Goal: Information Seeking & Learning: Learn about a topic

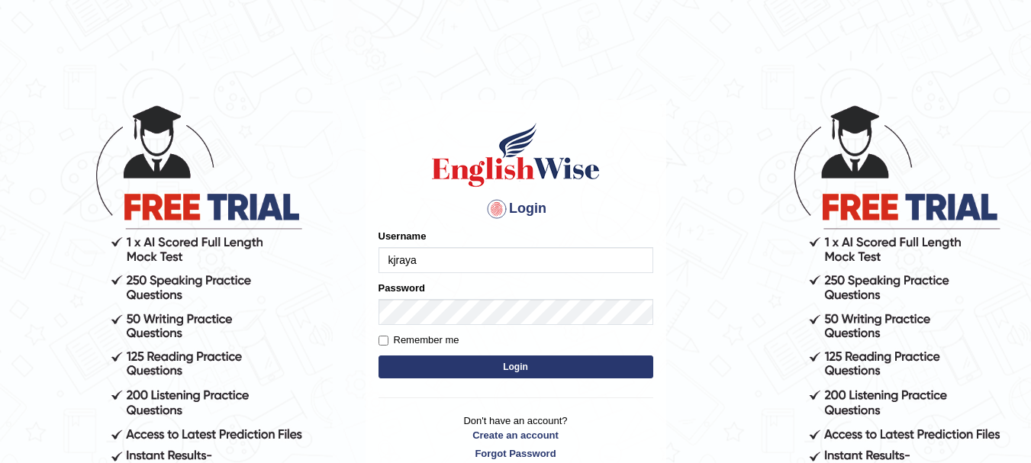
click at [448, 367] on button "Login" at bounding box center [515, 367] width 275 height 23
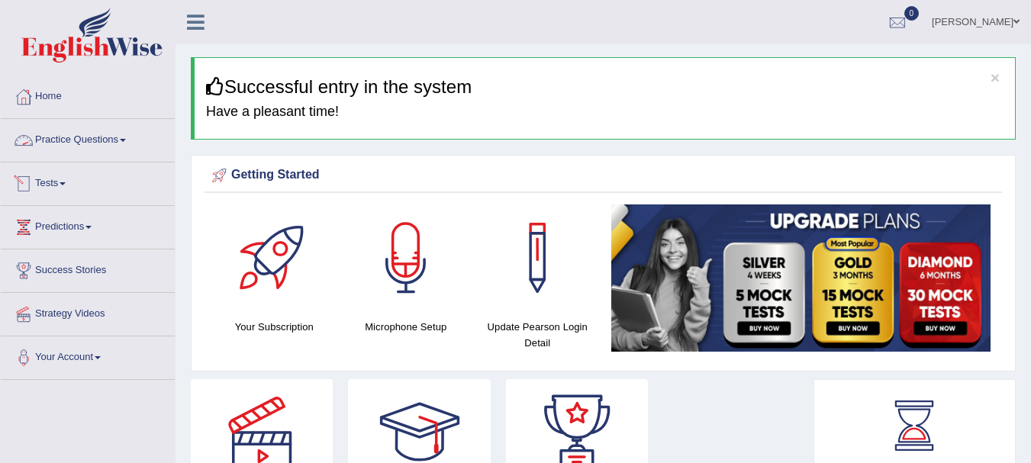
click at [64, 179] on link "Tests" at bounding box center [88, 181] width 174 height 38
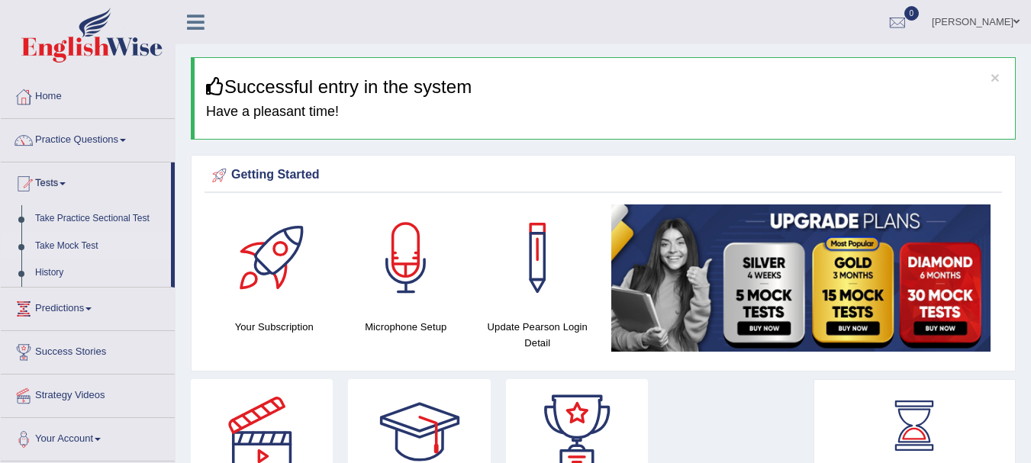
click at [72, 246] on link "Take Mock Test" at bounding box center [99, 246] width 143 height 27
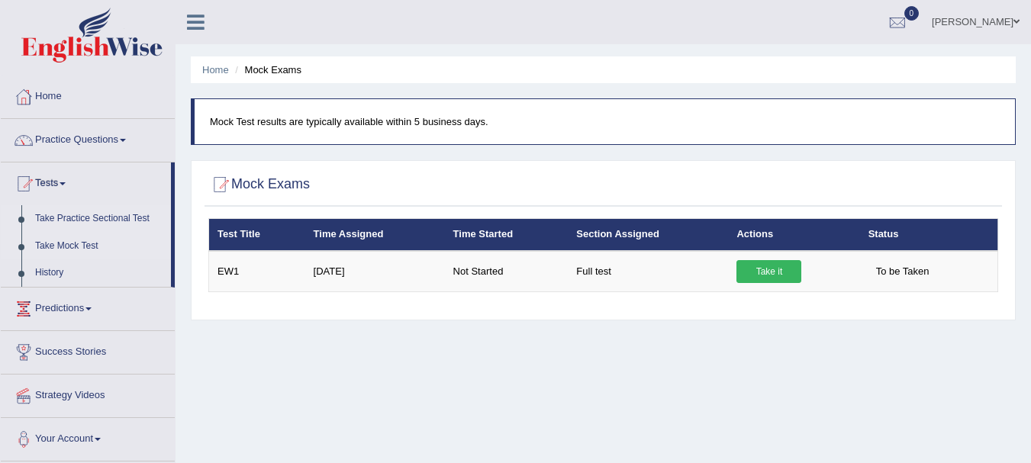
click at [75, 224] on link "Take Practice Sectional Test" at bounding box center [99, 218] width 143 height 27
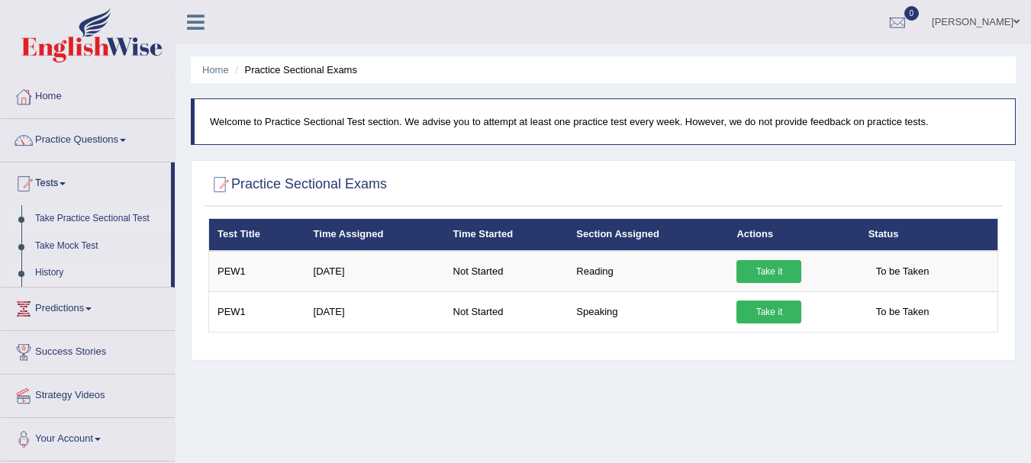
click at [49, 272] on link "History" at bounding box center [99, 272] width 143 height 27
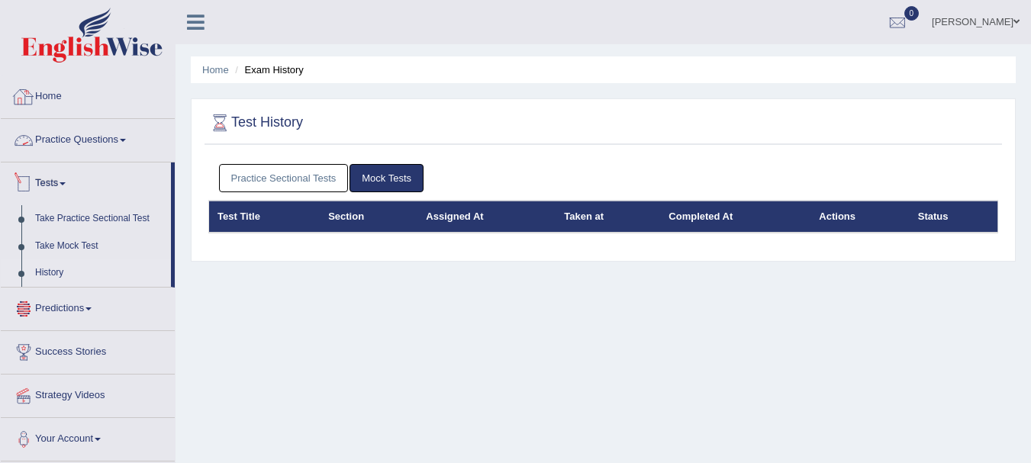
click at [38, 103] on link "Home" at bounding box center [88, 95] width 174 height 38
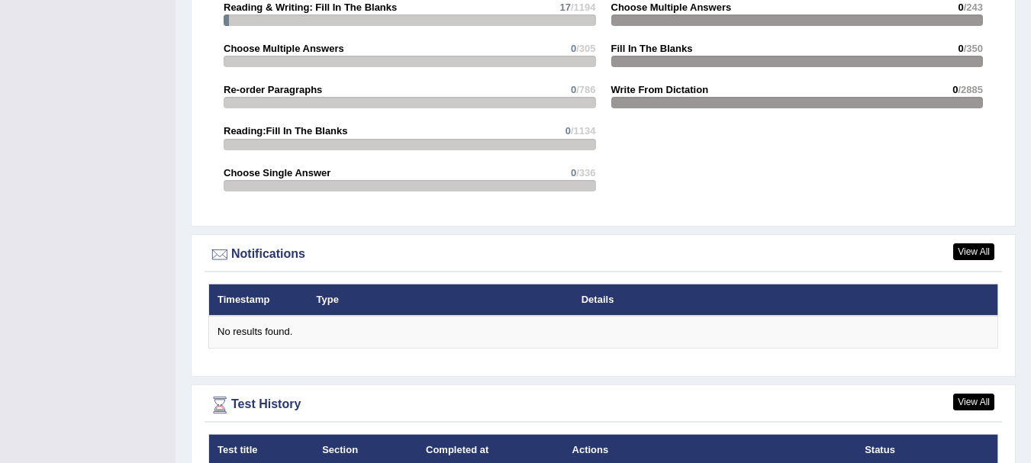
scroll to position [1791, 0]
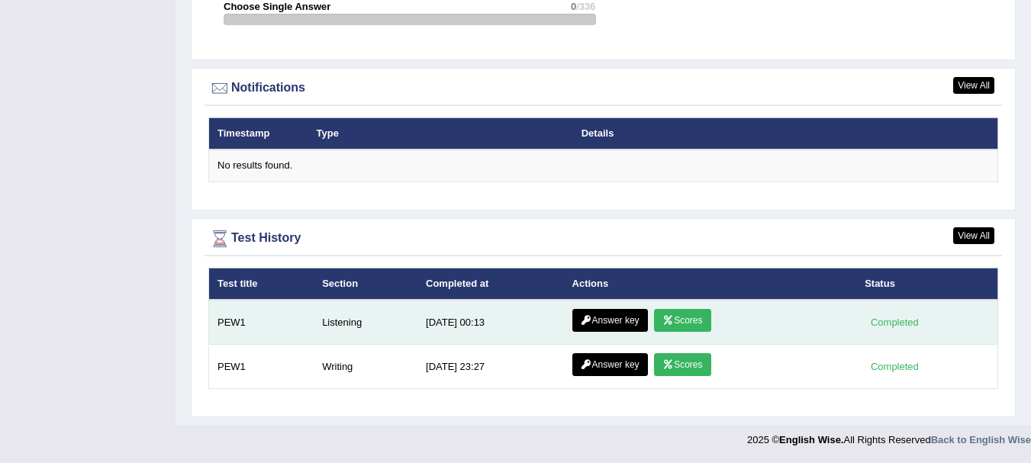
click at [666, 321] on icon at bounding box center [667, 320] width 11 height 9
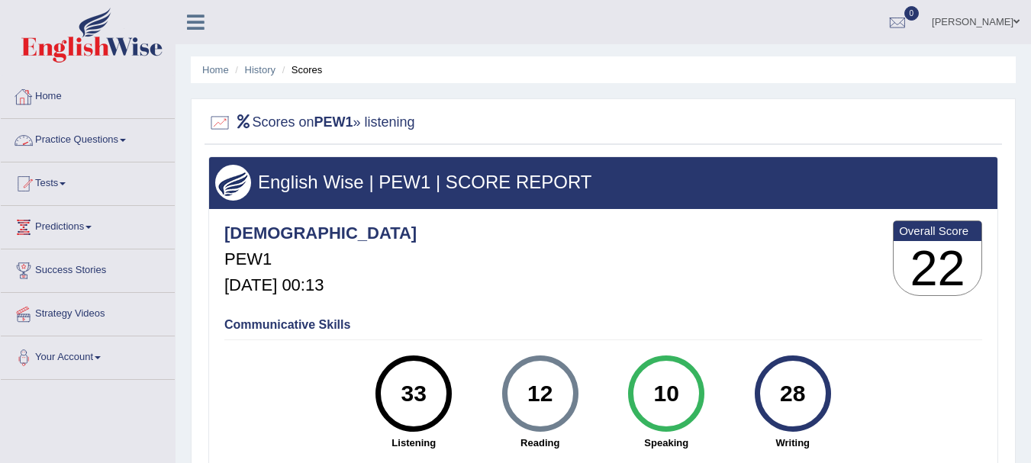
click at [55, 146] on link "Practice Questions" at bounding box center [88, 138] width 174 height 38
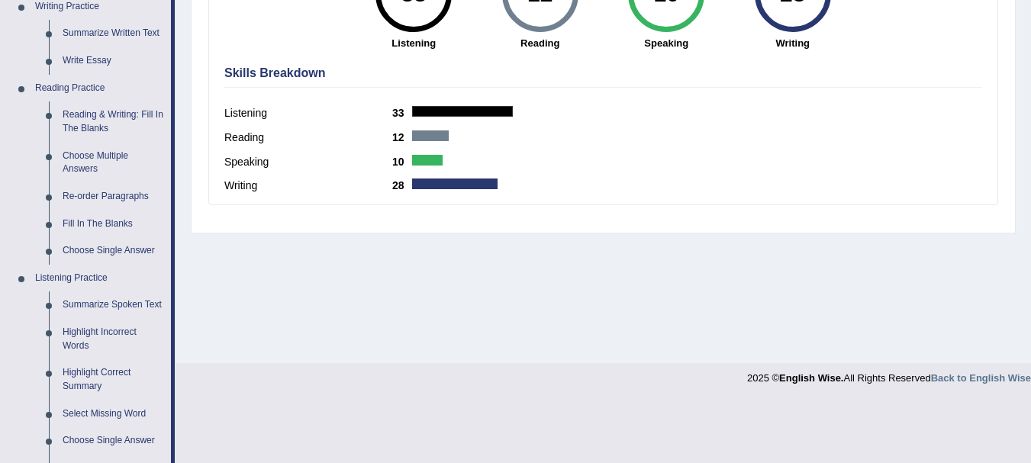
scroll to position [401, 0]
click at [112, 303] on link "Summarize Spoken Text" at bounding box center [113, 304] width 115 height 27
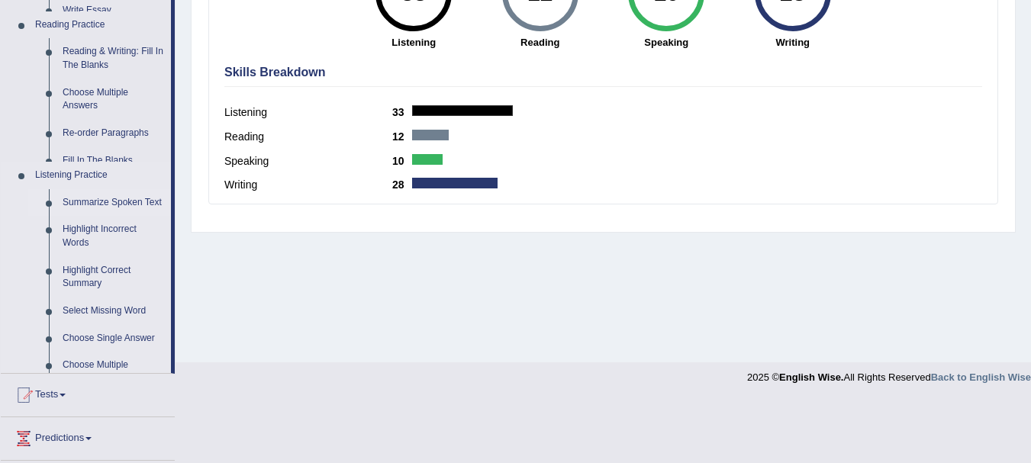
scroll to position [367, 0]
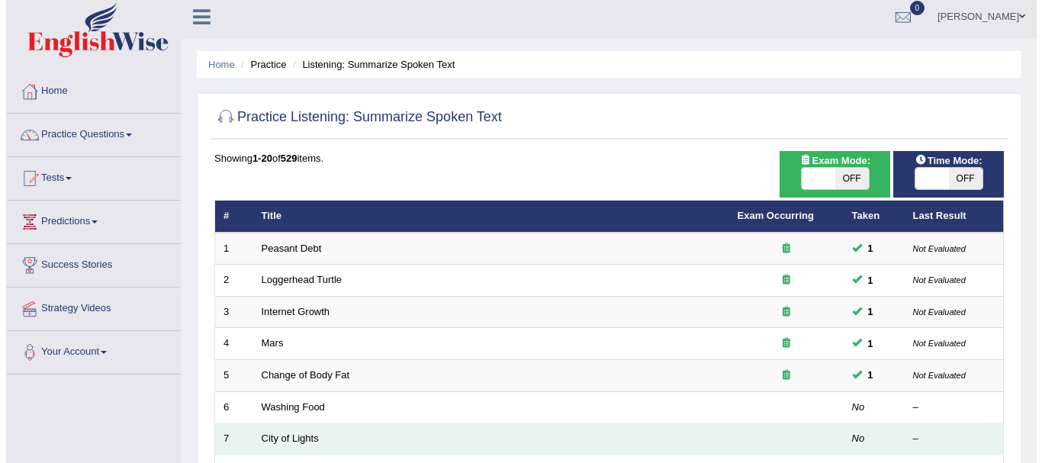
scroll to position [5, 0]
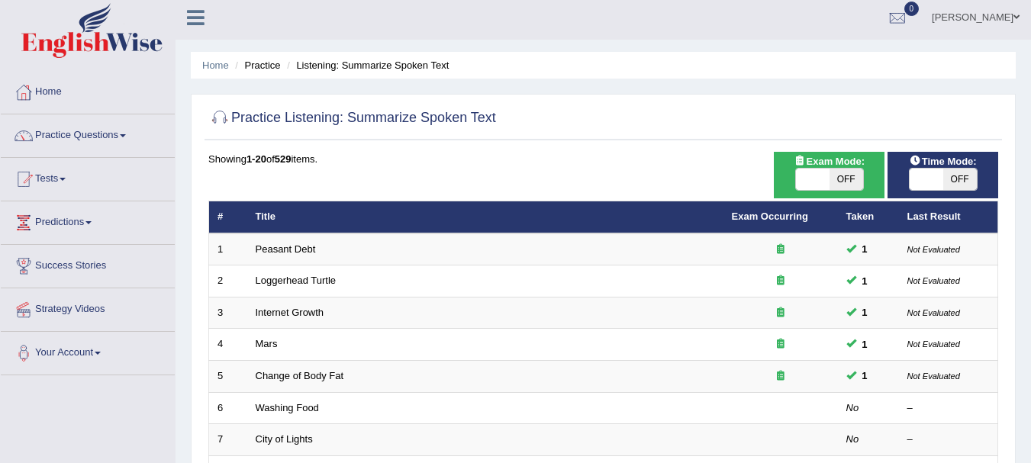
click at [855, 182] on span "OFF" at bounding box center [846, 179] width 34 height 21
checkbox input "true"
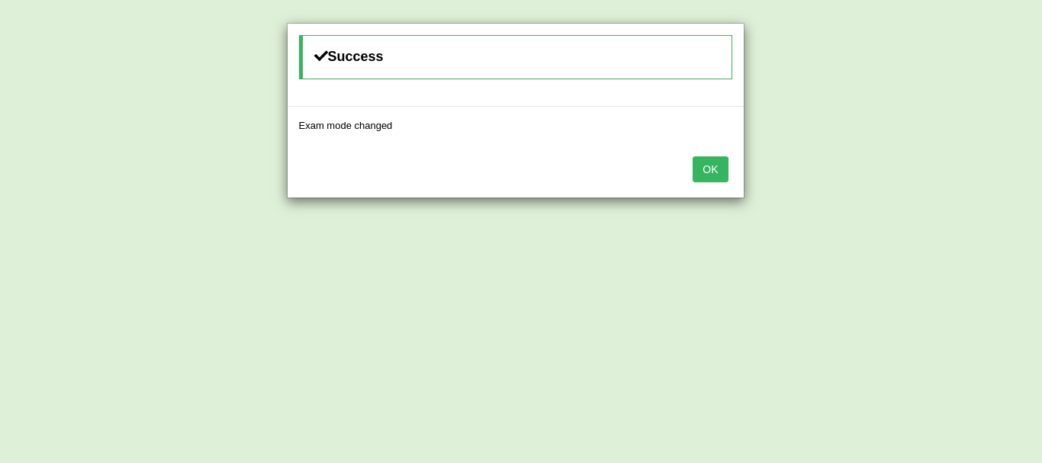
click at [716, 162] on button "OK" at bounding box center [710, 169] width 35 height 26
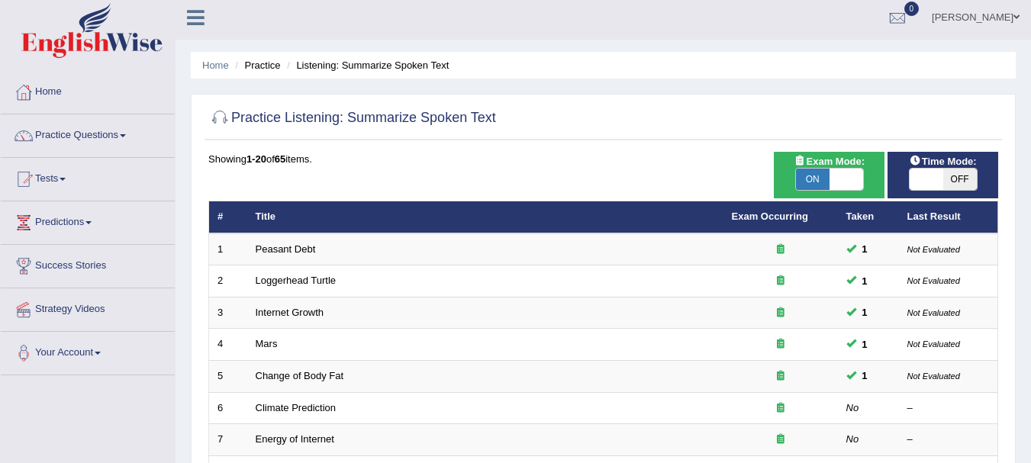
click at [964, 182] on span "OFF" at bounding box center [960, 179] width 34 height 21
checkbox input "true"
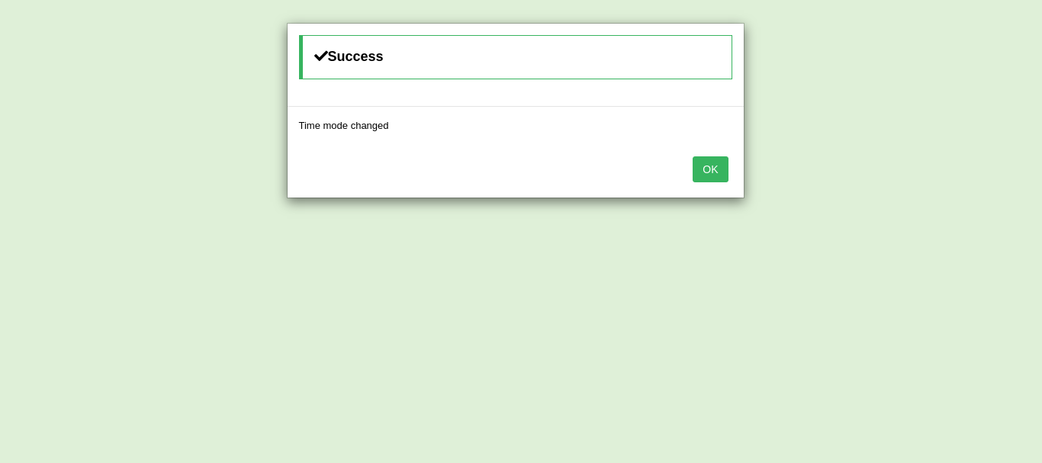
click at [712, 174] on button "OK" at bounding box center [710, 169] width 35 height 26
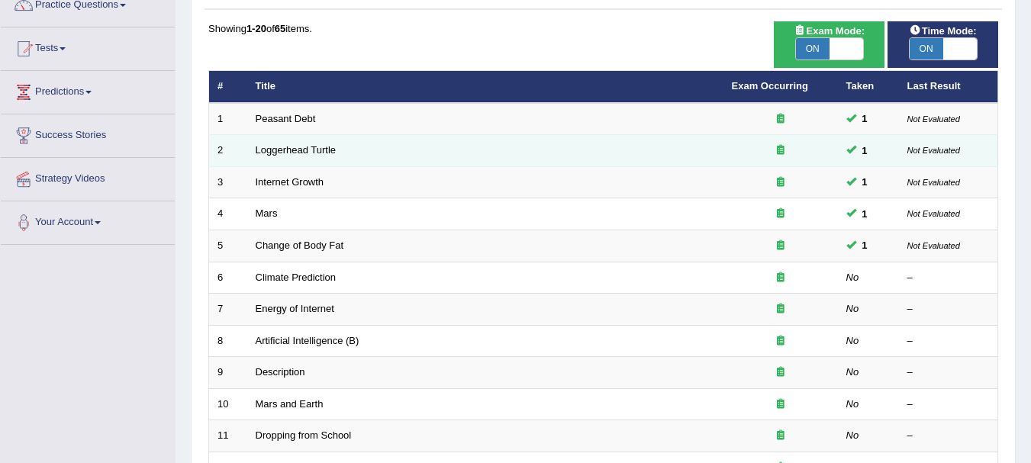
scroll to position [136, 0]
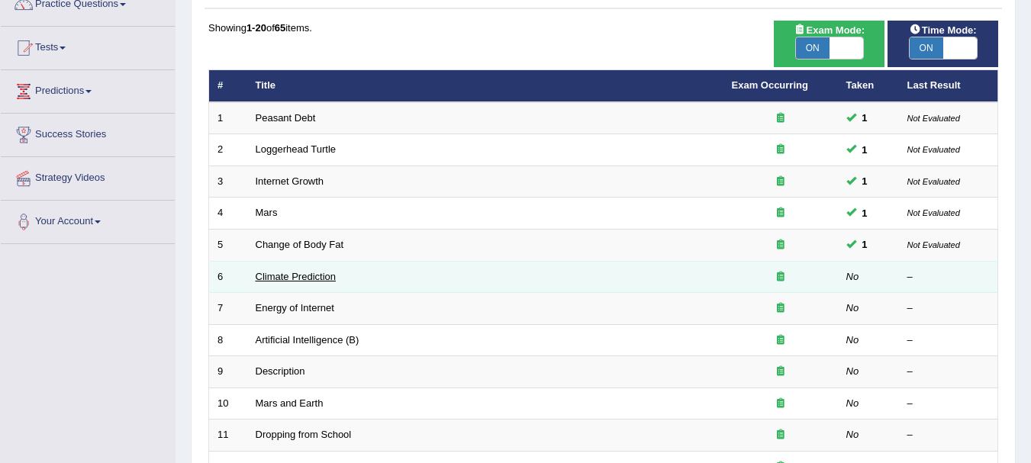
click at [293, 281] on link "Climate Prediction" at bounding box center [296, 276] width 81 height 11
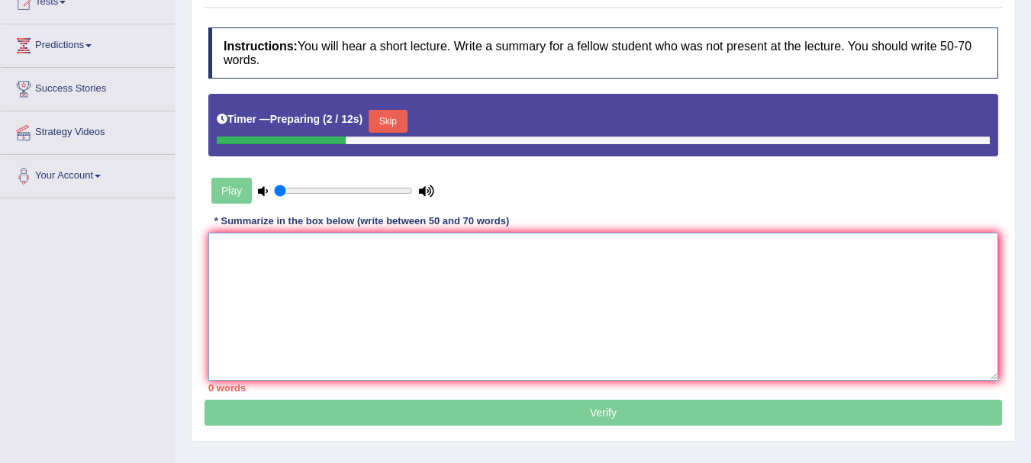
click at [293, 281] on textarea at bounding box center [603, 307] width 790 height 148
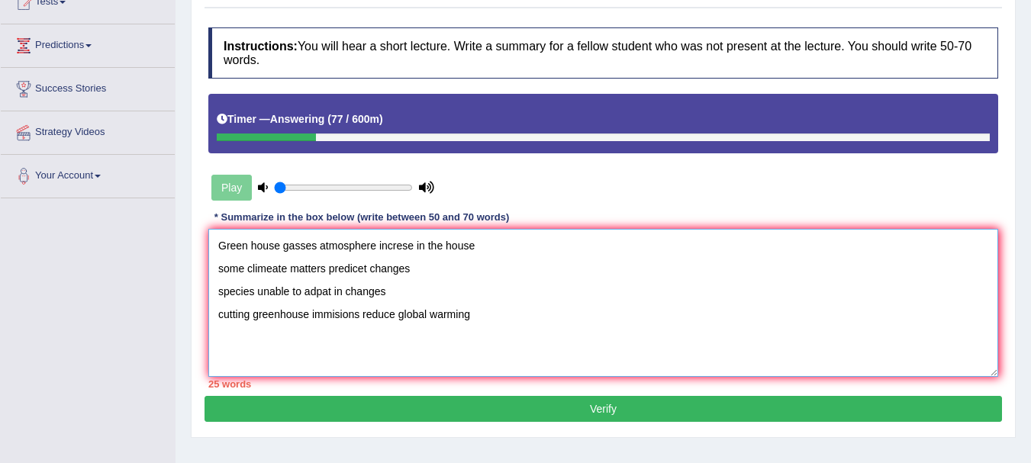
click at [217, 242] on textarea "Green house gasses atmosphere increse in the house some climeate matters predic…" at bounding box center [603, 303] width 790 height 148
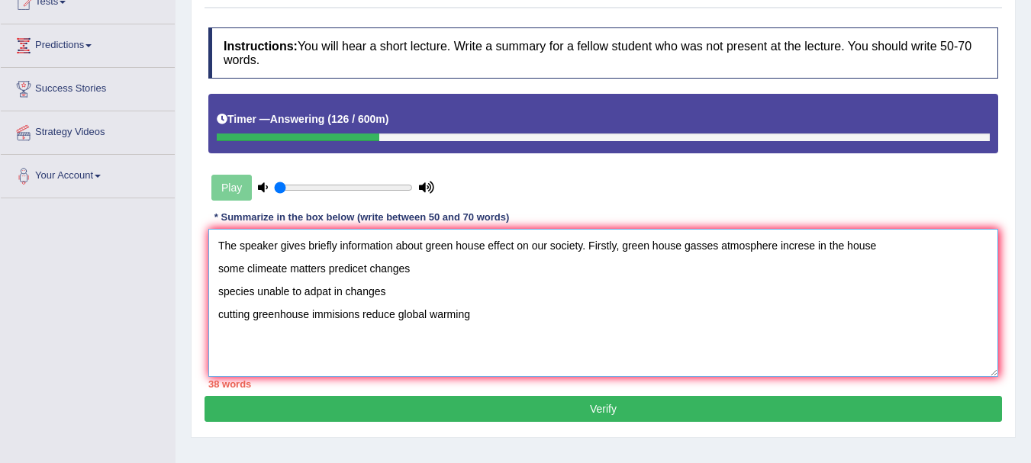
click at [886, 244] on textarea "The speaker gives briefly information about green house effect on our society. …" at bounding box center [603, 303] width 790 height 148
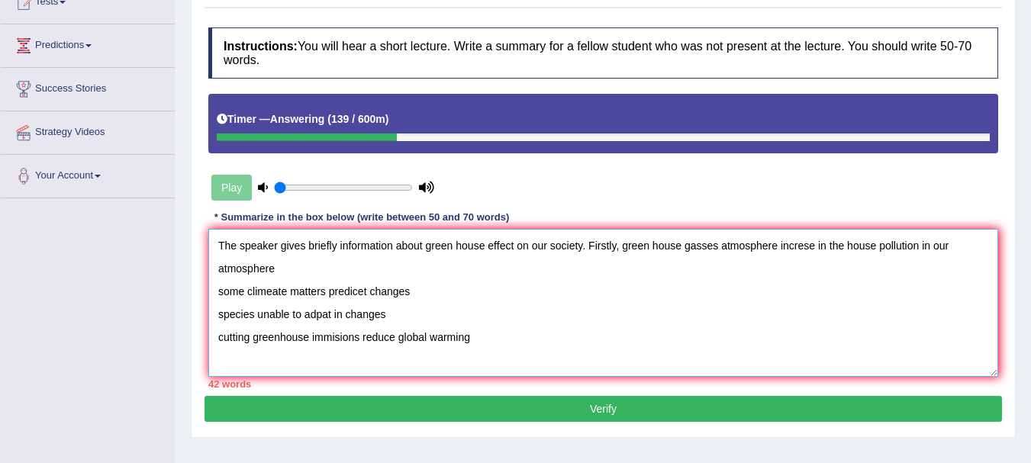
click at [755, 246] on textarea "The speaker gives briefly information about green house effect on our society. …" at bounding box center [603, 303] width 790 height 148
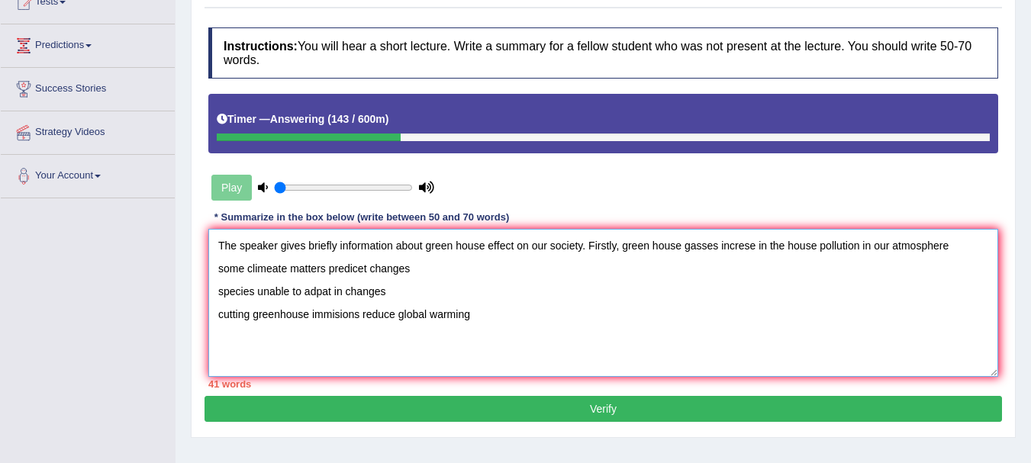
click at [742, 246] on textarea "The speaker gives briefly information about green house effect on our society. …" at bounding box center [603, 303] width 790 height 148
click at [760, 249] on textarea "The speaker gives briefly information about green house effect on our society. …" at bounding box center [603, 303] width 790 height 148
click at [774, 249] on textarea "The speaker gives briefly information about green house effect on our society. …" at bounding box center [603, 303] width 790 height 148
click at [953, 247] on textarea "The speaker gives briefly information about green house effect on our society. …" at bounding box center [603, 303] width 790 height 148
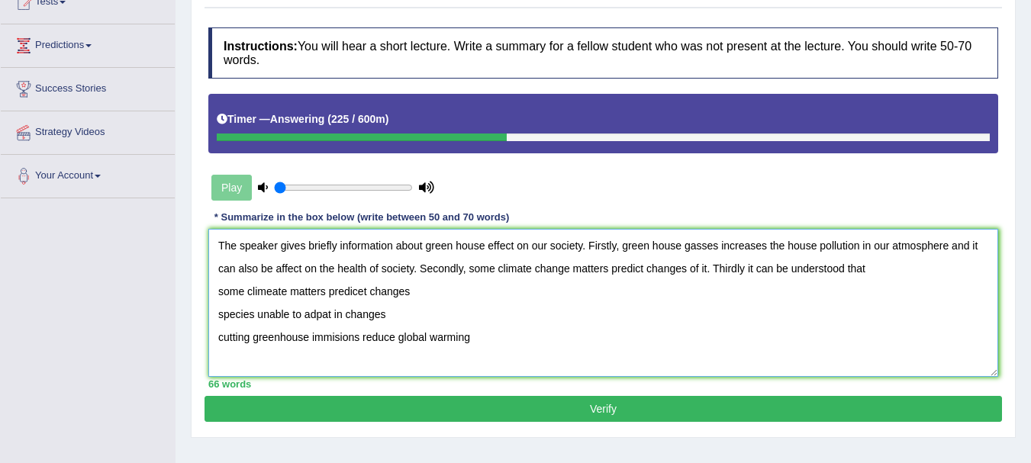
click at [706, 273] on textarea "The speaker gives briefly information about green house effect on our society. …" at bounding box center [603, 303] width 790 height 148
click at [905, 277] on textarea "The speaker gives briefly information about green house effect on our society. …" at bounding box center [603, 303] width 790 height 148
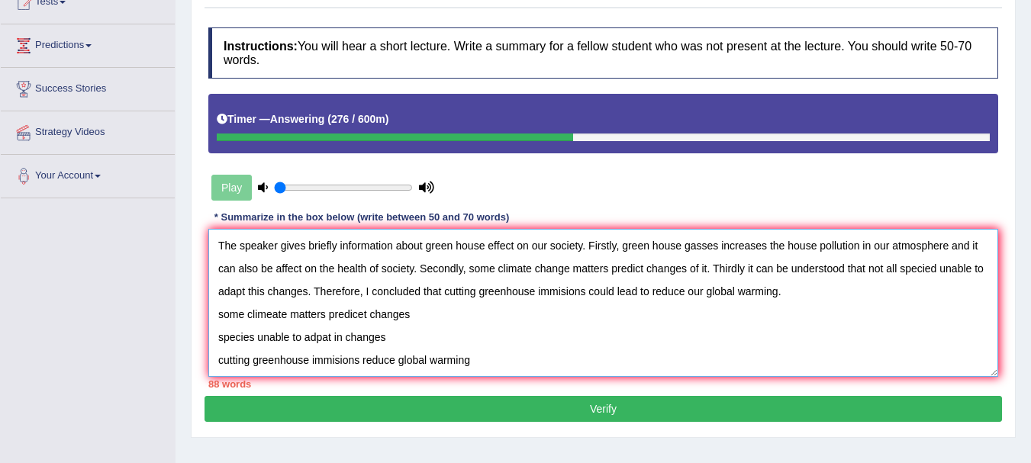
drag, startPoint x: 489, startPoint y: 364, endPoint x: 166, endPoint y: 318, distance: 325.9
click at [166, 318] on div "Toggle navigation Home Practice Questions Speaking Practice Read Aloud Repeat S…" at bounding box center [515, 214] width 1031 height 793
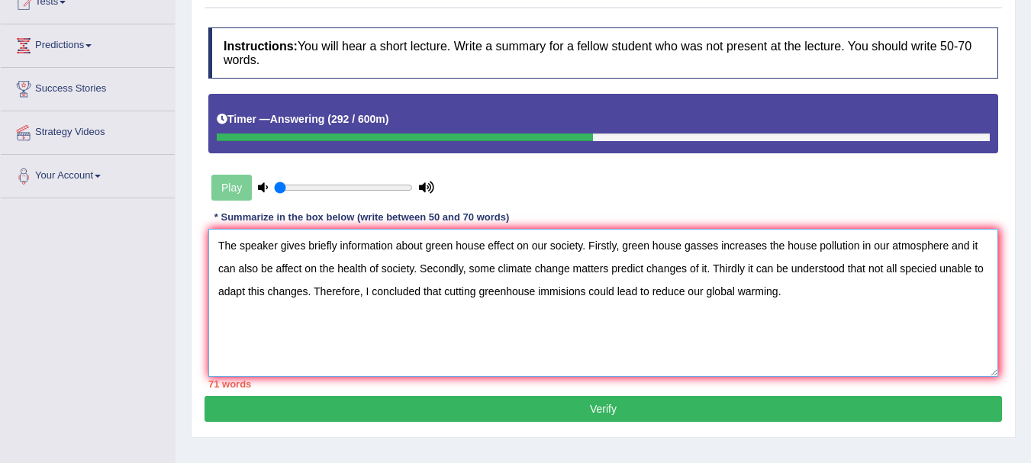
click at [540, 245] on textarea "The speaker gives briefly information about green house effect on our society. …" at bounding box center [603, 303] width 790 height 148
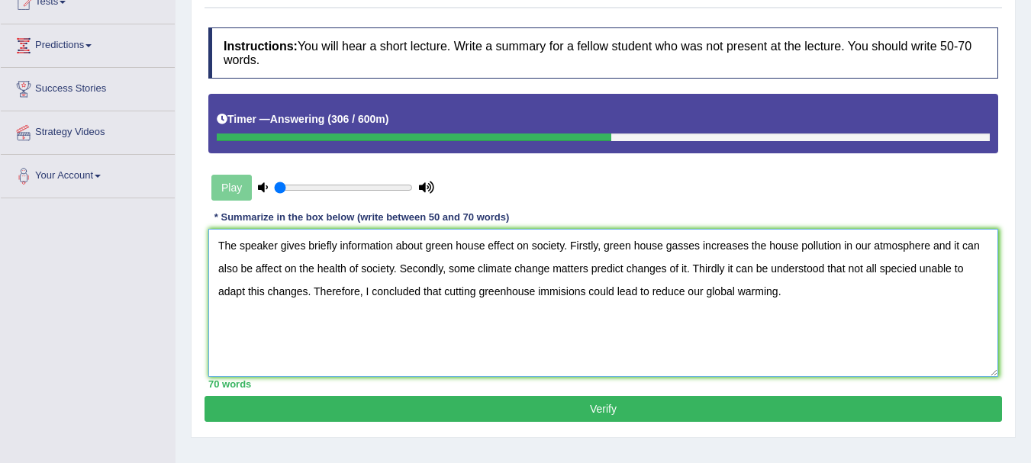
click at [784, 246] on textarea "The speaker gives briefly information about green house effect on society. Firs…" at bounding box center [603, 303] width 790 height 148
click at [896, 246] on textarea "The speaker gives briefly information about green house effect on society. Firs…" at bounding box center [603, 303] width 790 height 148
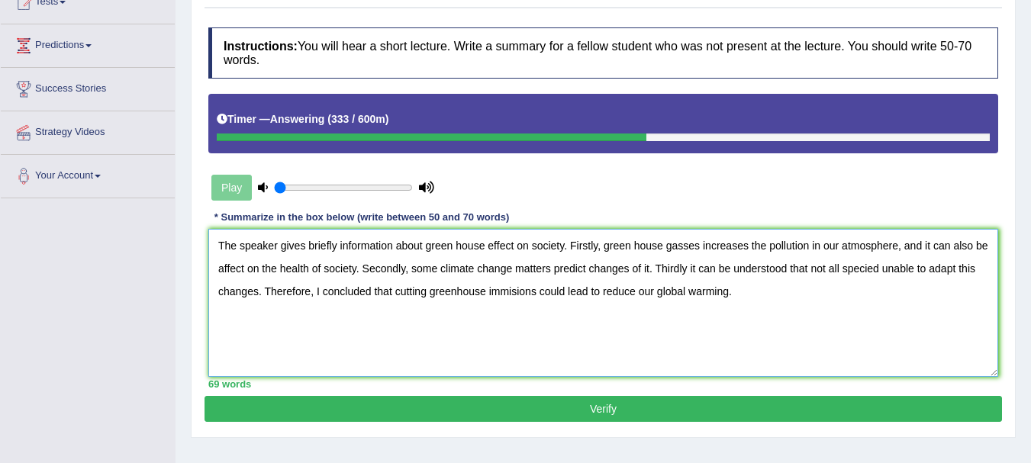
click at [552, 265] on textarea "The speaker gives briefly information about green house effect on society. Firs…" at bounding box center [603, 303] width 790 height 148
click at [686, 269] on textarea "The speaker gives briefly information about green house effect on society. Firs…" at bounding box center [603, 303] width 790 height 148
click at [879, 265] on textarea "The speaker gives briefly information about green house effect on society. Firs…" at bounding box center [603, 303] width 790 height 148
click at [371, 289] on textarea "The speaker gives briefly information about green house effect on society. Firs…" at bounding box center [603, 303] width 790 height 148
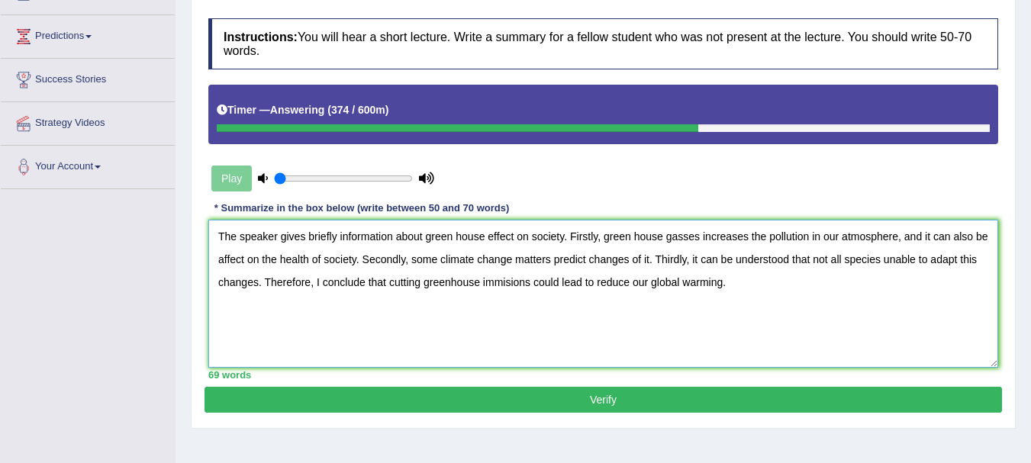
type textarea "The speaker gives briefly information about green house effect on society. Firs…"
click at [530, 405] on button "Verify" at bounding box center [602, 400] width 797 height 26
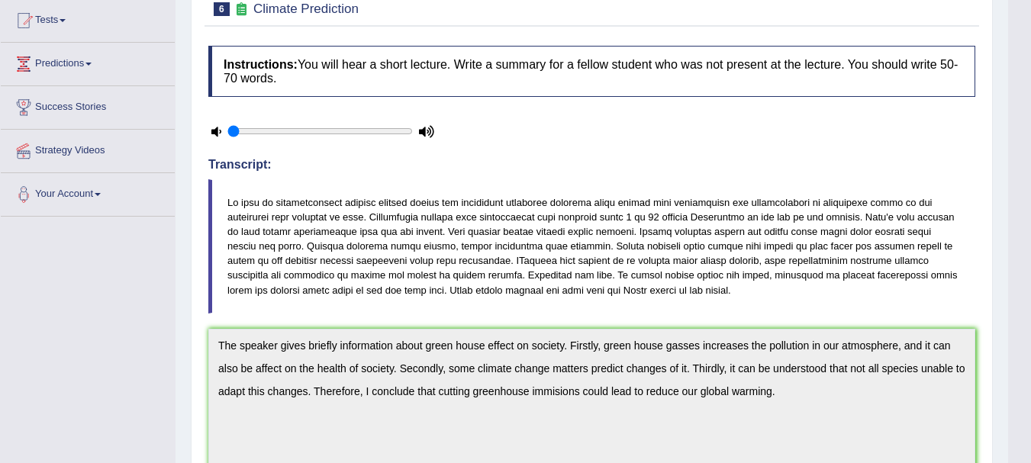
scroll to position [0, 0]
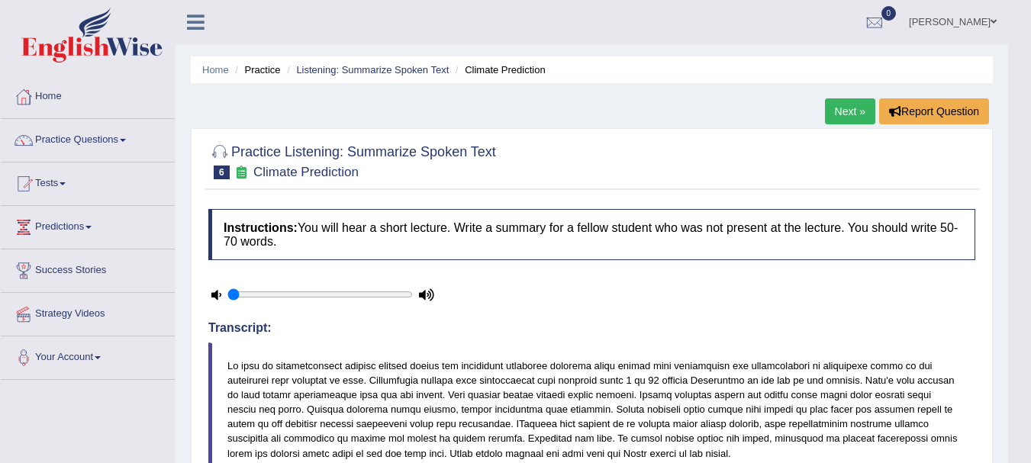
click at [854, 112] on link "Next »" at bounding box center [850, 111] width 50 height 26
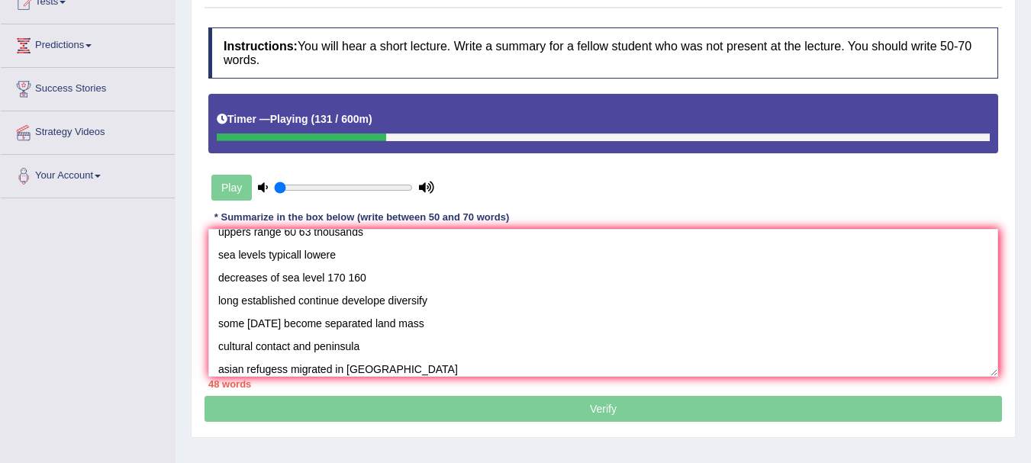
scroll to position [82, 0]
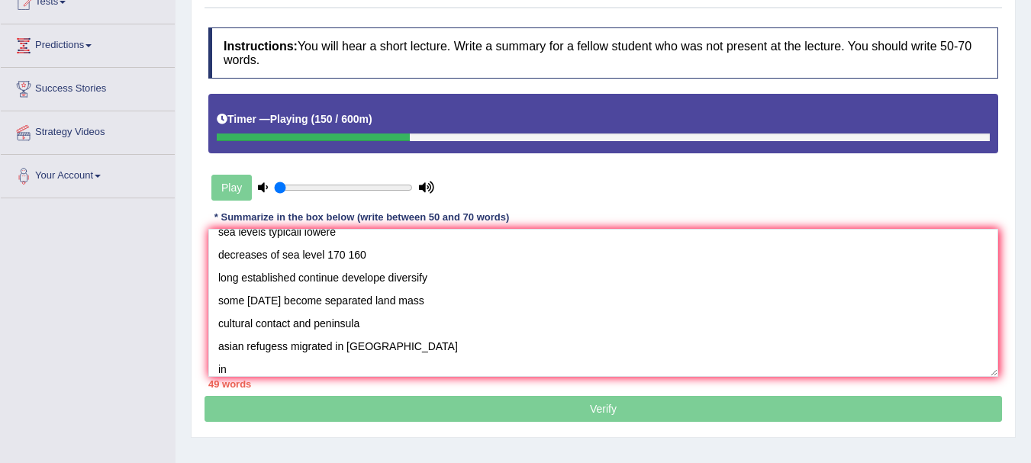
type textarea "Thre fireist inhabitatantn in [GEOGRAPHIC_DATA] presence of humans 40 43 range …"
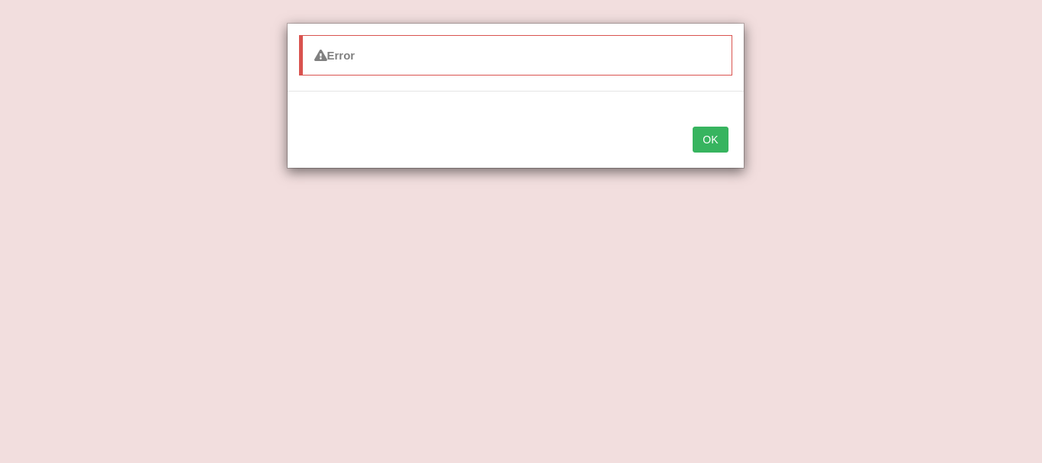
click at [705, 139] on button "OK" at bounding box center [710, 140] width 35 height 26
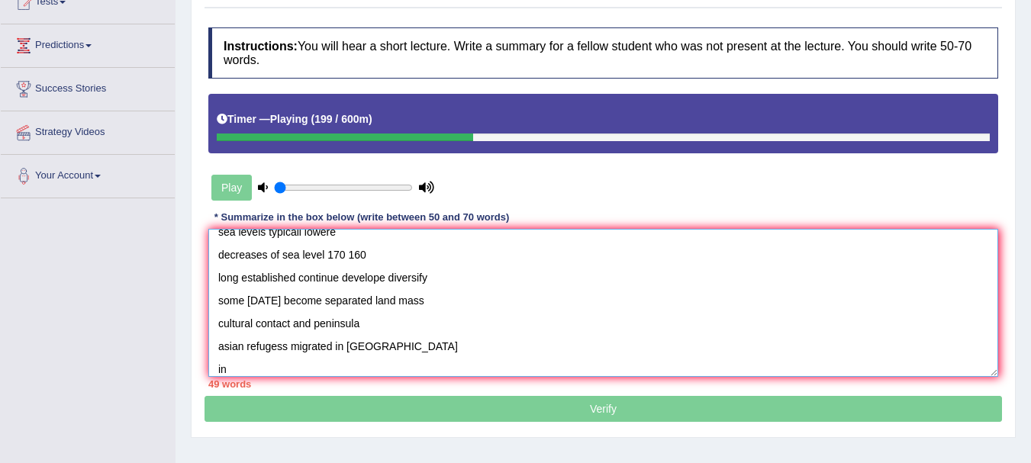
click at [551, 307] on textarea "Thre fireist inhabitatantn in australia presence of humans 40 43 range uppers r…" at bounding box center [603, 303] width 790 height 148
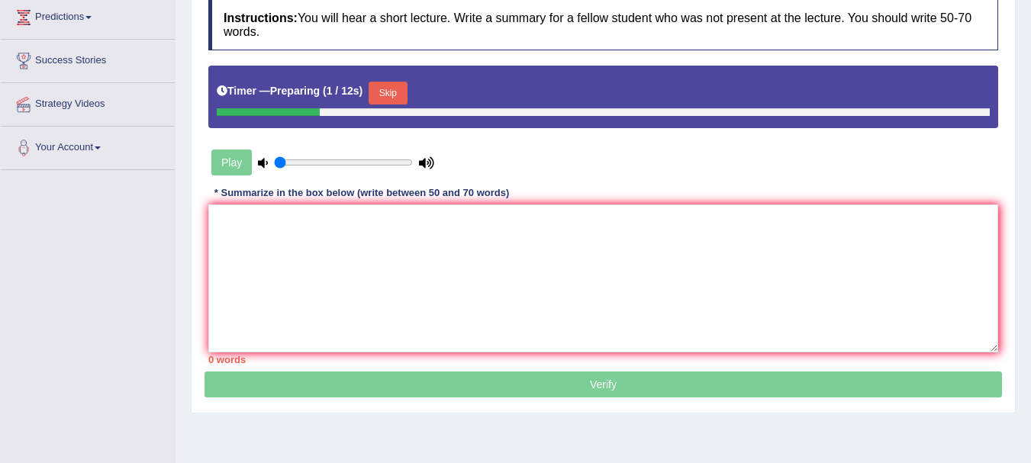
scroll to position [182, 0]
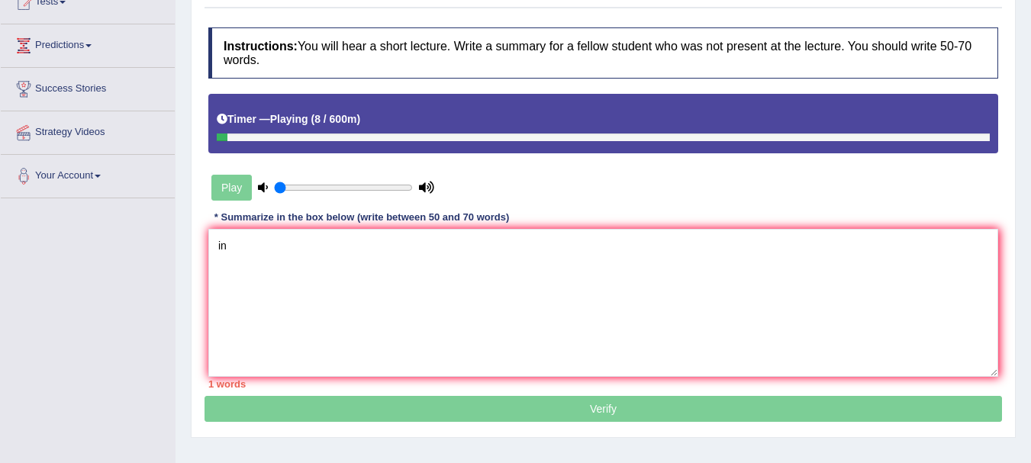
type textarea "i"
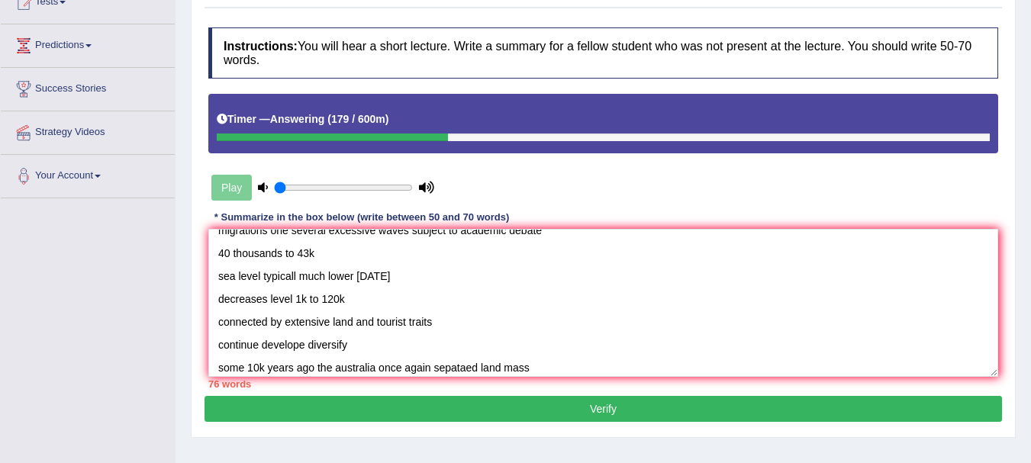
scroll to position [0, 0]
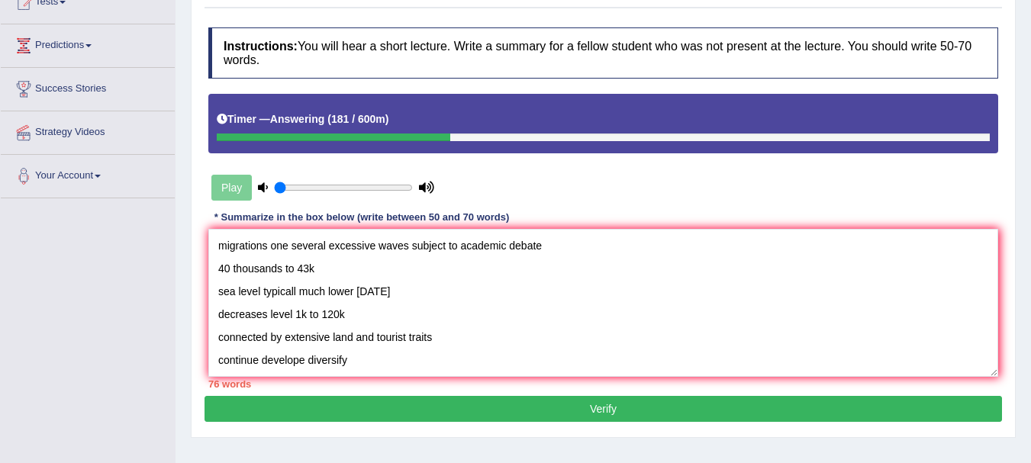
click at [220, 246] on textarea "migrations one several excessive waves subject to academic debate 40 thousands …" at bounding box center [603, 303] width 790 height 148
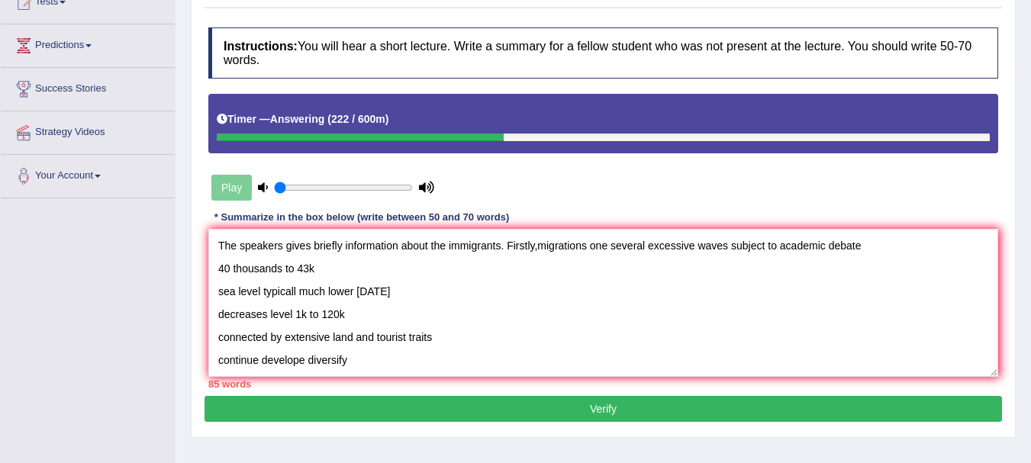
click at [279, 243] on textarea "The speakers gives briefly information about the immigrants. Firstly,migrations…" at bounding box center [603, 303] width 790 height 148
click at [494, 246] on textarea "The speaker gives briefly information about the immigrants. Firstly,migrations …" at bounding box center [603, 303] width 790 height 148
click at [533, 248] on textarea "The speaker gives briefly information about the immigrants. Firstly,migrations …" at bounding box center [603, 303] width 790 height 148
click at [868, 248] on textarea "The speaker gives briefly information about the immigrants. Firstly, migrations…" at bounding box center [603, 303] width 790 height 148
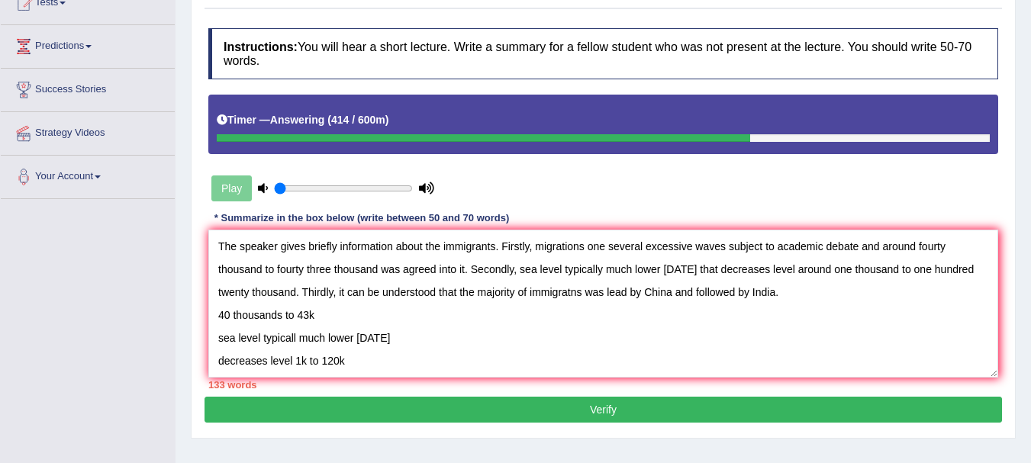
drag, startPoint x: 557, startPoint y: 355, endPoint x: 182, endPoint y: 307, distance: 377.7
click at [182, 307] on div "Home Practice Listening: Summarize Spoken Text Inhabitants in Australia Report …" at bounding box center [602, 200] width 855 height 763
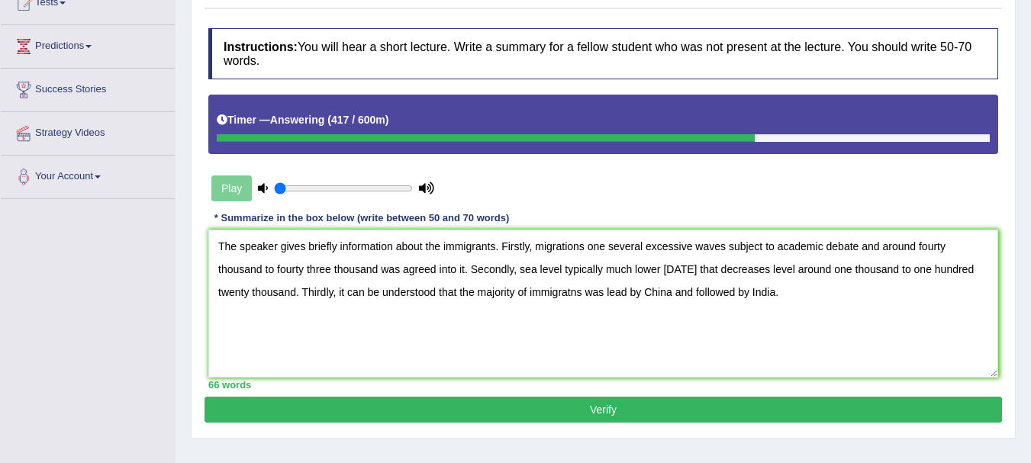
scroll to position [200, 0]
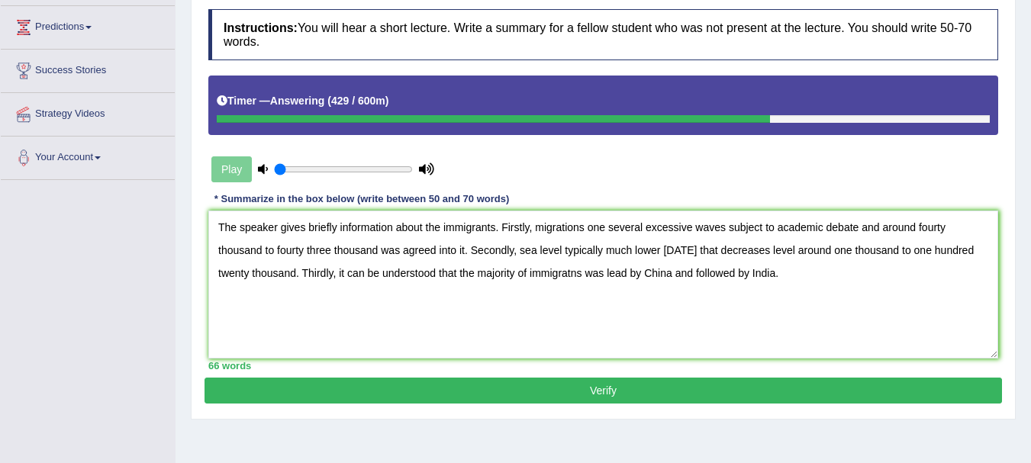
click at [451, 227] on textarea "The speaker gives briefly information about the immigrants. Firstly, migrations…" at bounding box center [603, 285] width 790 height 148
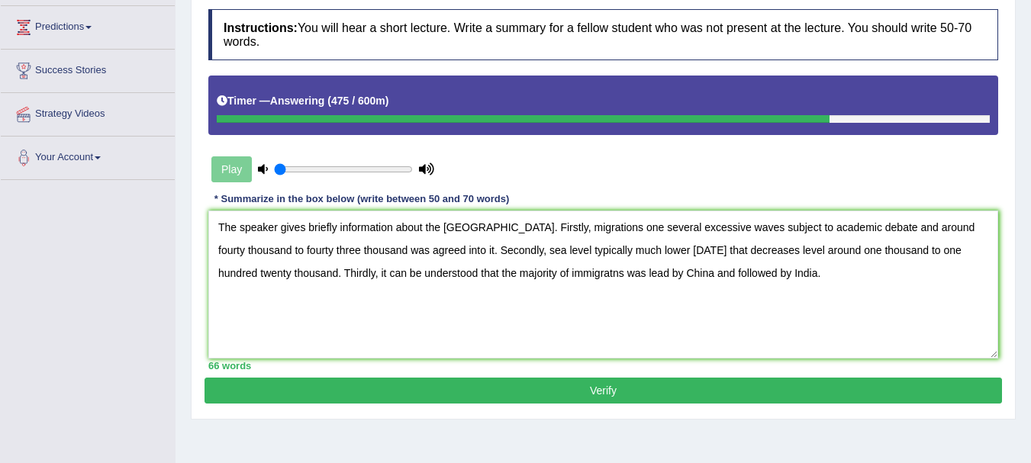
type textarea "The speaker gives briefly information about the Australia. Firstly, migrations …"
click at [461, 392] on button "Verify" at bounding box center [602, 391] width 797 height 26
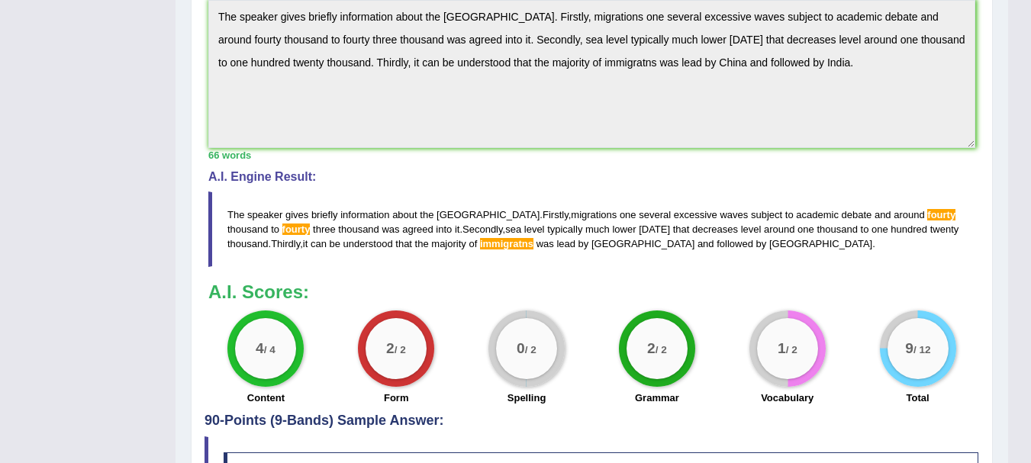
scroll to position [565, 0]
click at [282, 230] on span "fourty" at bounding box center [296, 228] width 28 height 11
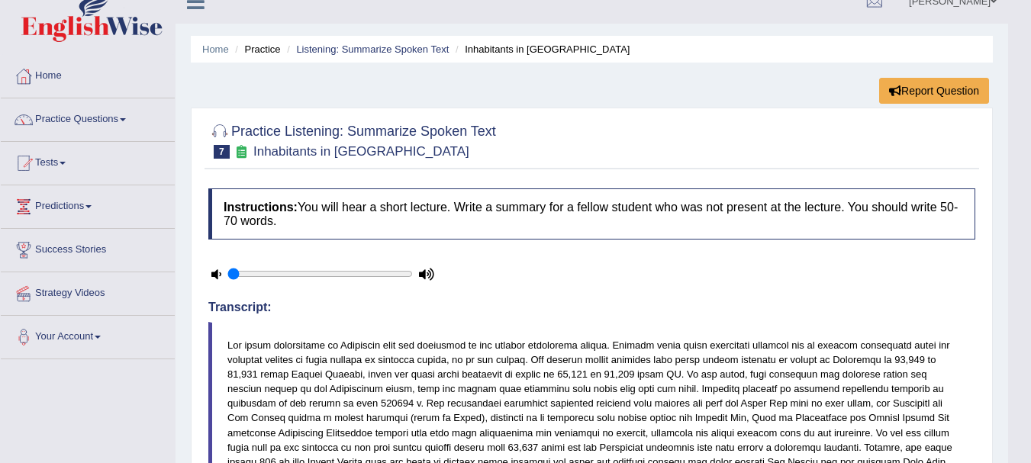
scroll to position [0, 0]
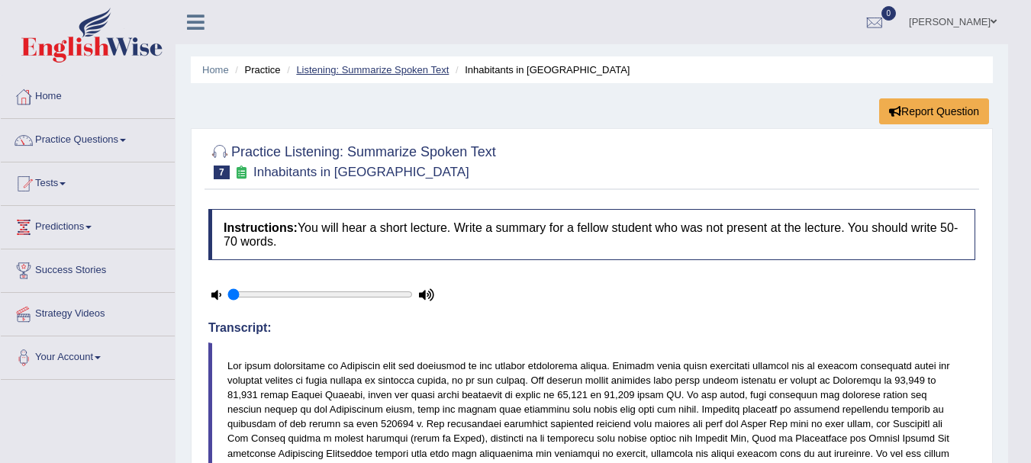
click at [390, 69] on link "Listening: Summarize Spoken Text" at bounding box center [372, 69] width 153 height 11
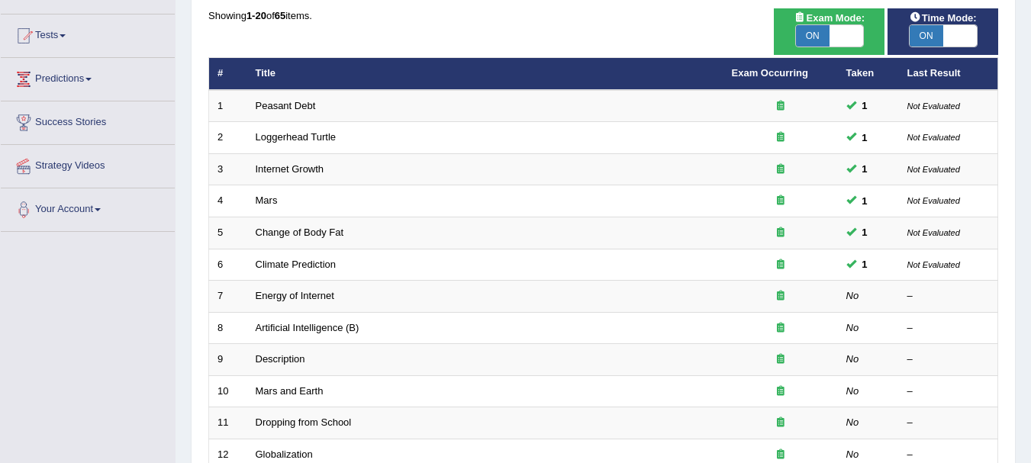
scroll to position [149, 0]
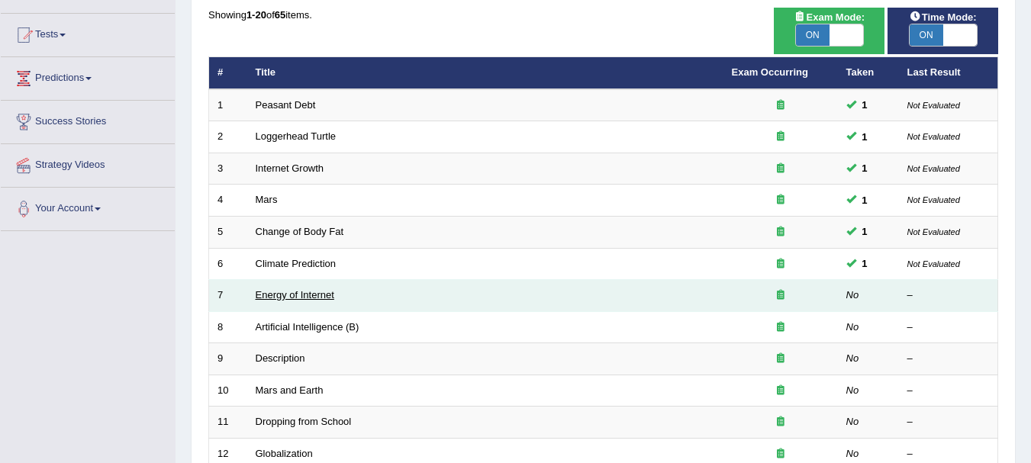
click at [311, 298] on link "Energy of Internet" at bounding box center [295, 294] width 79 height 11
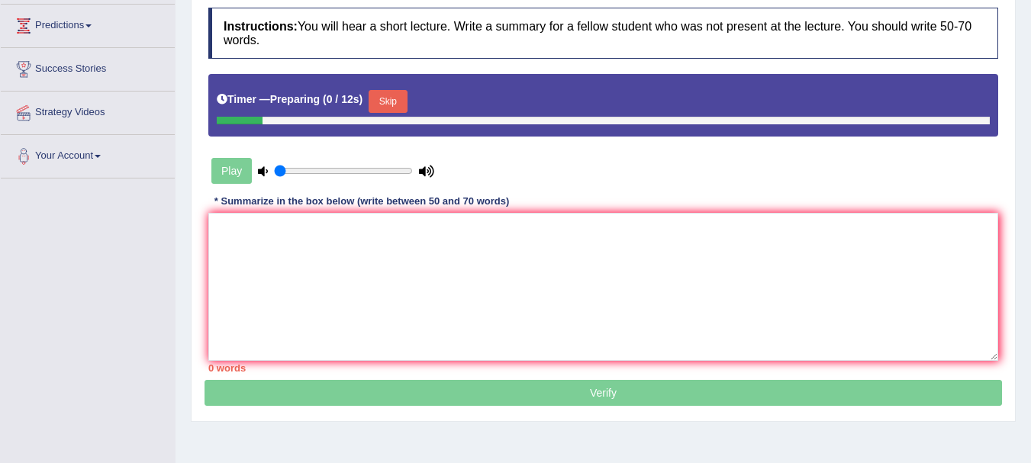
scroll to position [202, 0]
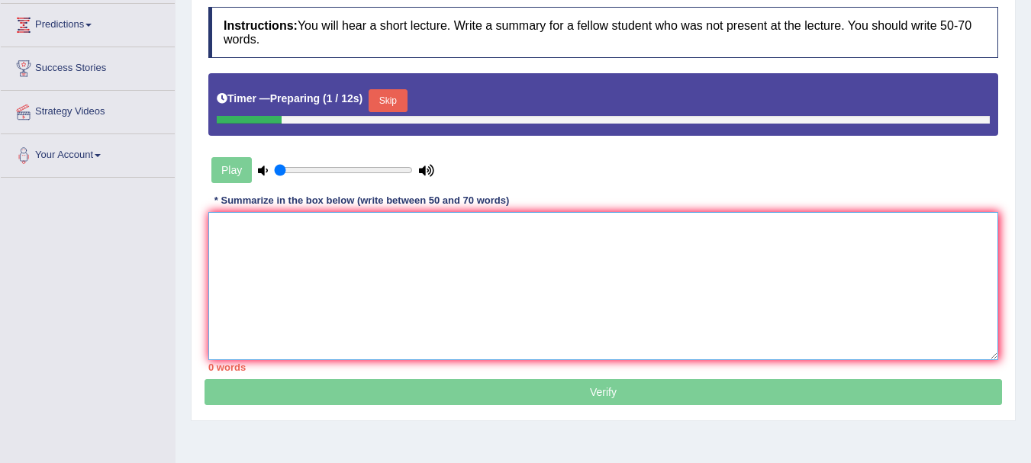
click at [311, 298] on textarea at bounding box center [603, 286] width 790 height 148
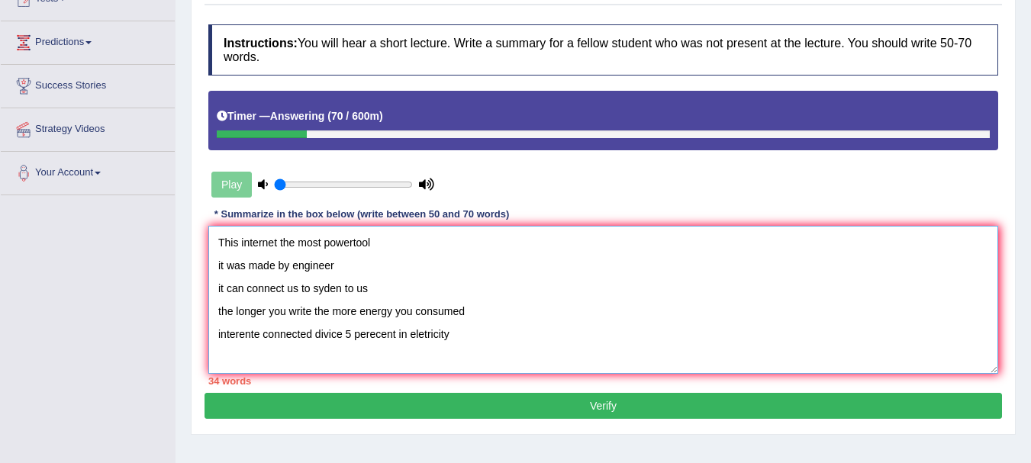
scroll to position [184, 0]
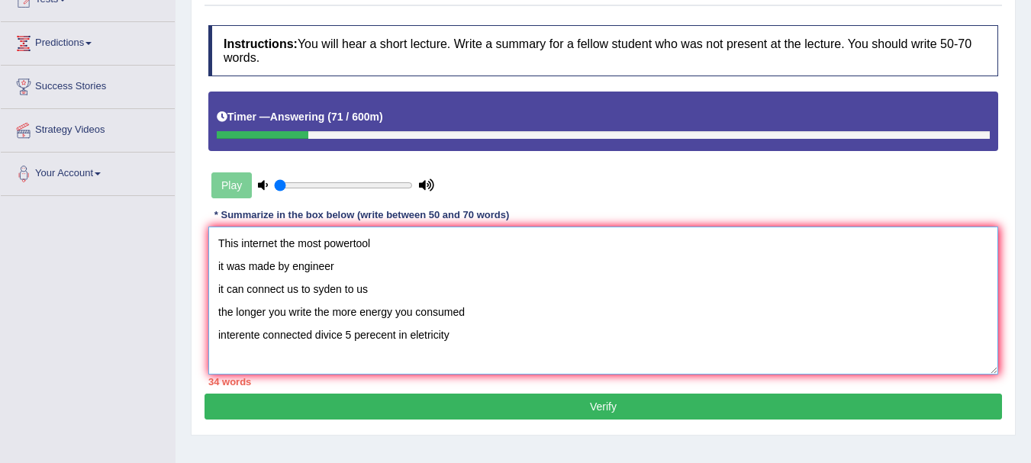
click at [217, 243] on textarea "This internet the most powertool it was made by engineer it can connect us to s…" at bounding box center [603, 301] width 790 height 148
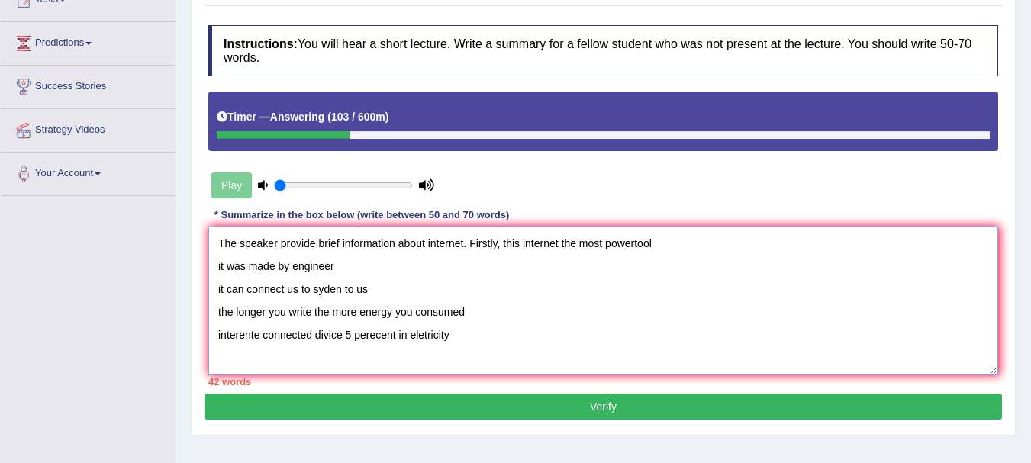
click at [562, 246] on textarea "The speaker provide brief information about internet. Firstly, this internet th…" at bounding box center [603, 301] width 790 height 148
click at [670, 246] on textarea "The speaker provide brief information about internet. Firstly, this internet is…" at bounding box center [603, 301] width 790 height 148
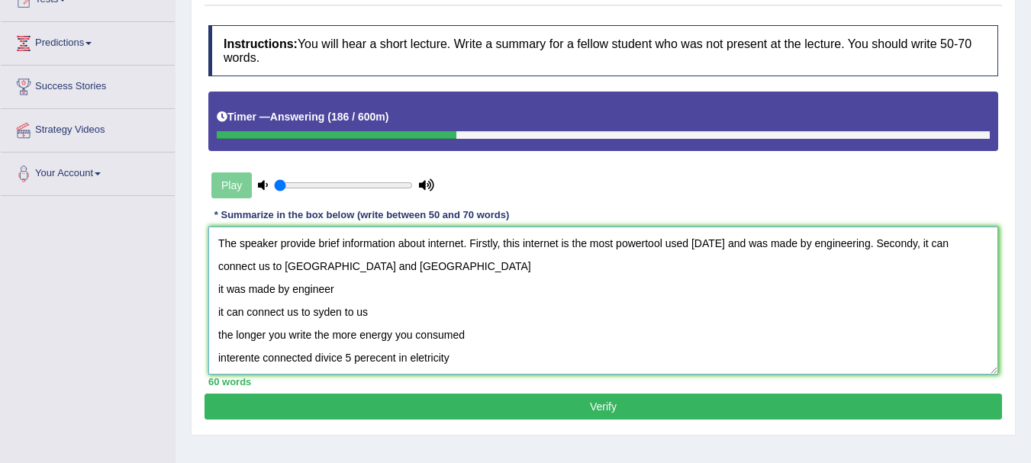
click at [249, 269] on textarea "The speaker provide brief information about internet. Firstly, this internet is…" at bounding box center [603, 301] width 790 height 148
click at [384, 271] on textarea "The speaker provide brief information about internet. Firstly, this internet is…" at bounding box center [603, 301] width 790 height 148
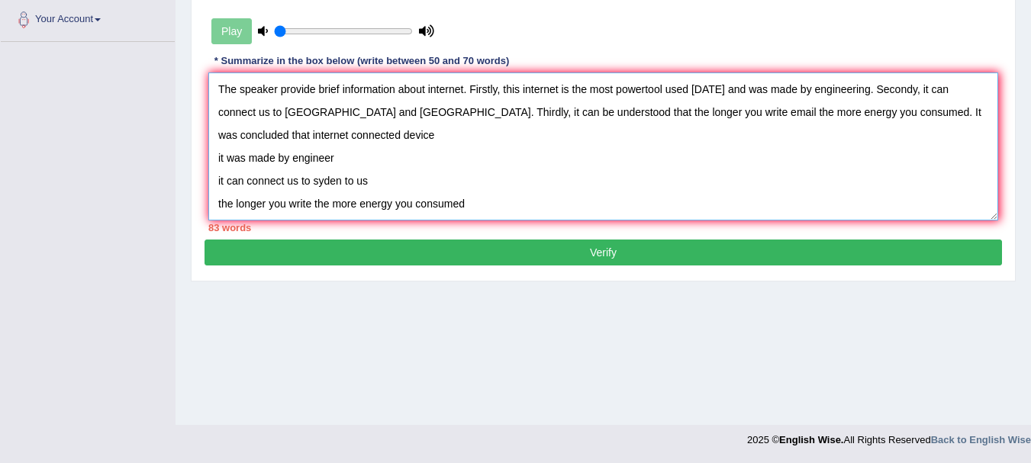
scroll to position [23, 0]
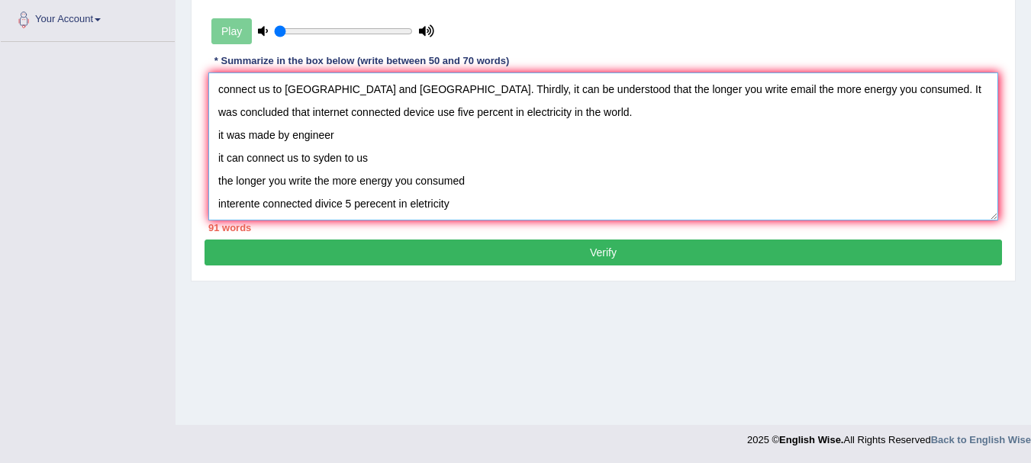
drag, startPoint x: 475, startPoint y: 204, endPoint x: 160, endPoint y: 126, distance: 324.0
click at [160, 126] on div "Toggle navigation Home Practice Questions Speaking Practice Read Aloud Repeat S…" at bounding box center [515, 58] width 1031 height 793
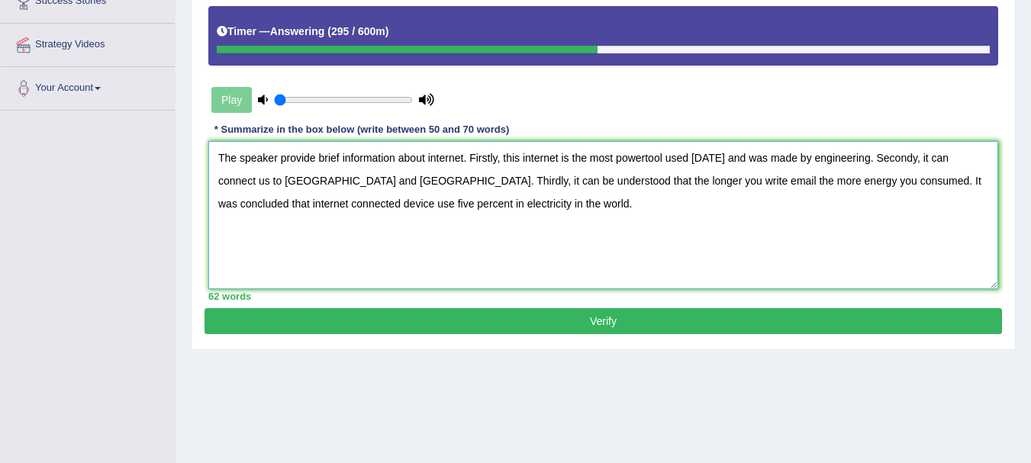
scroll to position [269, 0]
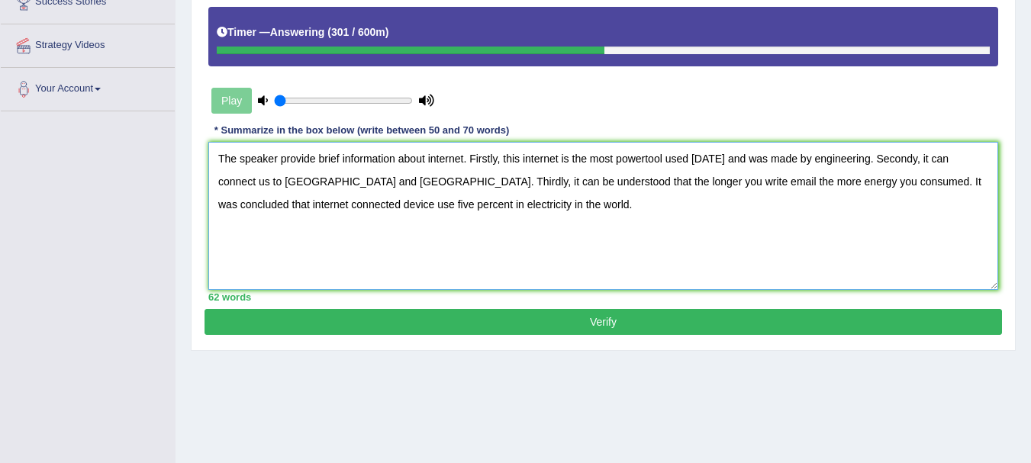
click at [317, 159] on textarea "The speaker provide brief information about internet. Firstly, this internet is…" at bounding box center [603, 216] width 790 height 148
click at [651, 161] on textarea "The speaker provides brief information about internet. Firstly, this internet i…" at bounding box center [603, 216] width 790 height 148
click at [409, 185] on textarea "The speaker provides brief information about internet. Firstly, this internet i…" at bounding box center [603, 216] width 790 height 148
click at [270, 177] on textarea "The speaker provides brief information about internet. Firstly, this internet i…" at bounding box center [603, 216] width 790 height 148
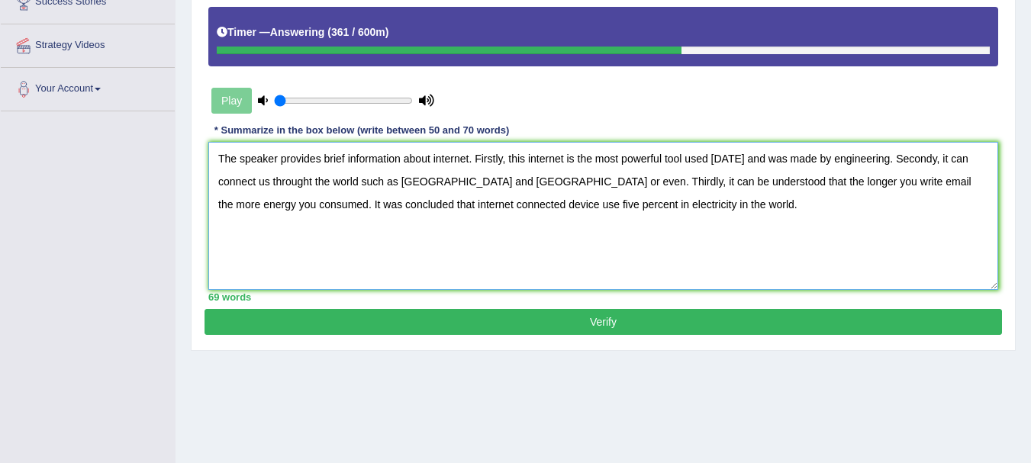
click at [564, 174] on textarea "The speaker provides brief information about internet. Firstly, this internet i…" at bounding box center [603, 216] width 790 height 148
click at [525, 210] on textarea "The speaker provides brief information about internet. Firstly, this internet i…" at bounding box center [603, 216] width 790 height 148
type textarea "The speaker provides brief information about internet. Firstly, this internet i…"
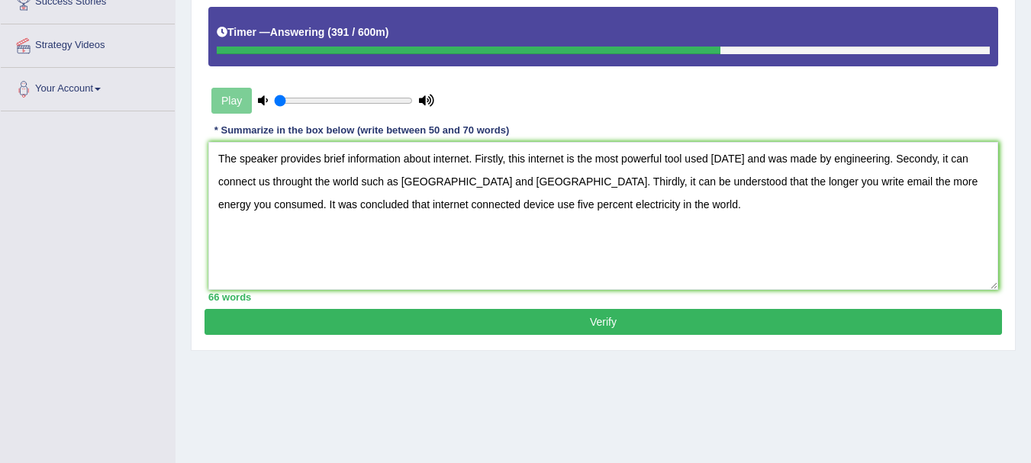
click at [582, 320] on button "Verify" at bounding box center [602, 322] width 797 height 26
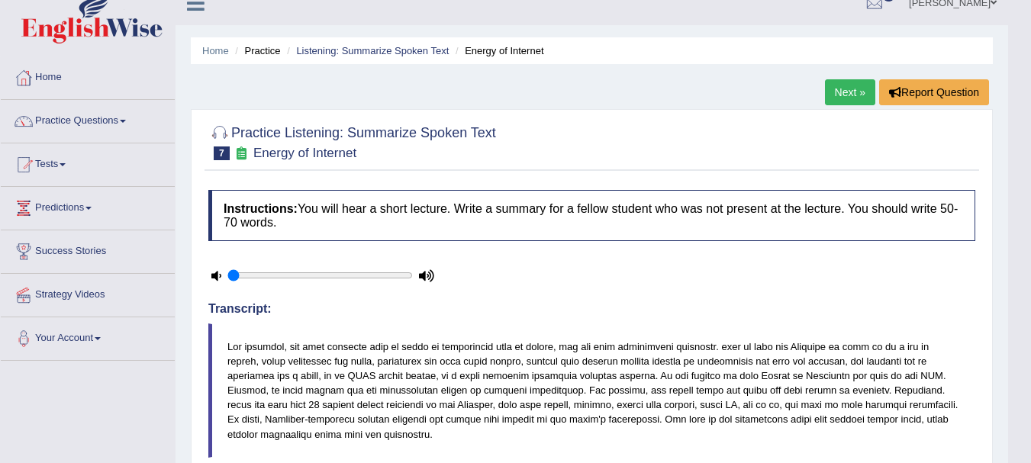
scroll to position [0, 0]
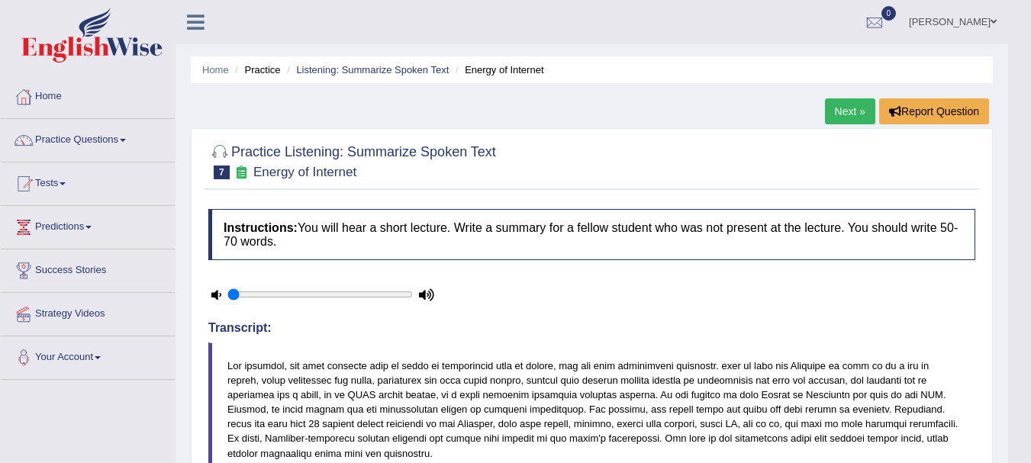
click at [835, 105] on link "Next »" at bounding box center [850, 111] width 50 height 26
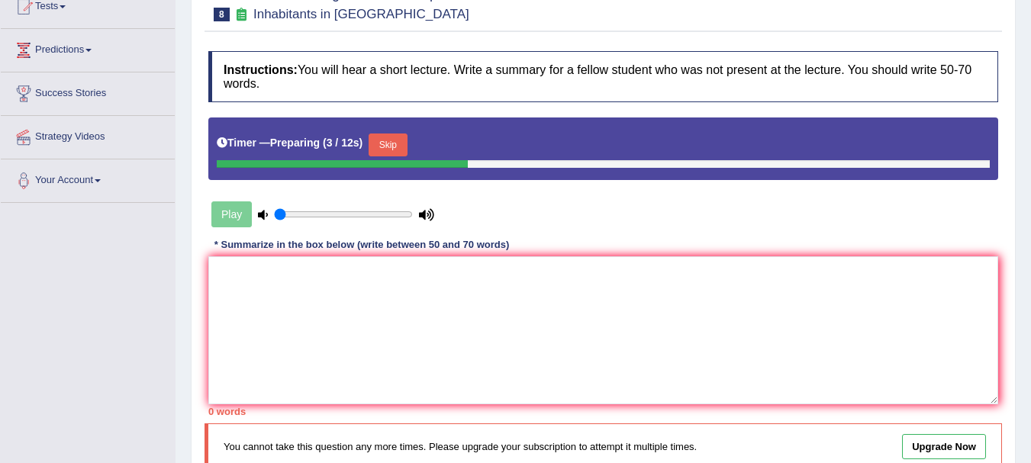
scroll to position [178, 0]
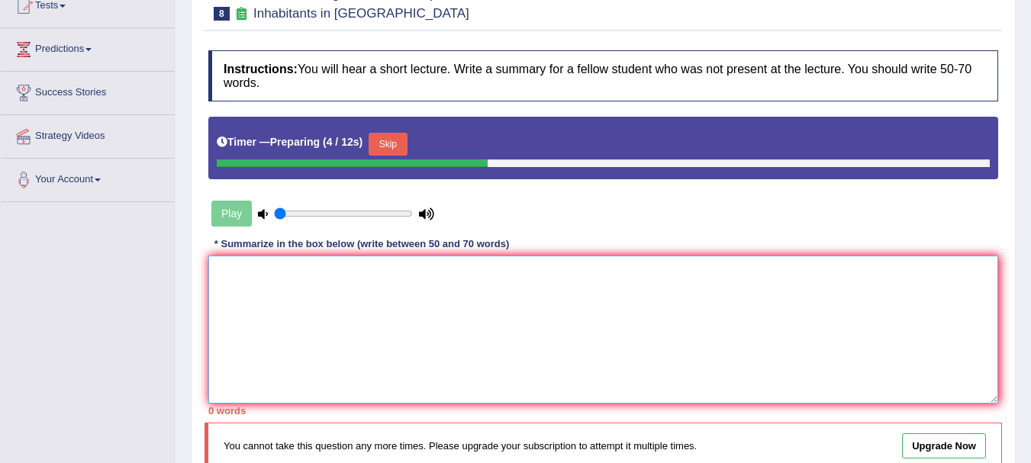
click at [636, 343] on textarea at bounding box center [603, 330] width 790 height 148
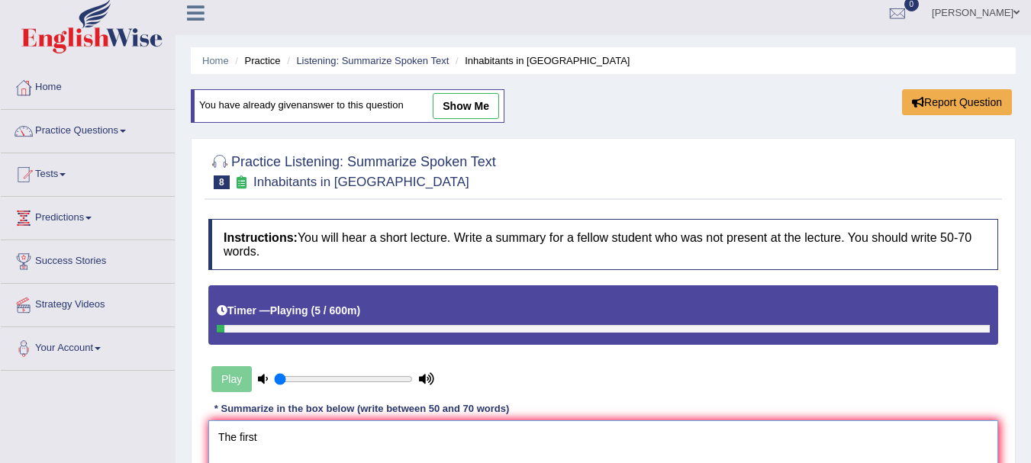
scroll to position [0, 0]
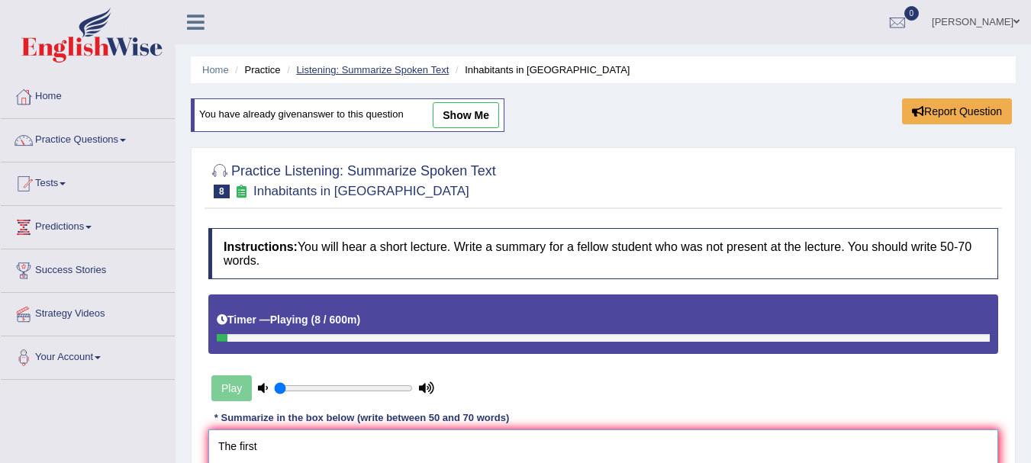
type textarea "The first"
click at [399, 72] on link "Listening: Summarize Spoken Text" at bounding box center [372, 69] width 153 height 11
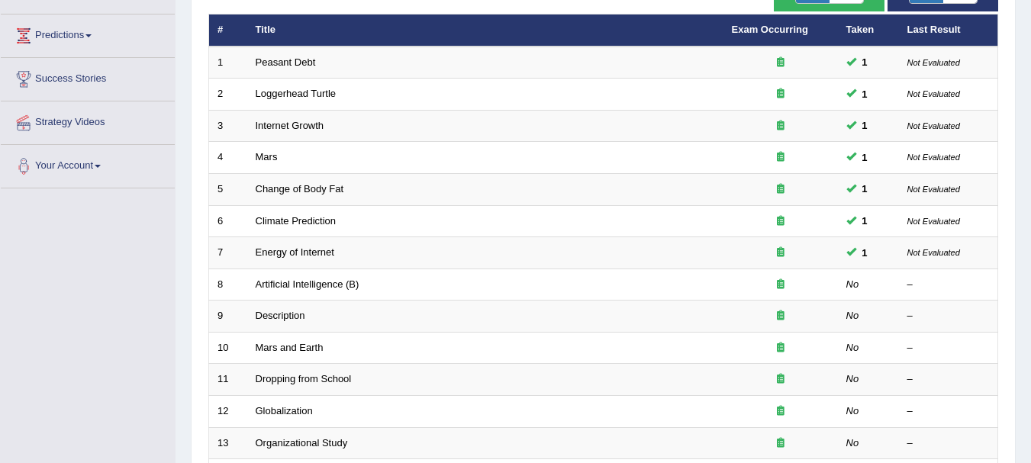
scroll to position [192, 0]
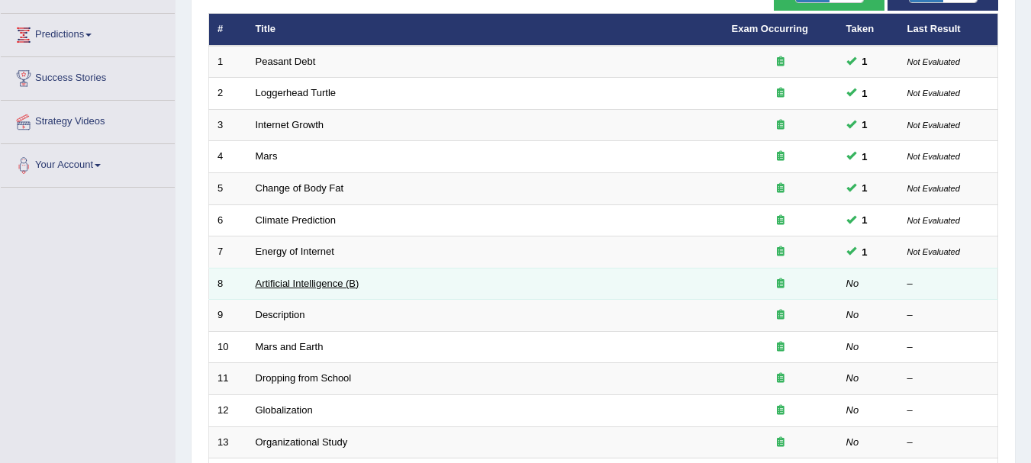
click at [310, 285] on link "Artificial Intelligence (B)" at bounding box center [308, 283] width 104 height 11
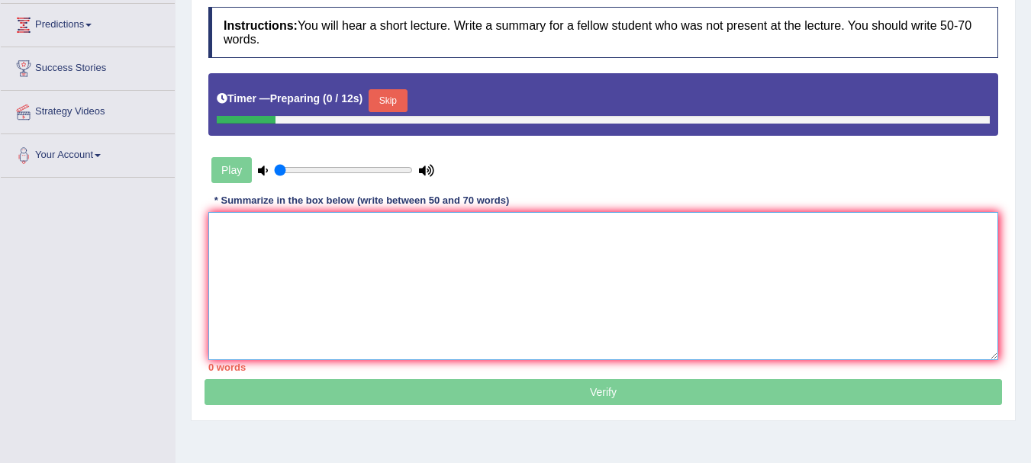
click at [310, 285] on textarea at bounding box center [603, 286] width 790 height 148
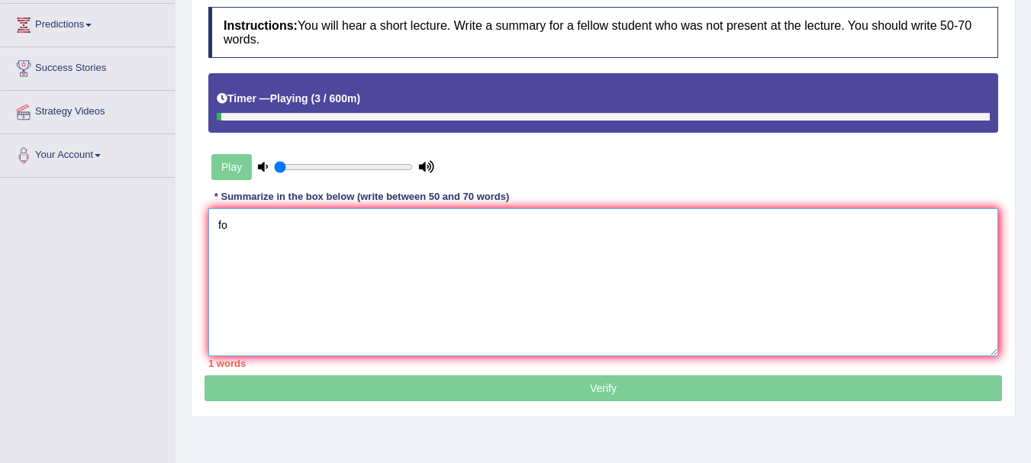
type textarea "f"
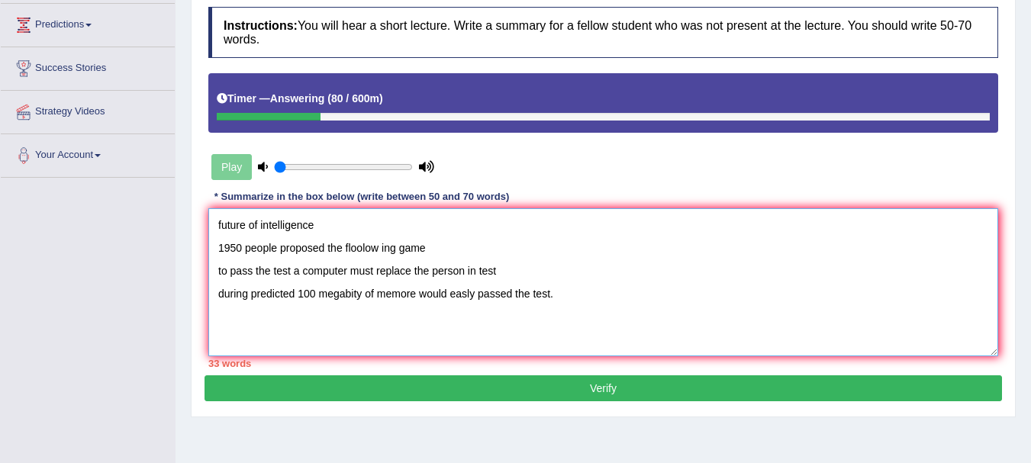
click at [217, 219] on textarea "future of intelligence 1950 people proposed the floolow ing game to pass the te…" at bounding box center [603, 282] width 790 height 148
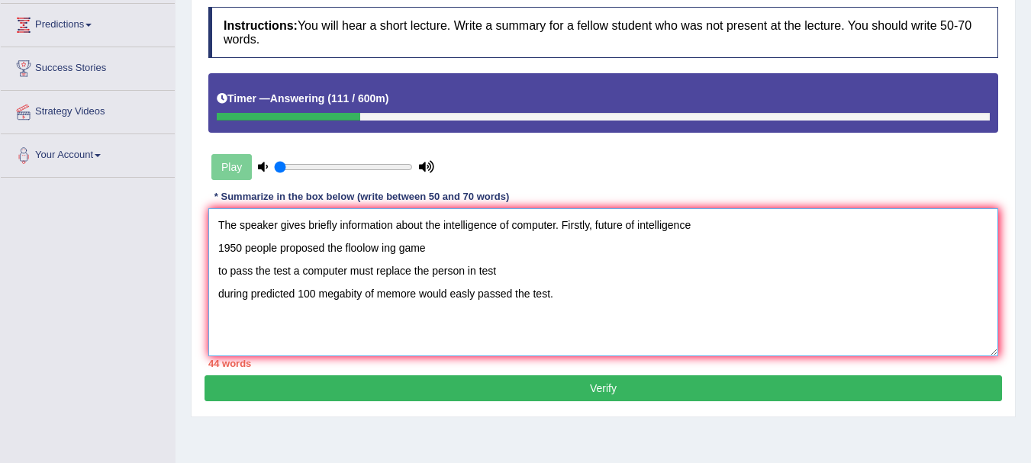
click at [697, 231] on textarea "The speaker gives briefly information about the intelligence of computer. First…" at bounding box center [603, 282] width 790 height 148
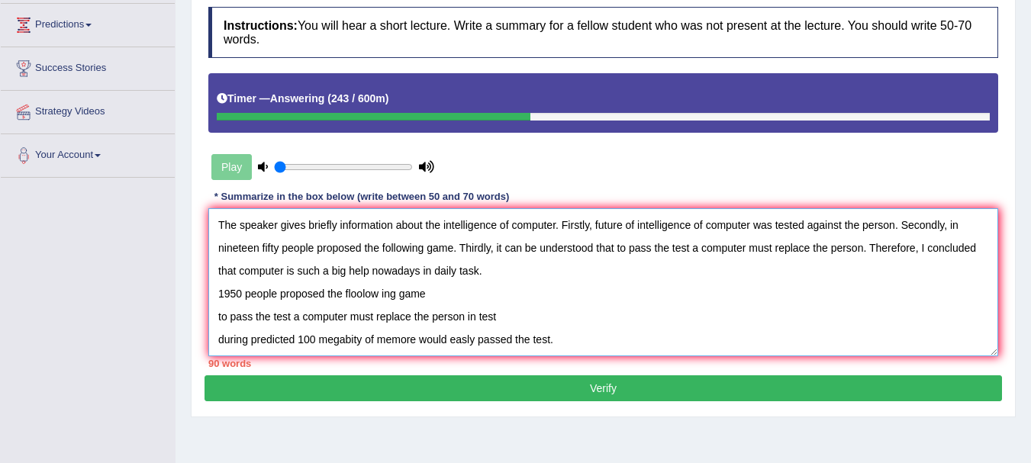
click at [865, 249] on textarea "The speaker gives briefly information about the intelligence of computer. First…" at bounding box center [603, 282] width 790 height 148
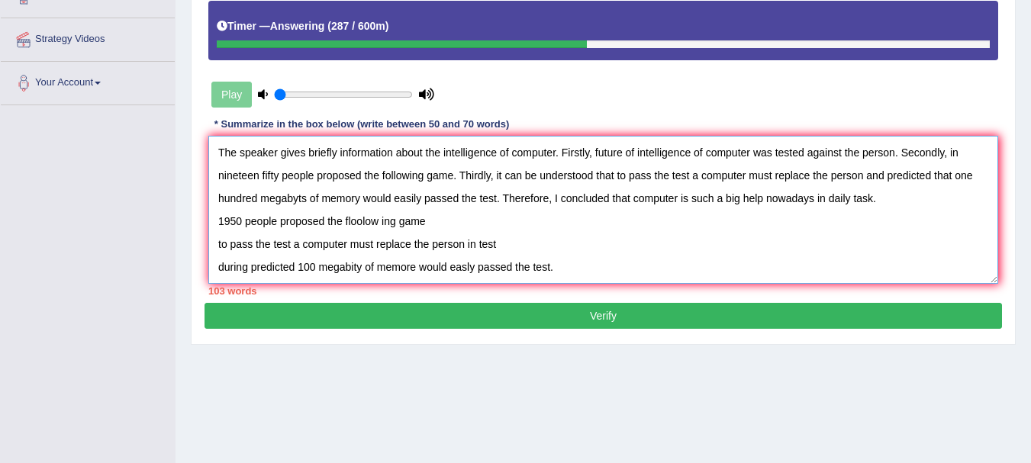
scroll to position [275, 0]
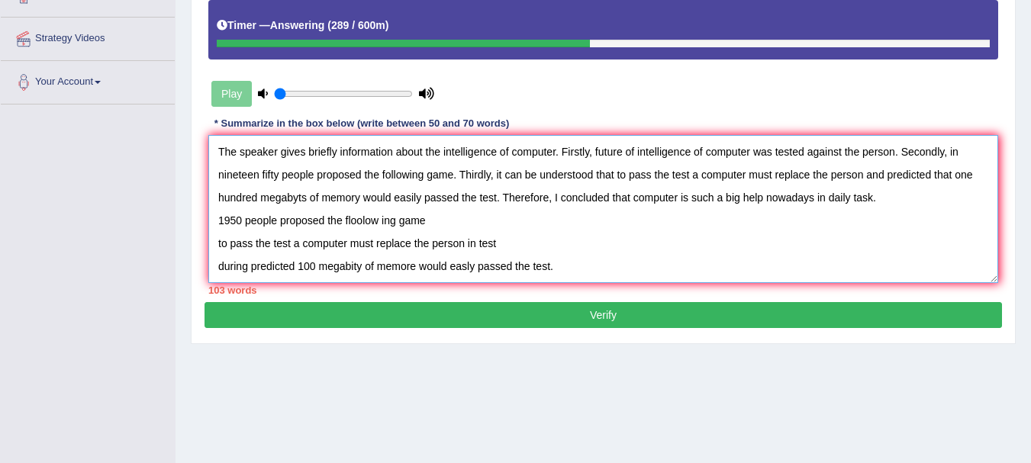
drag, startPoint x: 568, startPoint y: 269, endPoint x: 172, endPoint y: 220, distance: 398.2
click at [172, 220] on div "Toggle navigation Home Practice Questions Speaking Practice Read Aloud Repeat S…" at bounding box center [515, 121] width 1031 height 793
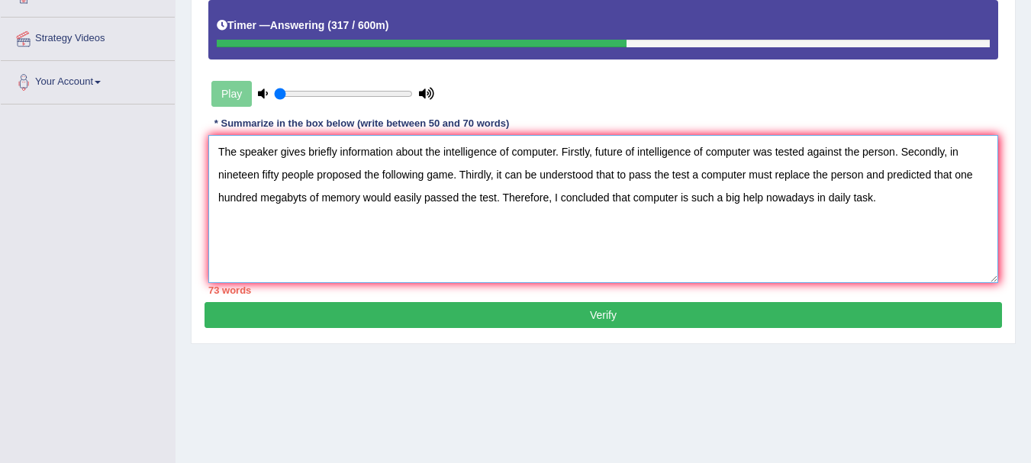
drag, startPoint x: 426, startPoint y: 175, endPoint x: 366, endPoint y: 170, distance: 59.7
click at [366, 170] on textarea "The speaker gives briefly information about the intelligence of computer. First…" at bounding box center [603, 209] width 790 height 148
click at [824, 166] on textarea "The speaker gives briefly information about the intelligence of computer. First…" at bounding box center [603, 209] width 790 height 148
click at [259, 198] on textarea "The speaker gives briefly information about the intelligence of computer. First…" at bounding box center [603, 209] width 790 height 148
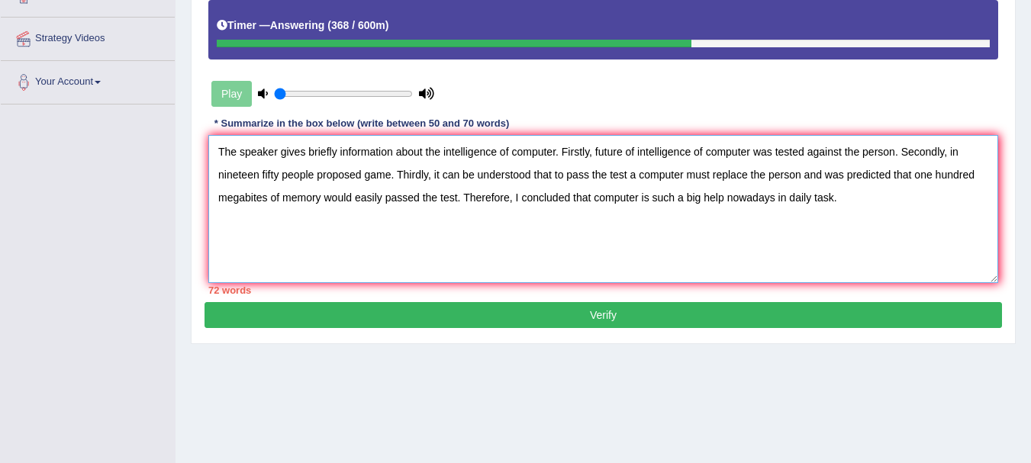
drag, startPoint x: 832, startPoint y: 199, endPoint x: 730, endPoint y: 206, distance: 102.5
click at [730, 206] on textarea "The speaker gives briefly information about the intelligence of computer. First…" at bounding box center [603, 209] width 790 height 148
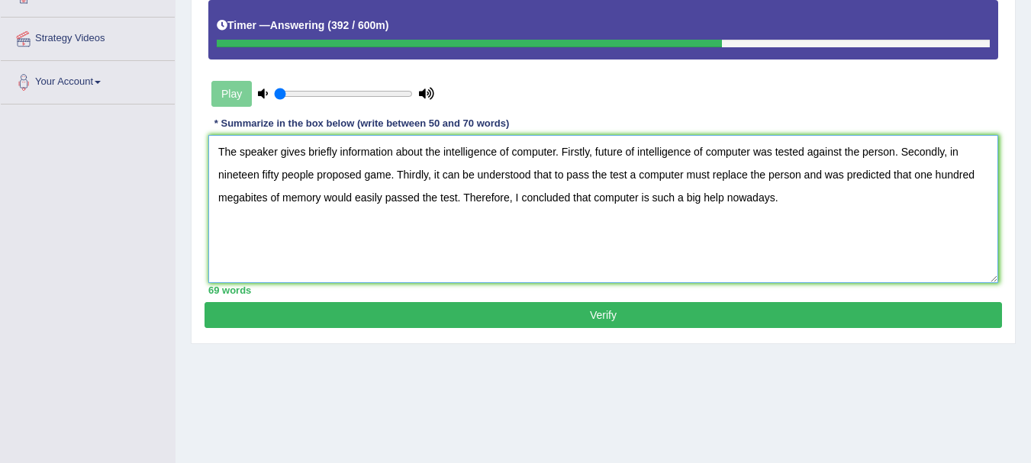
type textarea "The speaker gives briefly information about the intelligence of computer. First…"
click at [563, 307] on button "Verify" at bounding box center [602, 315] width 797 height 26
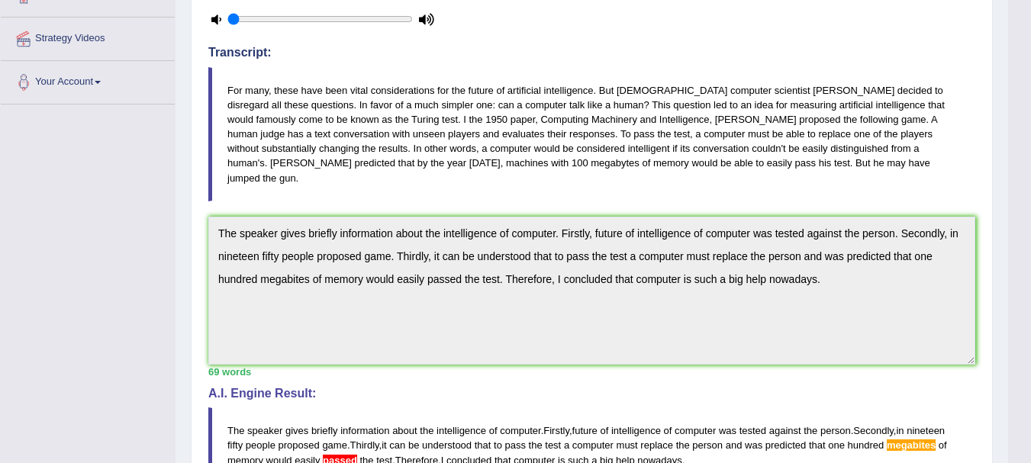
click at [339, 437] on blockquote "The speaker gives briefly information about the intelligence of computer . Firs…" at bounding box center [591, 445] width 767 height 76
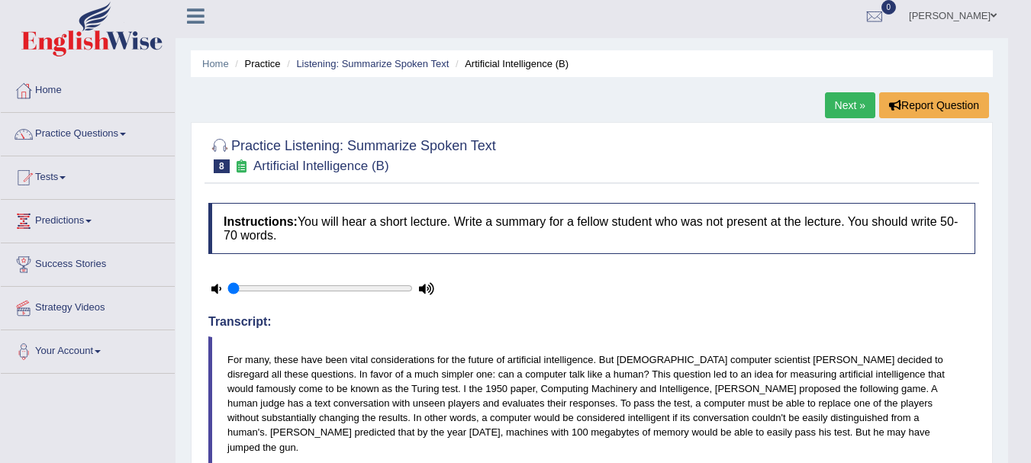
scroll to position [5, 0]
click at [113, 135] on link "Practice Questions" at bounding box center [88, 133] width 174 height 38
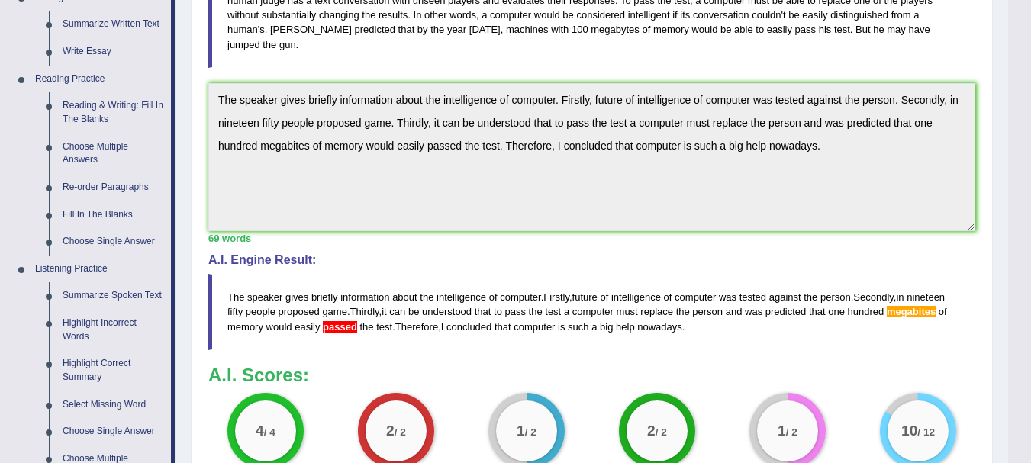
scroll to position [426, 0]
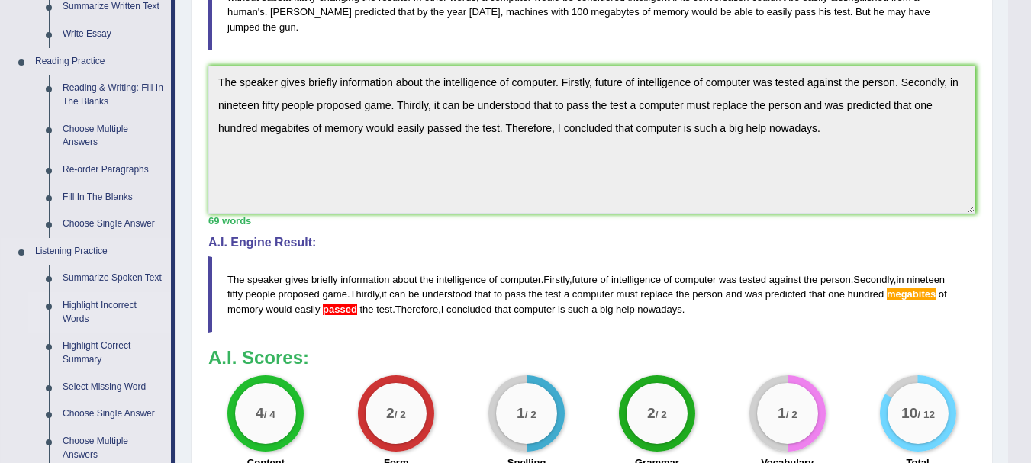
click at [101, 306] on link "Highlight Incorrect Words" at bounding box center [113, 312] width 115 height 40
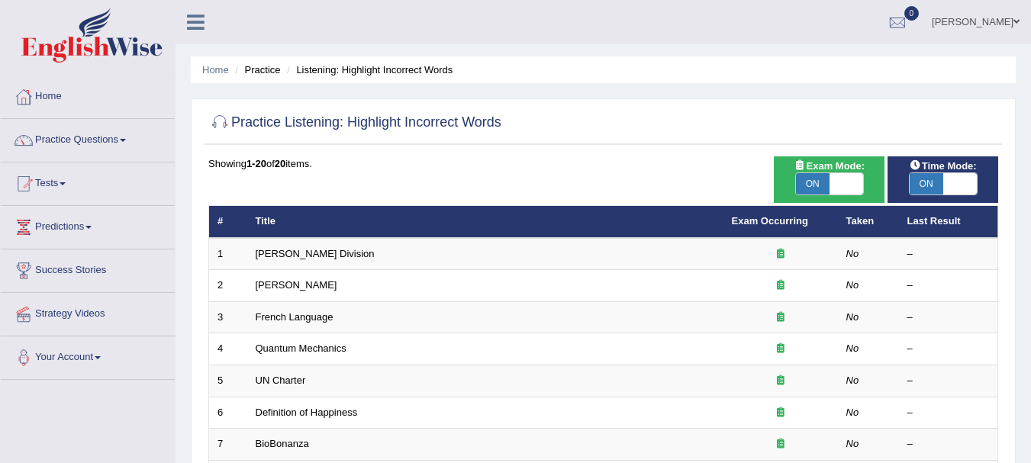
click at [276, 256] on link "[PERSON_NAME] Division" at bounding box center [315, 253] width 119 height 11
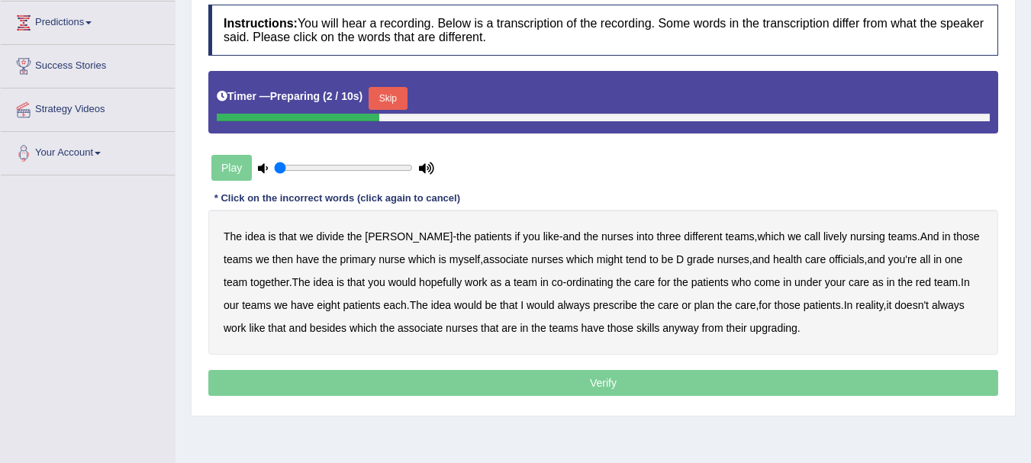
scroll to position [206, 0]
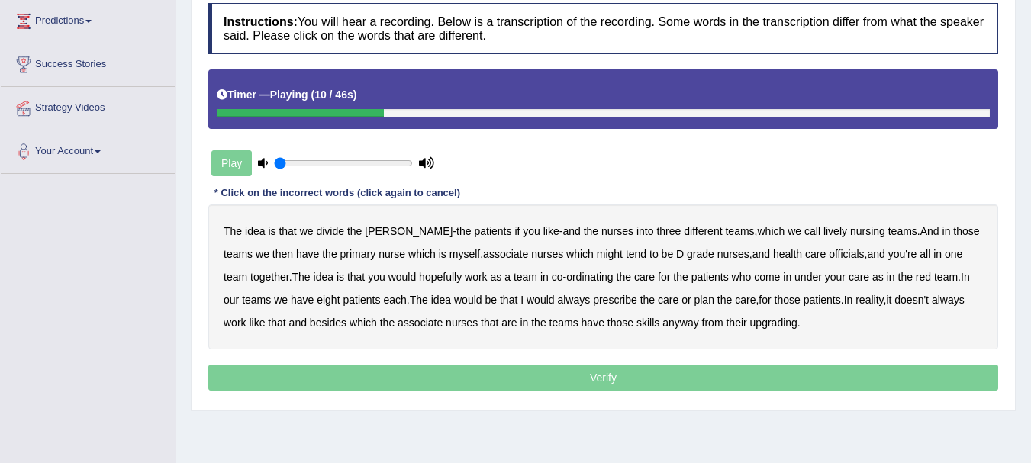
click at [823, 233] on b "lively" at bounding box center [835, 231] width 24 height 12
click at [597, 253] on b "might" at bounding box center [610, 254] width 26 height 12
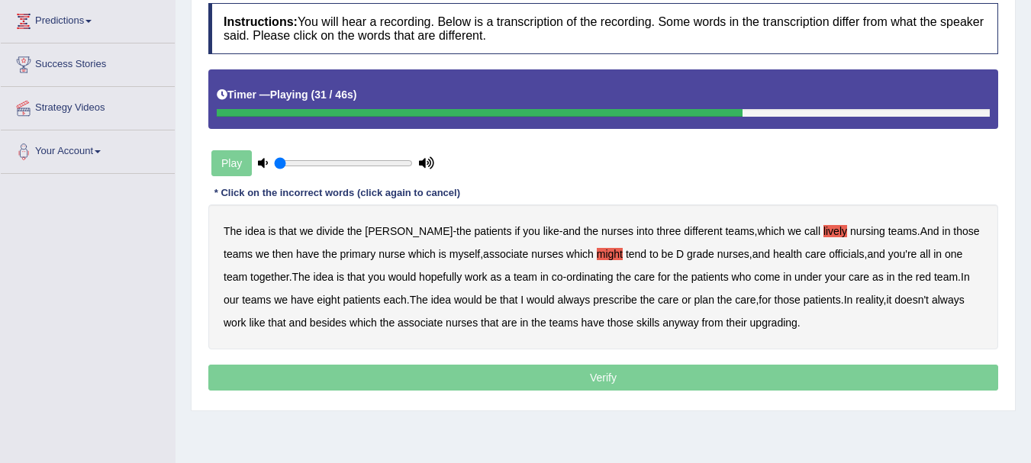
click at [872, 278] on b "as" at bounding box center [877, 277] width 11 height 12
click at [526, 301] on b "would" at bounding box center [540, 300] width 28 height 12
click at [559, 302] on b "always" at bounding box center [573, 300] width 33 height 12
click at [526, 300] on b "would" at bounding box center [540, 300] width 28 height 12
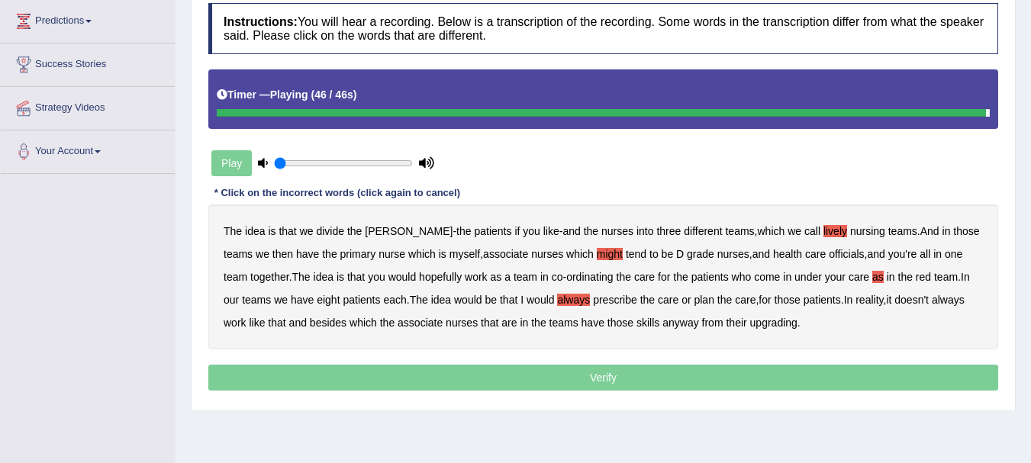
click at [735, 327] on b "their" at bounding box center [736, 323] width 21 height 12
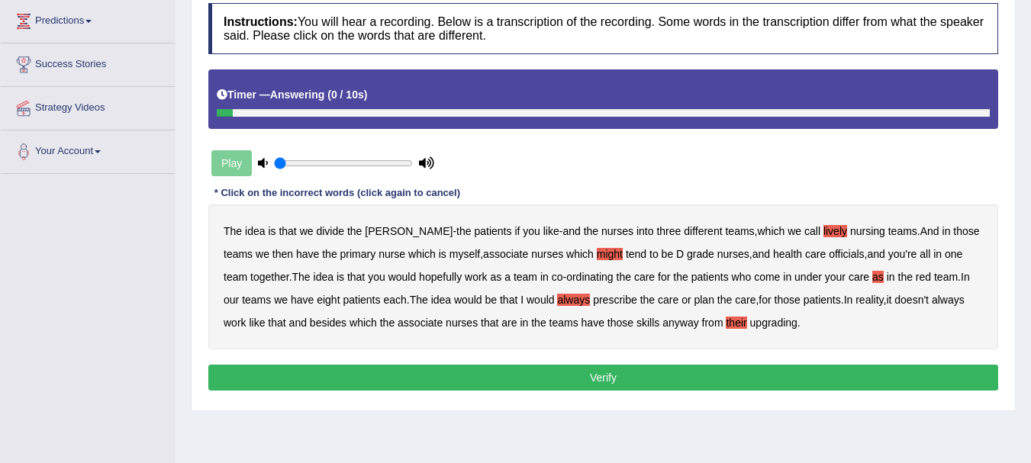
click at [764, 325] on b "upgrading" at bounding box center [773, 323] width 47 height 12
click at [729, 319] on b "their" at bounding box center [736, 323] width 21 height 12
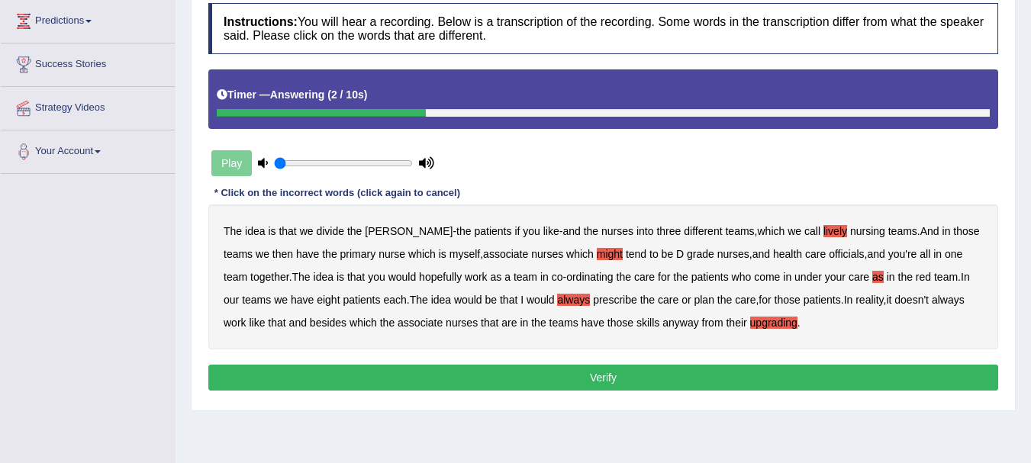
click at [613, 378] on button "Verify" at bounding box center [603, 378] width 790 height 26
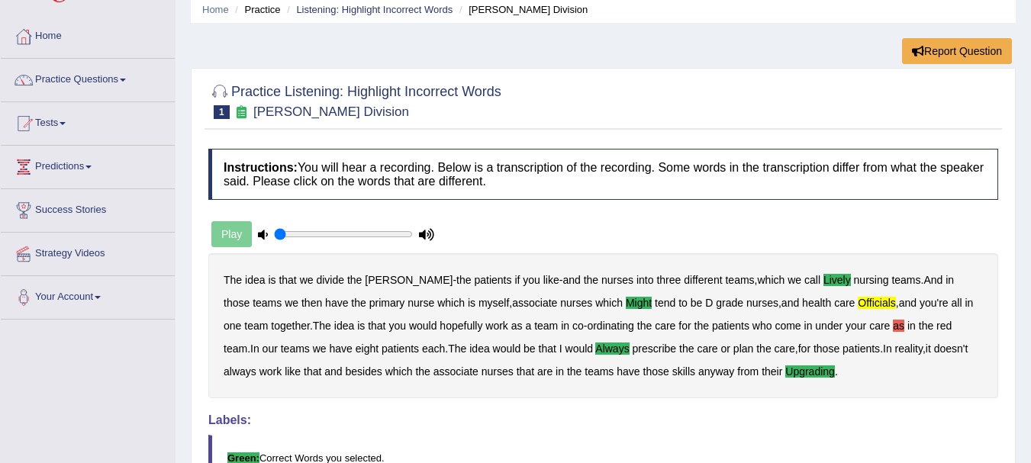
scroll to position [60, 0]
click at [416, 14] on link "Listening: Highlight Incorrect Words" at bounding box center [374, 10] width 156 height 11
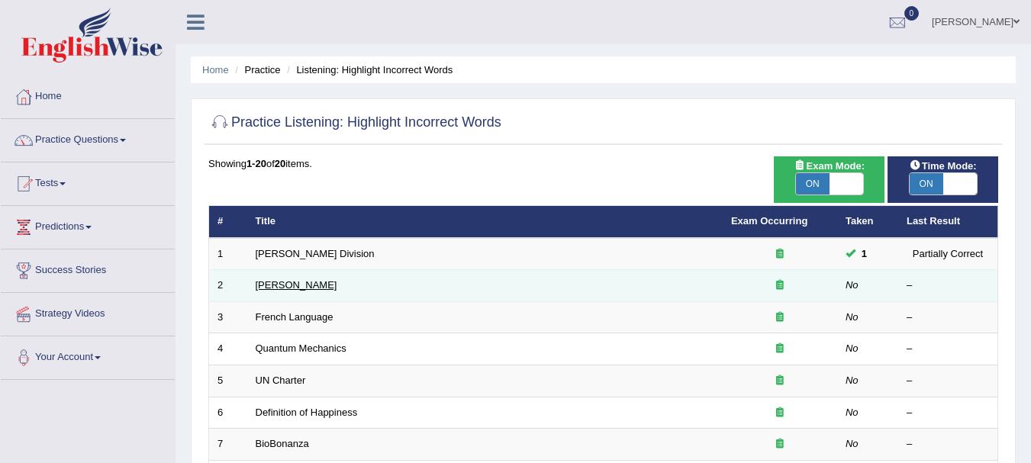
click at [284, 287] on link "[PERSON_NAME]" at bounding box center [297, 284] width 82 height 11
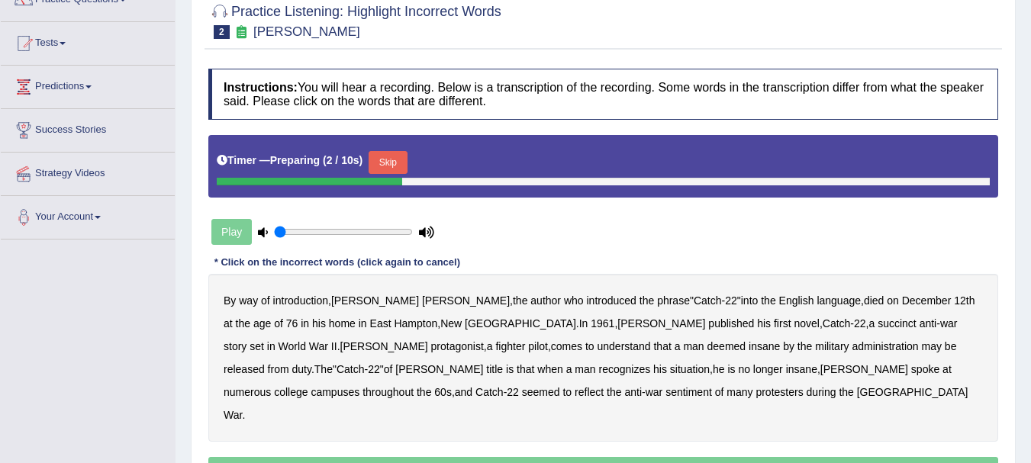
scroll to position [141, 0]
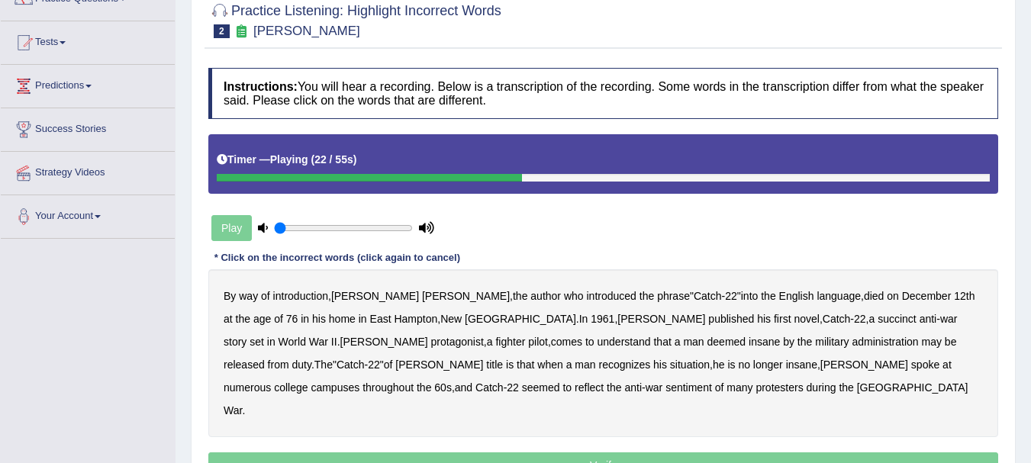
click at [877, 320] on b "succinct" at bounding box center [896, 319] width 39 height 12
click at [851, 345] on b "administration" at bounding box center [884, 342] width 66 height 12
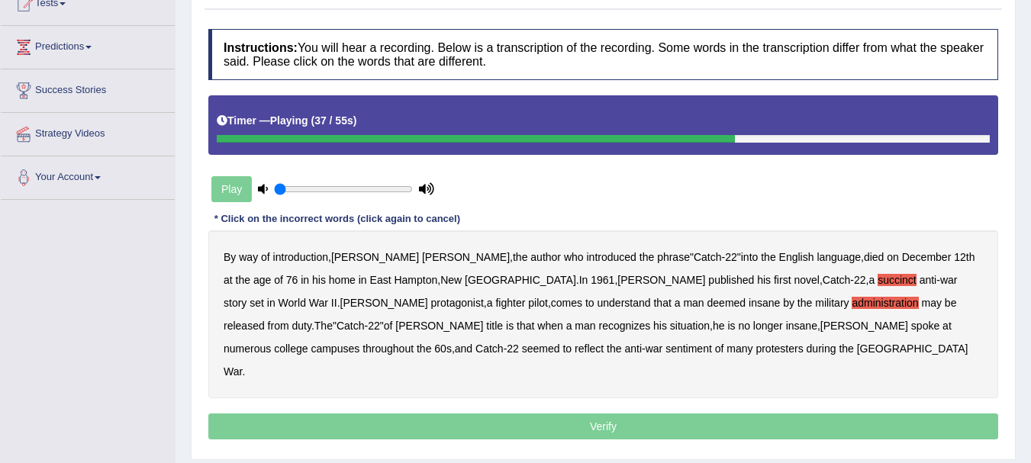
scroll to position [181, 0]
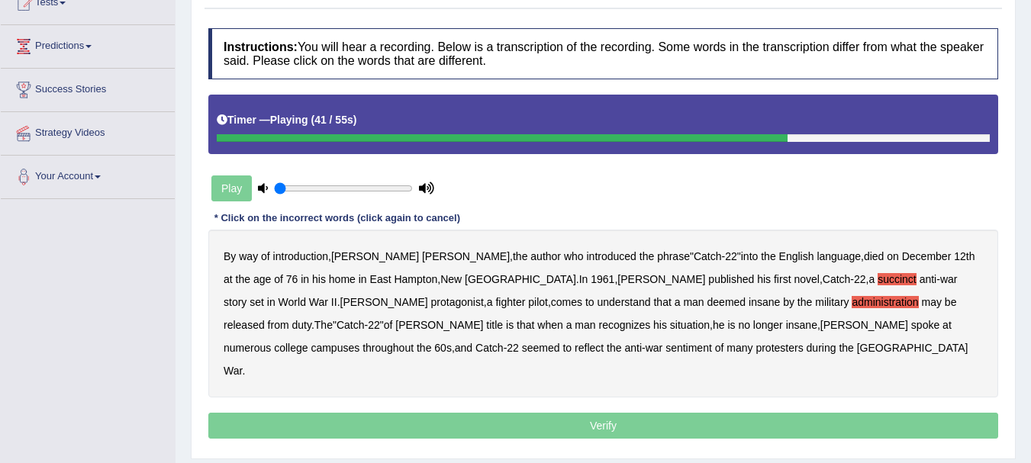
click at [670, 322] on b "situation" at bounding box center [690, 325] width 40 height 12
click at [603, 342] on b "reflect" at bounding box center [588, 348] width 29 height 12
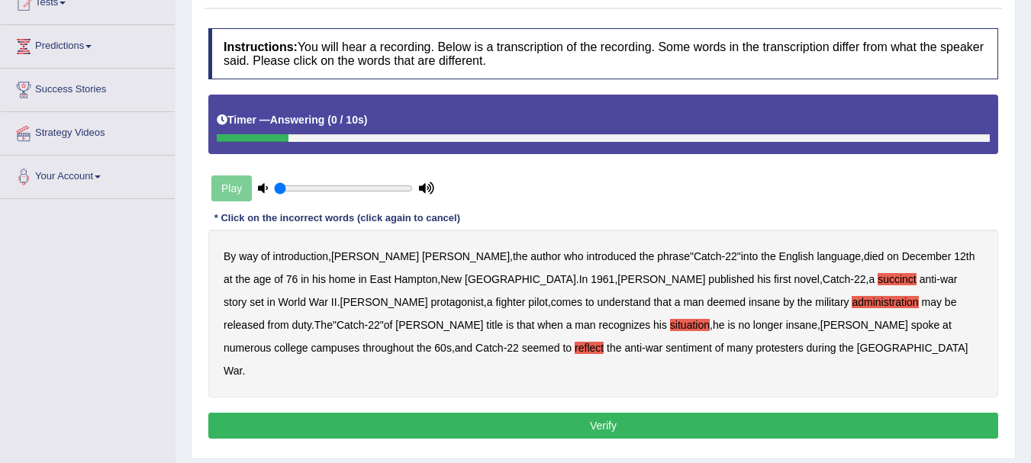
click at [518, 413] on button "Verify" at bounding box center [603, 426] width 790 height 26
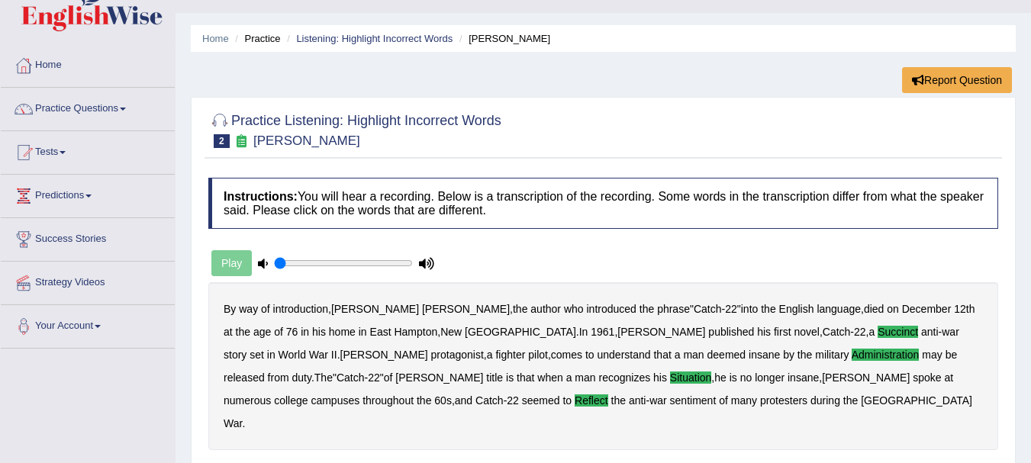
scroll to position [0, 0]
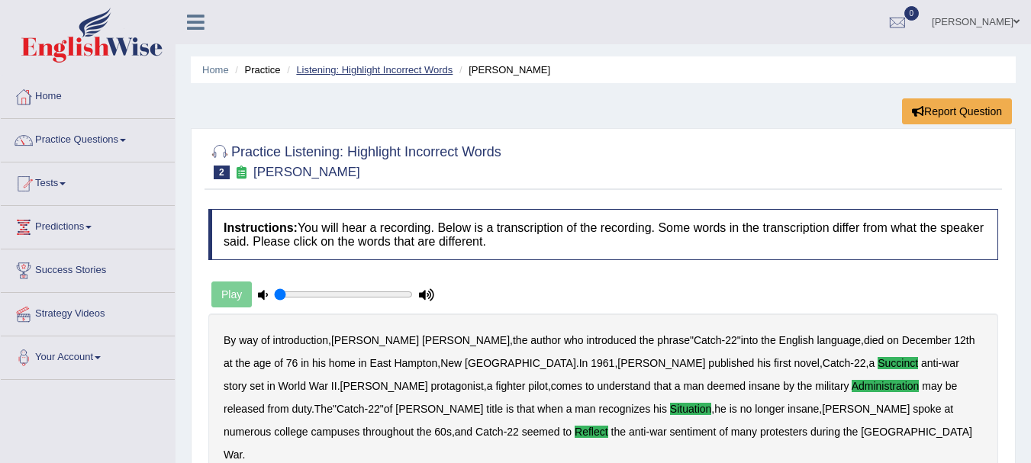
click at [423, 71] on link "Listening: Highlight Incorrect Words" at bounding box center [374, 69] width 156 height 11
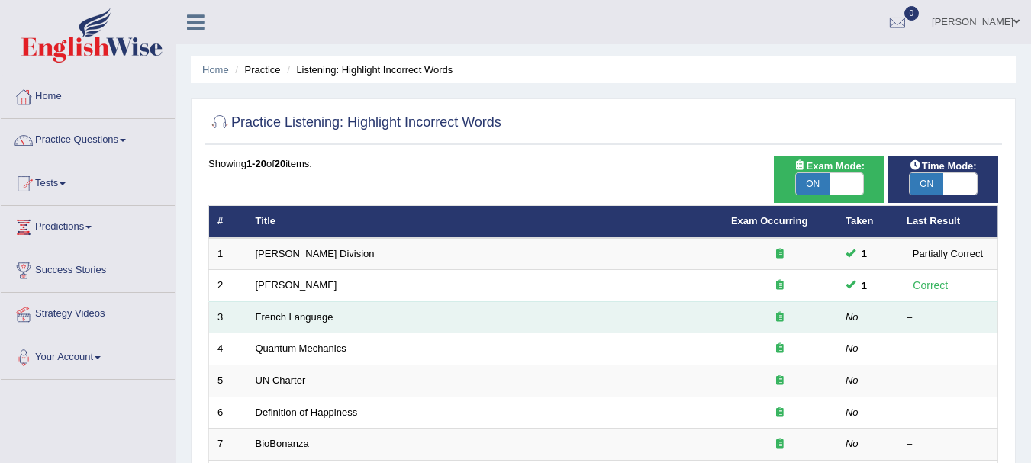
click at [304, 323] on td "French Language" at bounding box center [484, 317] width 475 height 32
click at [293, 317] on link "French Language" at bounding box center [295, 316] width 78 height 11
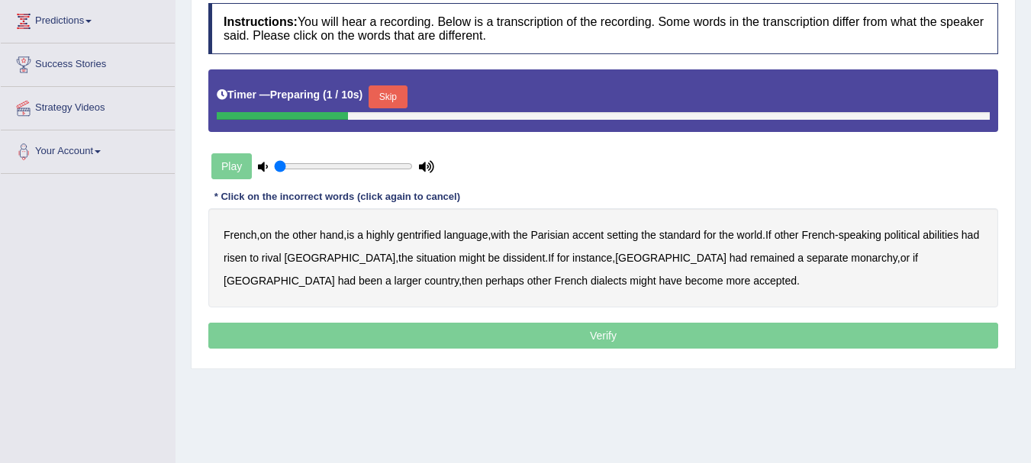
scroll to position [207, 0]
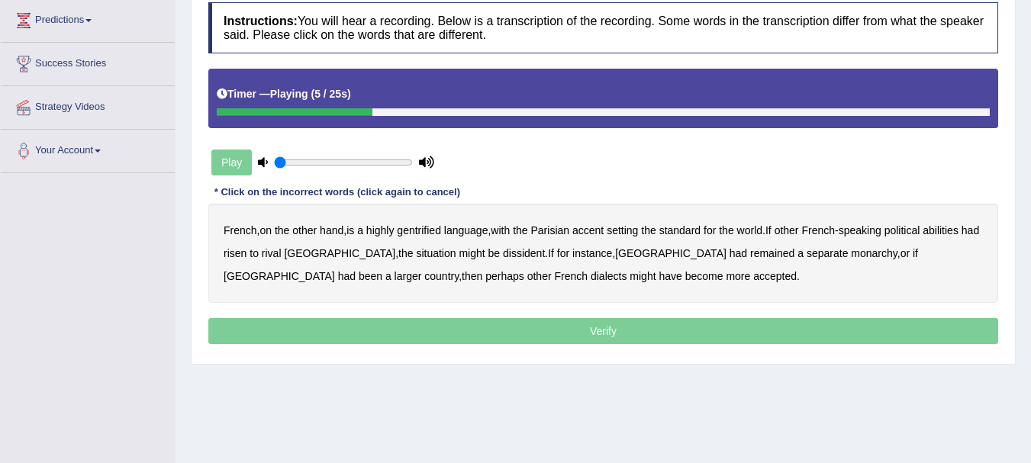
click at [430, 234] on b "gentrified" at bounding box center [419, 230] width 44 height 12
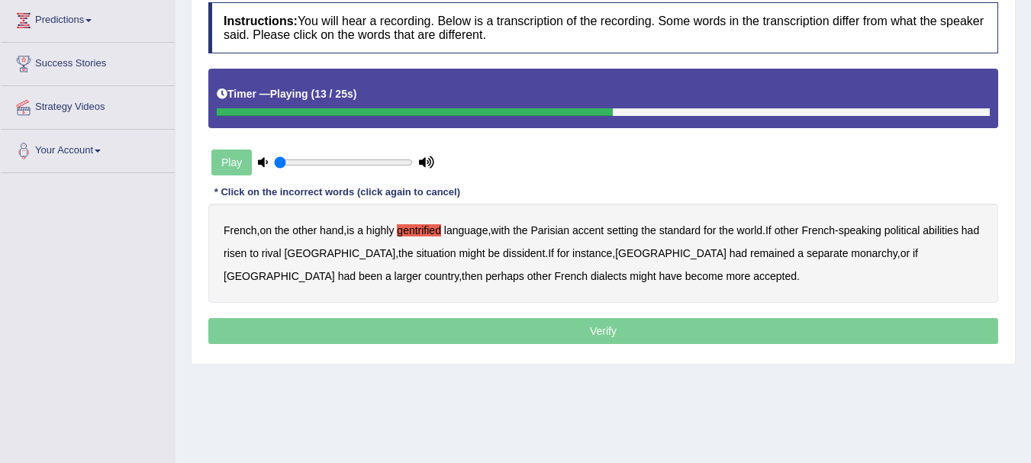
click at [950, 233] on b "abilities" at bounding box center [940, 230] width 36 height 12
click at [503, 258] on b "dissident" at bounding box center [524, 253] width 42 height 12
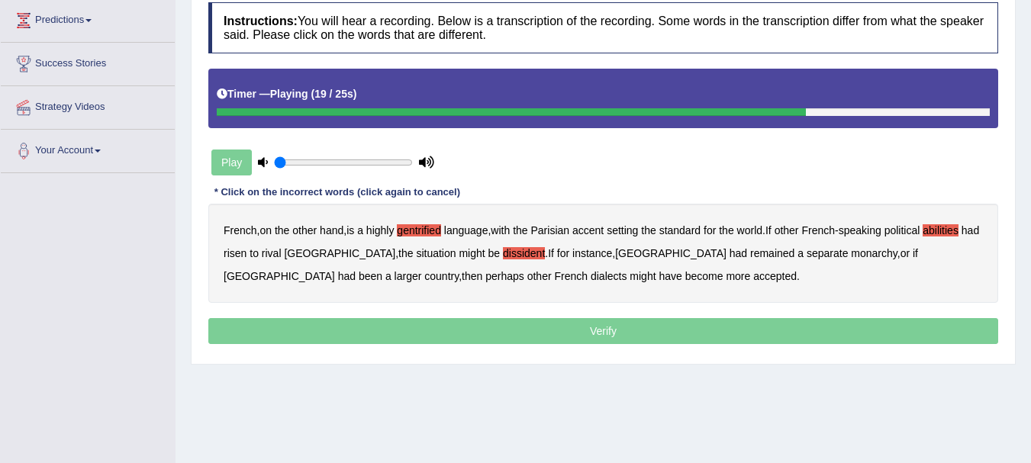
click at [851, 254] on b "monarchy" at bounding box center [874, 253] width 46 height 12
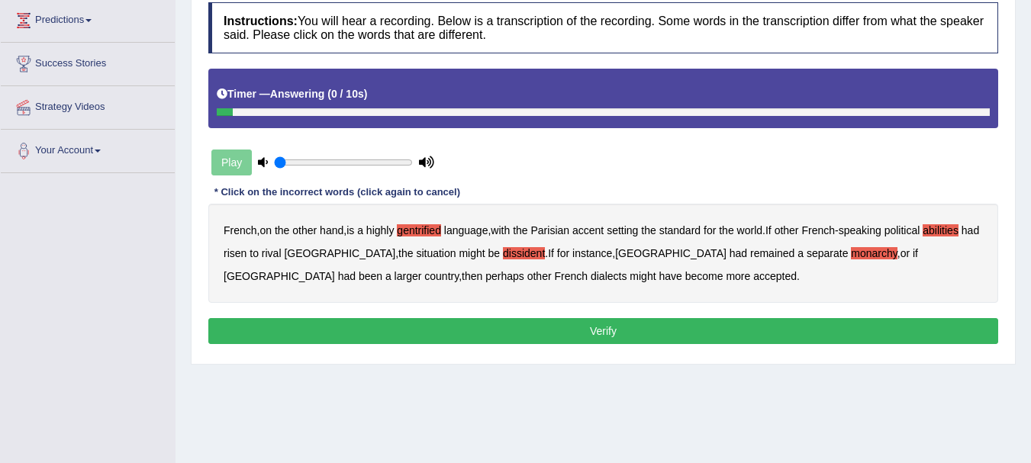
click at [439, 331] on button "Verify" at bounding box center [603, 331] width 790 height 26
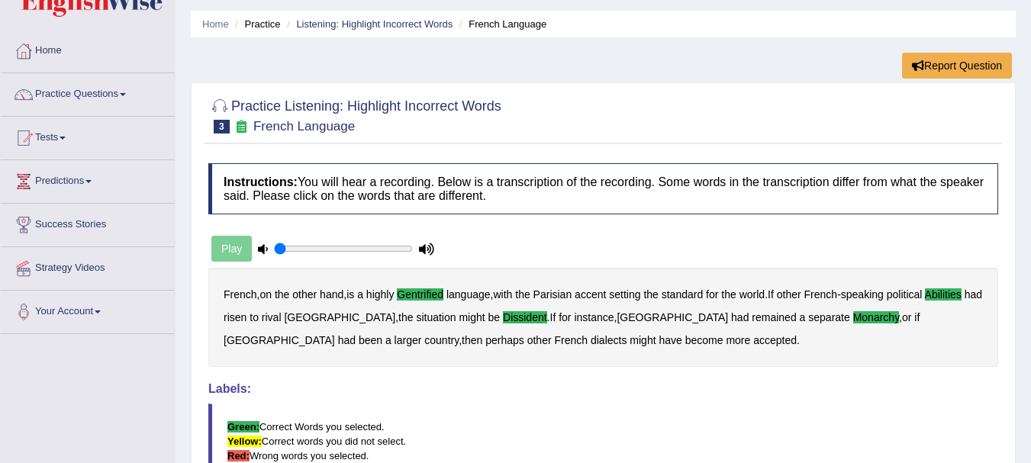
scroll to position [42, 0]
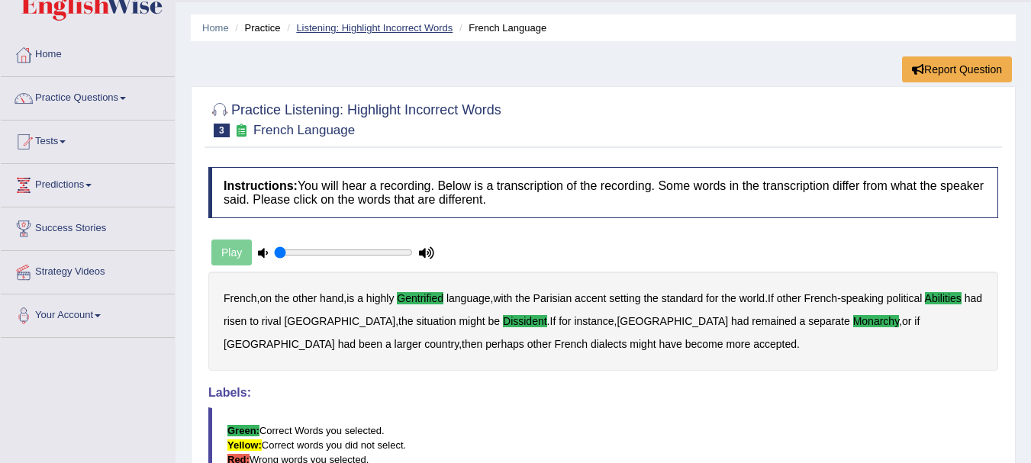
click at [407, 28] on link "Listening: Highlight Incorrect Words" at bounding box center [374, 27] width 156 height 11
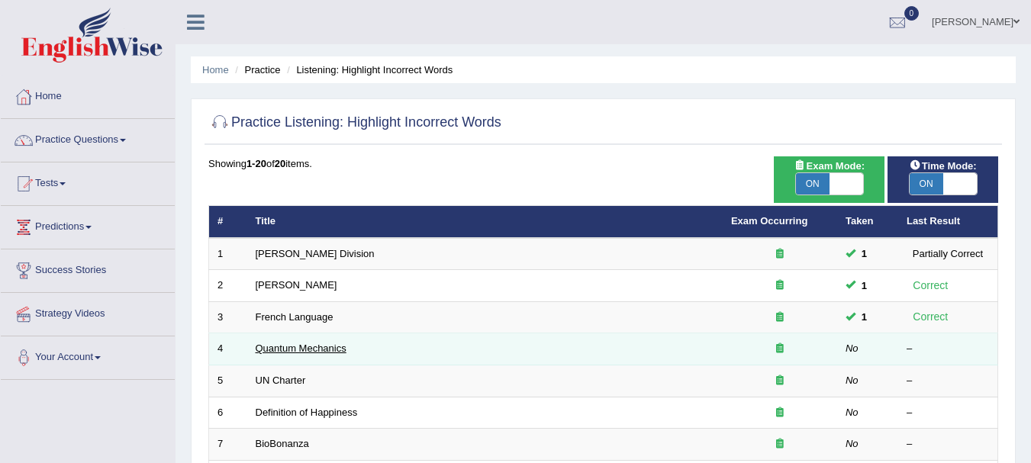
click at [316, 348] on link "Quantum Mechanics" at bounding box center [301, 348] width 91 height 11
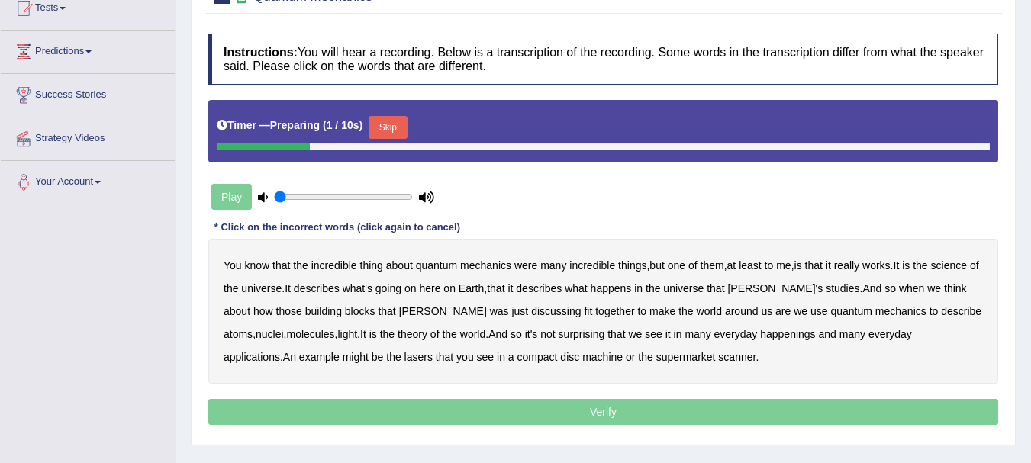
scroll to position [176, 0]
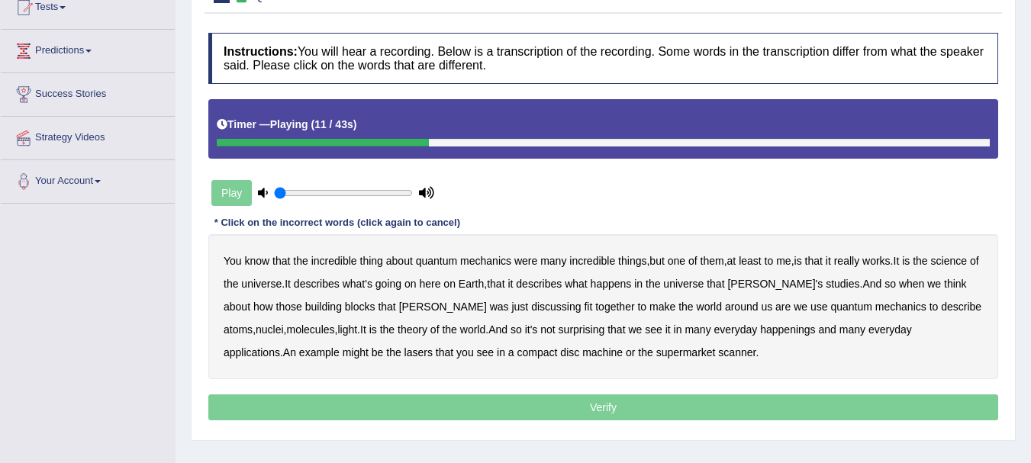
click at [963, 256] on b "science" at bounding box center [949, 261] width 36 height 12
click at [531, 311] on b "discussing" at bounding box center [556, 307] width 50 height 12
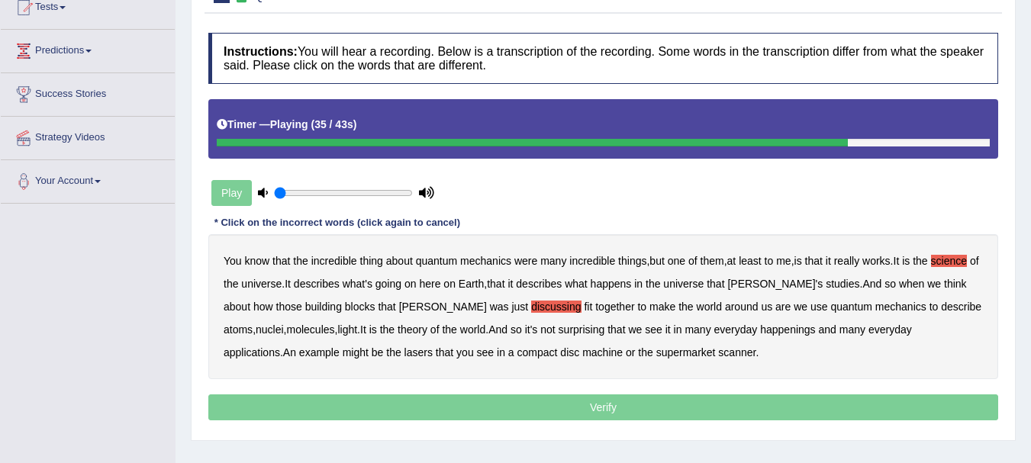
click at [760, 330] on b "happenings" at bounding box center [787, 329] width 55 height 12
click at [582, 353] on b "machine" at bounding box center [602, 352] width 40 height 12
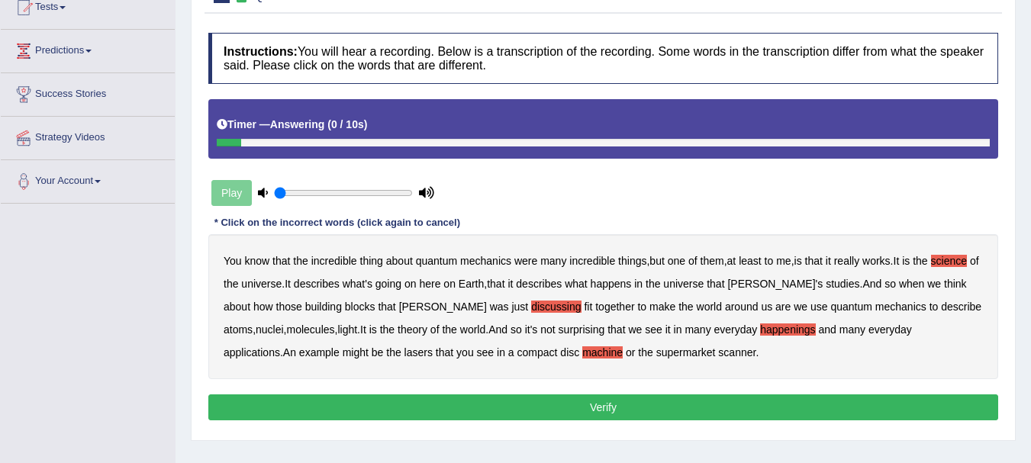
click at [611, 409] on button "Verify" at bounding box center [603, 407] width 790 height 26
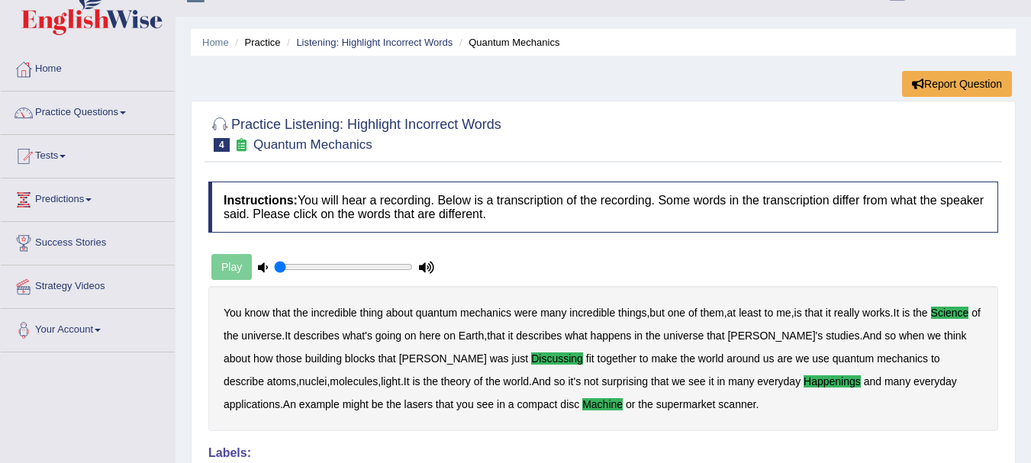
scroll to position [0, 0]
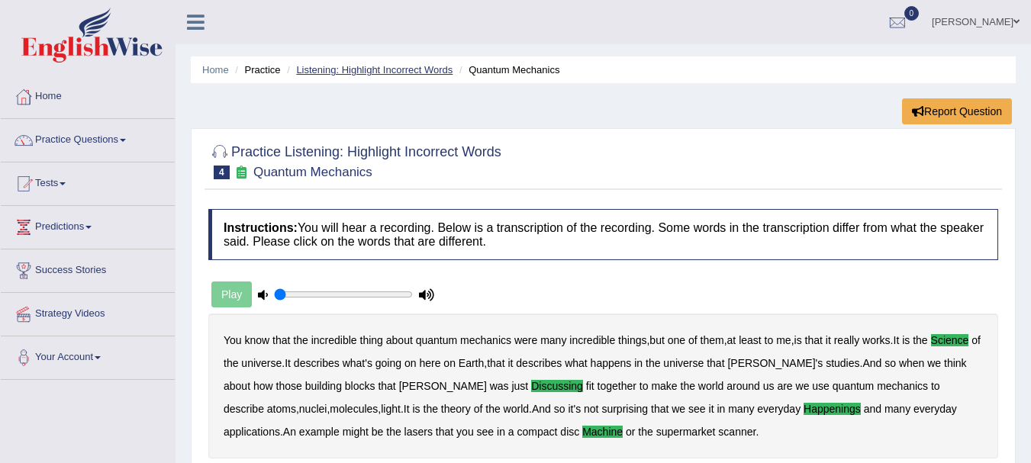
click at [383, 72] on link "Listening: Highlight Incorrect Words" at bounding box center [374, 69] width 156 height 11
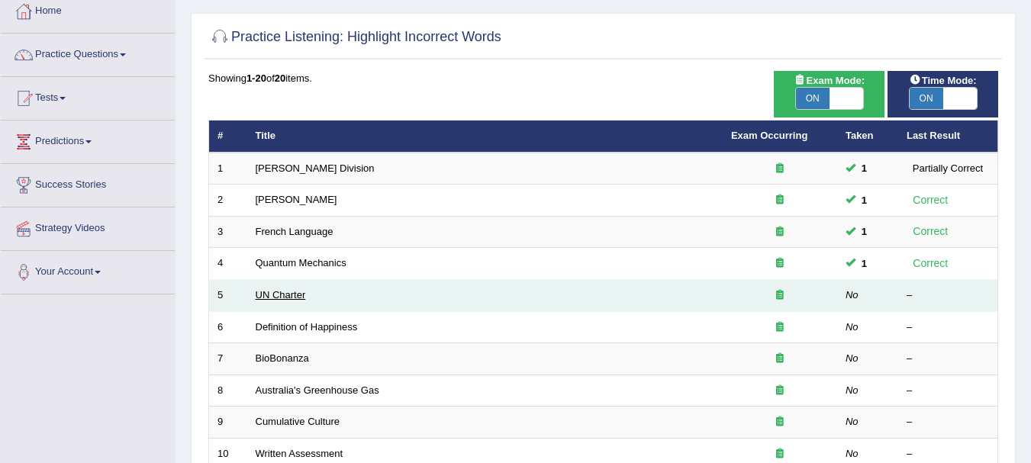
click at [290, 291] on link "UN Charter" at bounding box center [281, 294] width 50 height 11
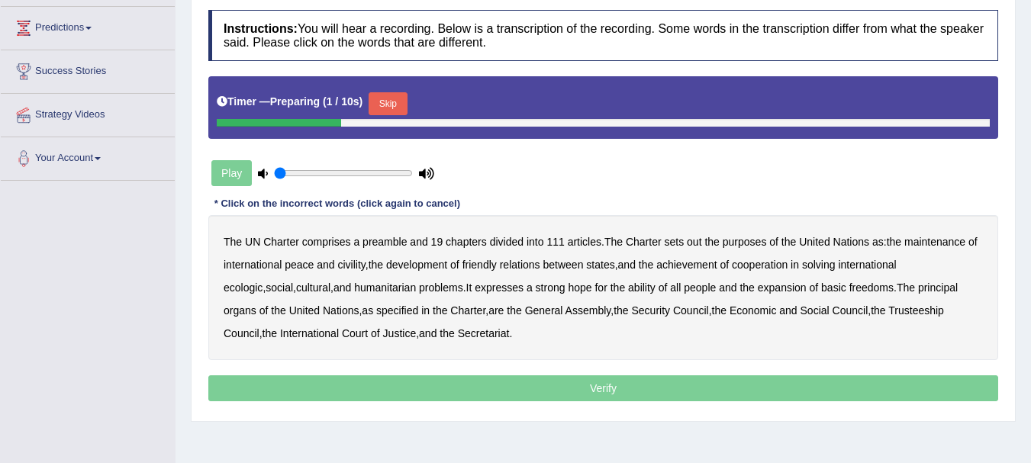
scroll to position [200, 0]
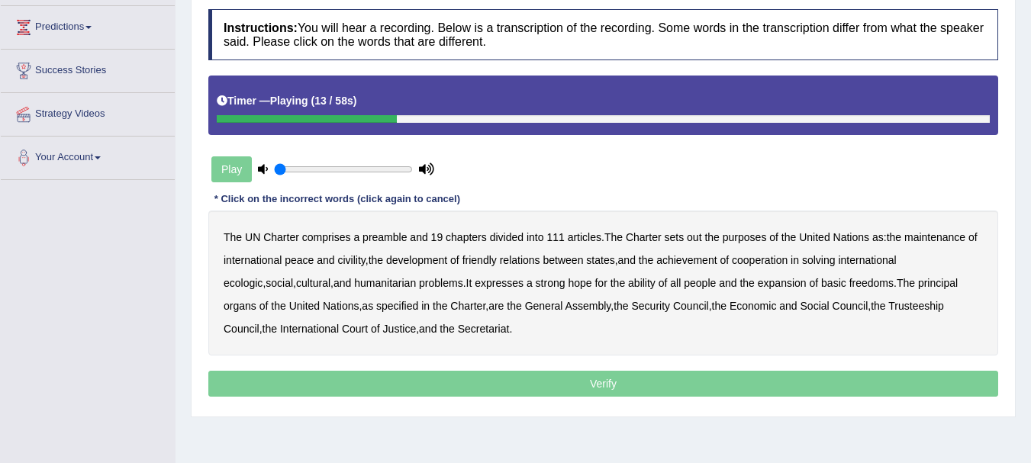
click at [733, 238] on b "purposes" at bounding box center [744, 237] width 44 height 12
click at [710, 237] on b "the" at bounding box center [711, 237] width 14 height 12
click at [735, 240] on b "purposes" at bounding box center [744, 237] width 44 height 12
click at [352, 256] on b "civility" at bounding box center [350, 260] width 27 height 12
click at [262, 277] on b "ecologic" at bounding box center [243, 283] width 39 height 12
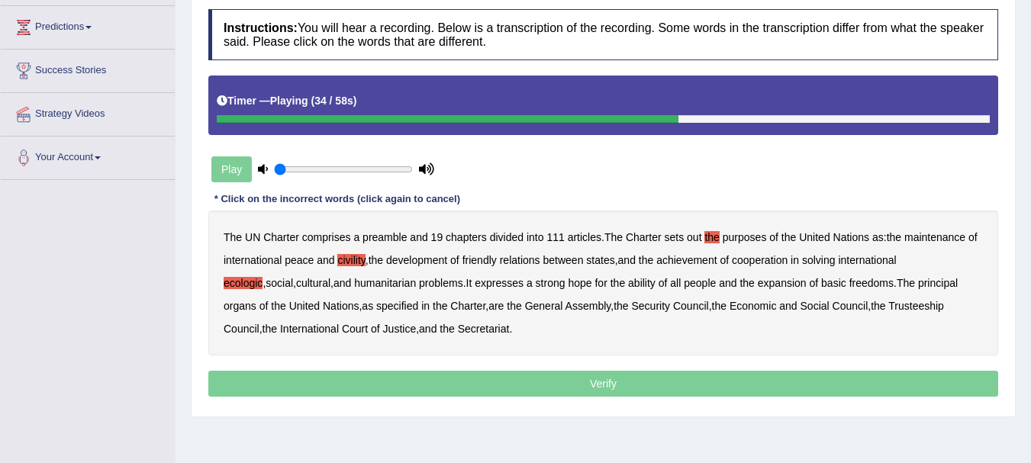
click at [628, 287] on b "ability" at bounding box center [641, 283] width 27 height 12
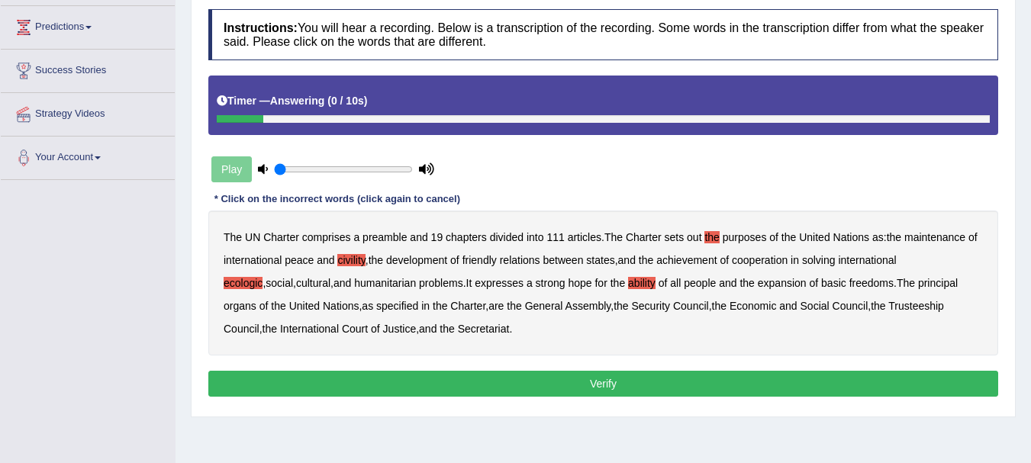
click at [555, 382] on button "Verify" at bounding box center [603, 384] width 790 height 26
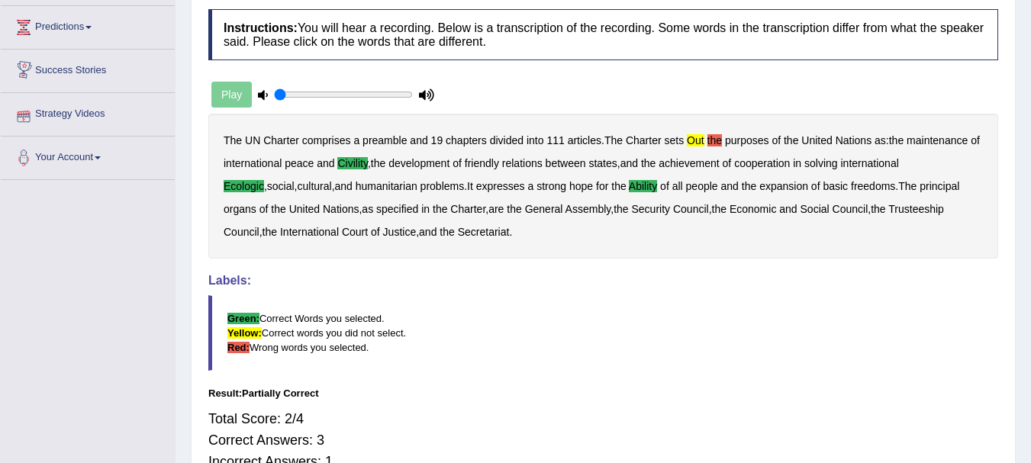
scroll to position [0, 0]
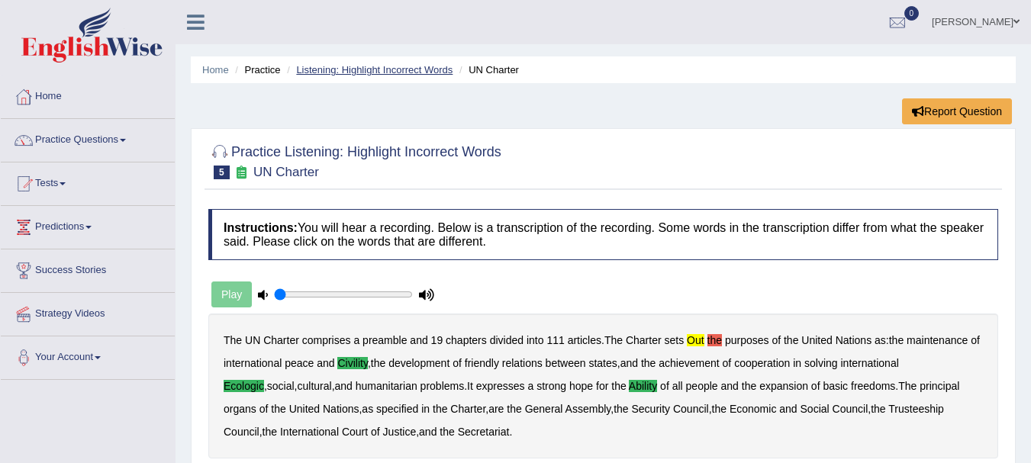
click at [346, 69] on link "Listening: Highlight Incorrect Words" at bounding box center [374, 69] width 156 height 11
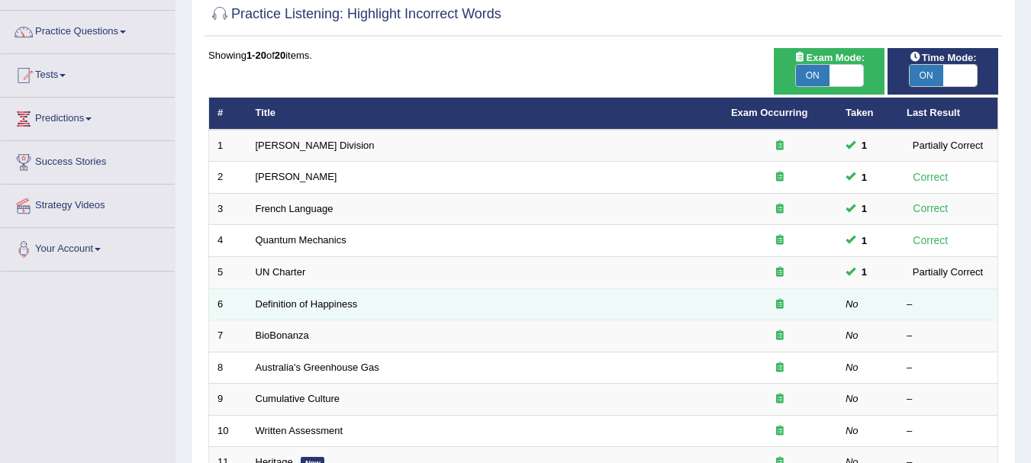
scroll to position [108, 0]
click at [272, 305] on link "Definition of Happiness" at bounding box center [307, 303] width 102 height 11
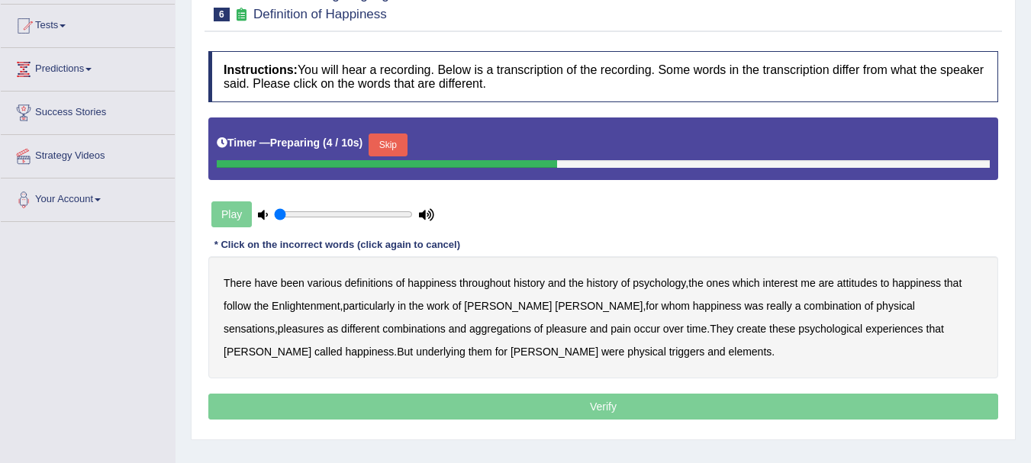
scroll to position [159, 0]
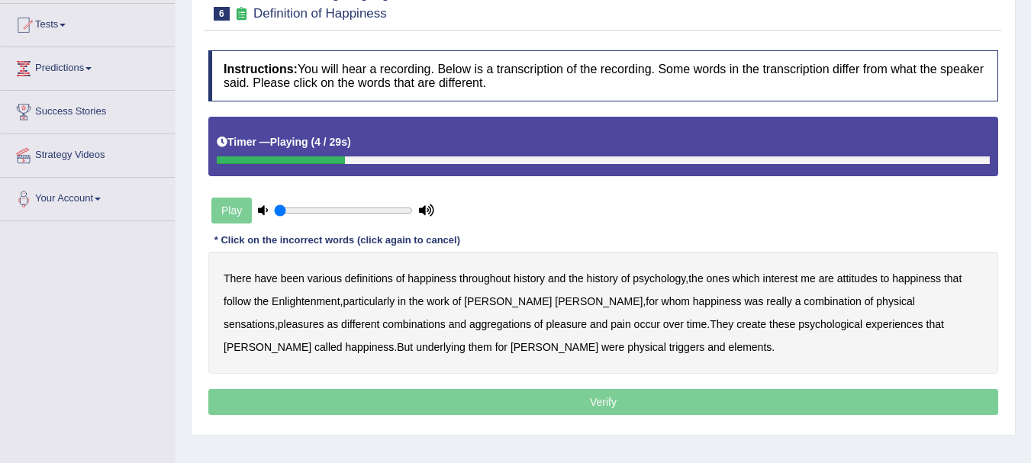
click at [655, 284] on b "psychology" at bounding box center [658, 278] width 53 height 12
click at [871, 280] on b "attitudes" at bounding box center [857, 278] width 40 height 12
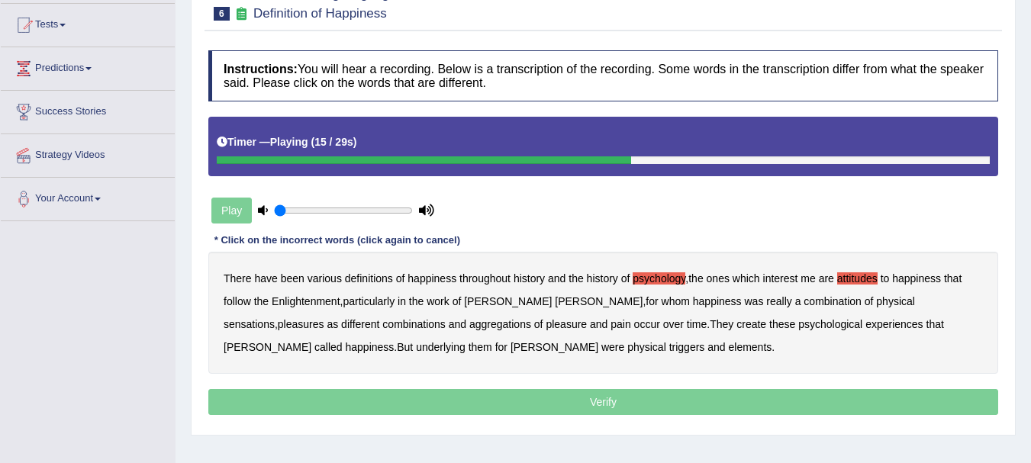
click at [275, 318] on b "sensations" at bounding box center [249, 324] width 51 height 12
click at [736, 323] on b "create" at bounding box center [751, 324] width 30 height 12
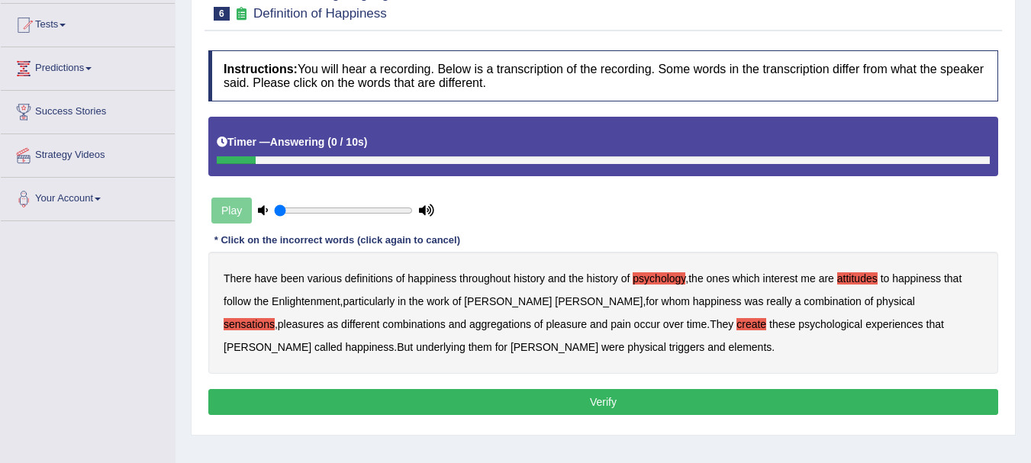
click at [728, 349] on b "elements" at bounding box center [749, 347] width 43 height 12
click at [561, 404] on button "Verify" at bounding box center [603, 402] width 790 height 26
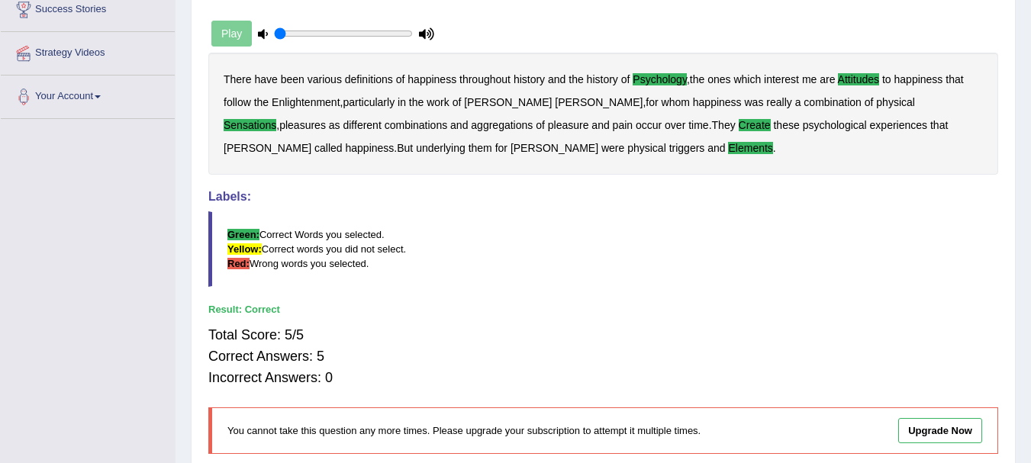
scroll to position [0, 0]
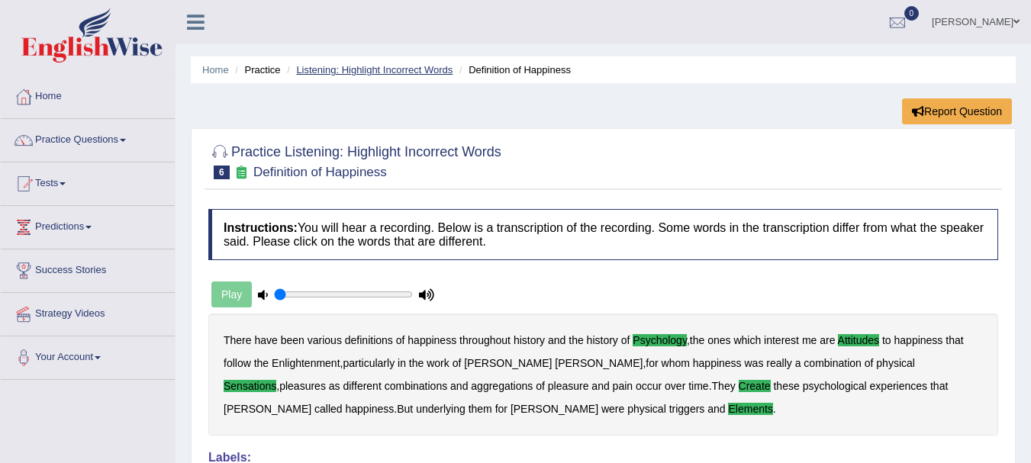
click at [352, 67] on link "Listening: Highlight Incorrect Words" at bounding box center [374, 69] width 156 height 11
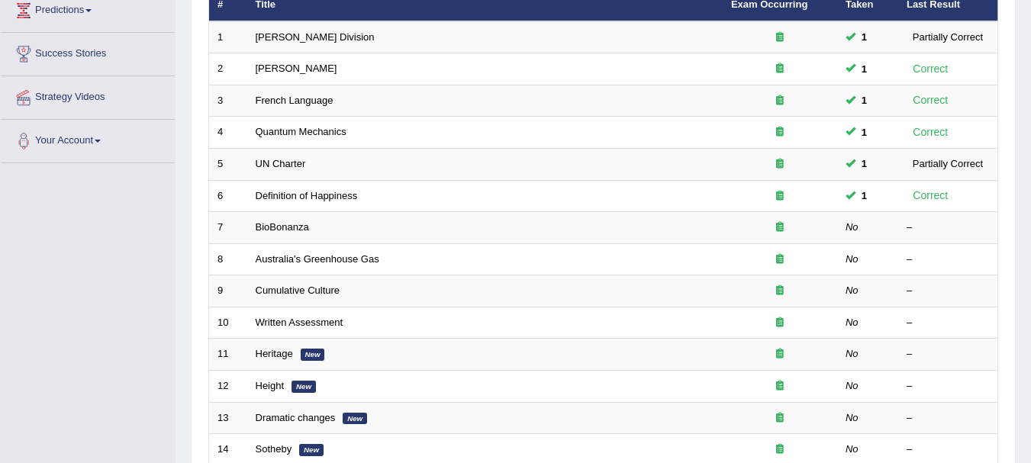
scroll to position [217, 0]
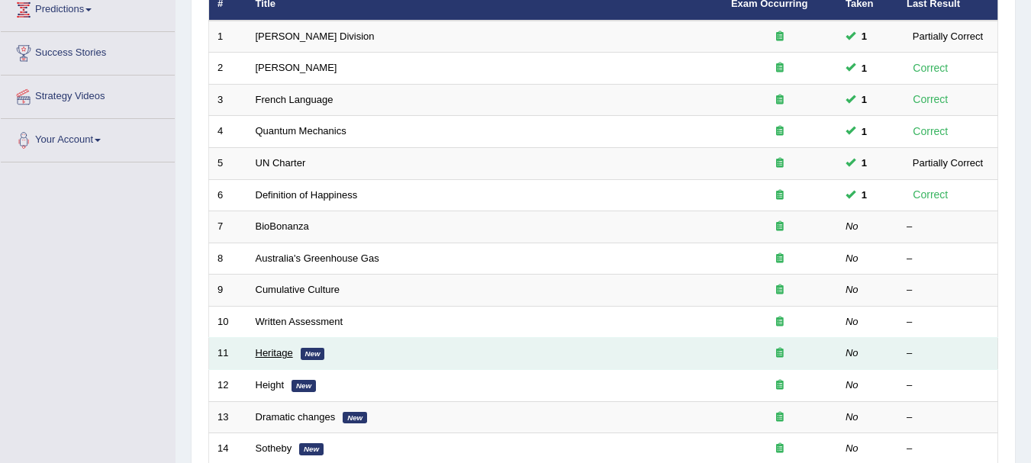
click at [278, 351] on link "Heritage" at bounding box center [274, 352] width 37 height 11
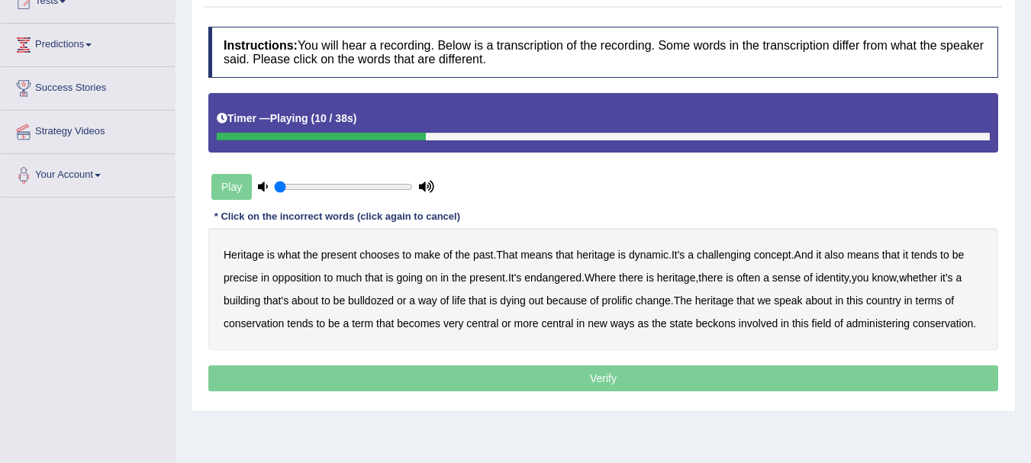
click at [729, 252] on b "challenging" at bounding box center [724, 255] width 54 height 12
click at [239, 277] on b "precise" at bounding box center [241, 278] width 34 height 12
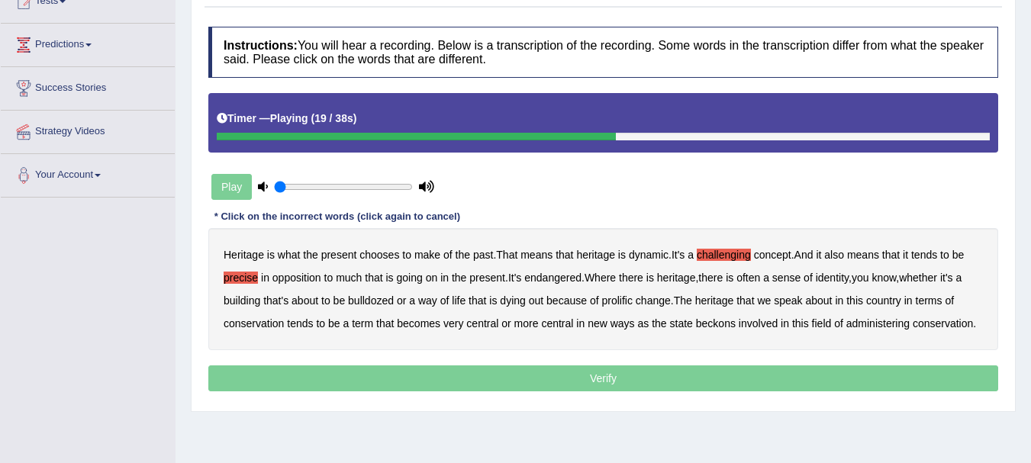
click at [835, 279] on b "identity" at bounding box center [832, 278] width 33 height 12
click at [623, 301] on b "prolific" at bounding box center [616, 300] width 31 height 12
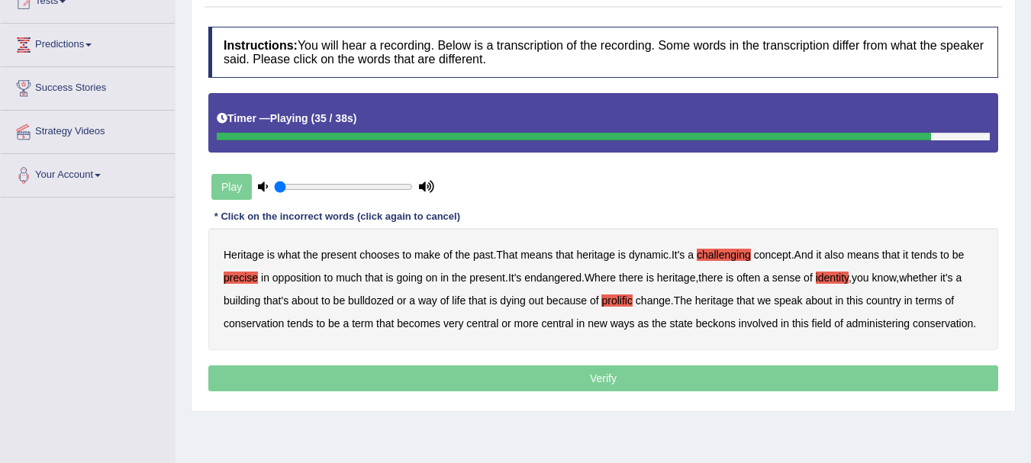
click at [710, 316] on div "Heritage is what the present chooses to make of the past . That means that heri…" at bounding box center [603, 289] width 790 height 122
click at [710, 322] on b "beckons" at bounding box center [716, 323] width 40 height 12
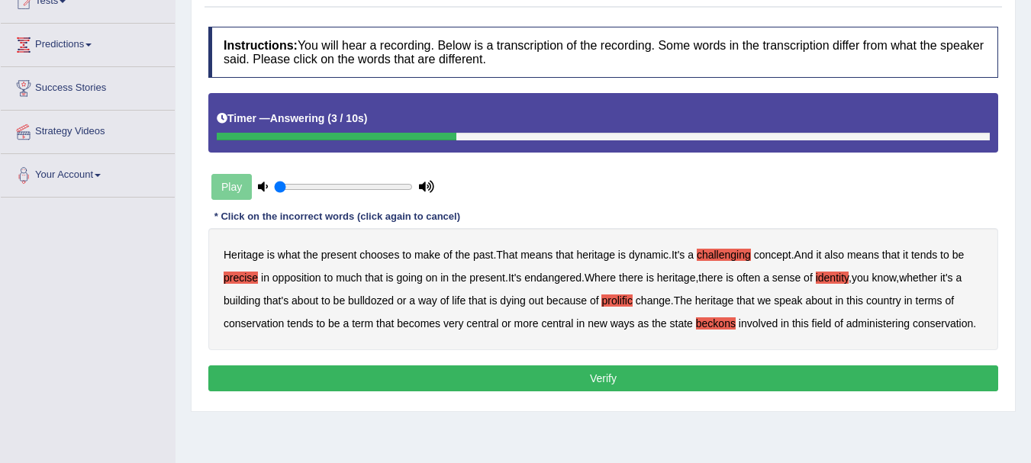
click at [639, 375] on button "Verify" at bounding box center [603, 378] width 790 height 26
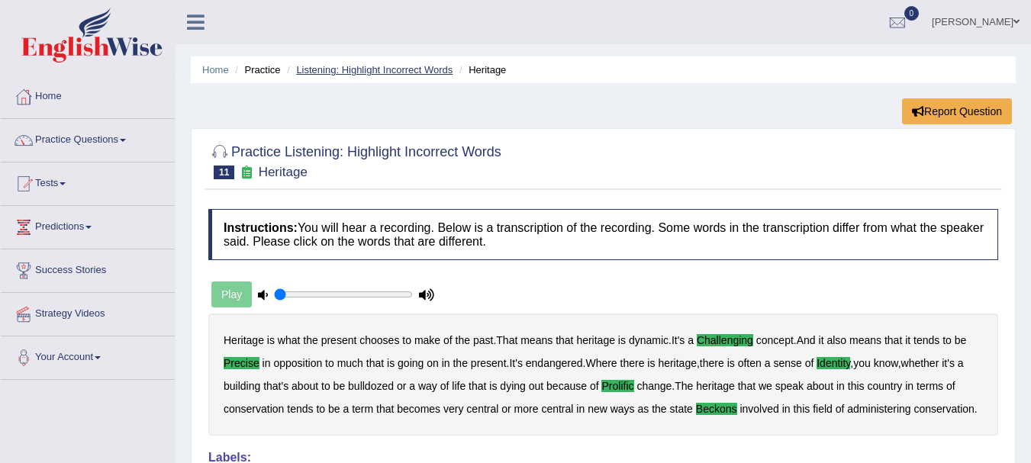
click at [357, 74] on link "Listening: Highlight Incorrect Words" at bounding box center [374, 69] width 156 height 11
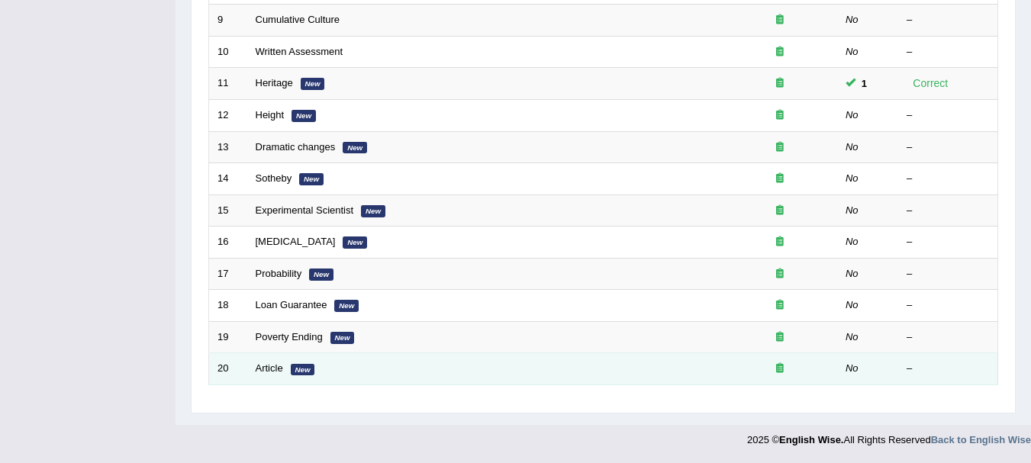
click at [276, 361] on td "Article New" at bounding box center [484, 369] width 475 height 32
click at [271, 365] on td "Article New" at bounding box center [484, 369] width 475 height 32
click at [271, 365] on link "Article" at bounding box center [269, 367] width 27 height 11
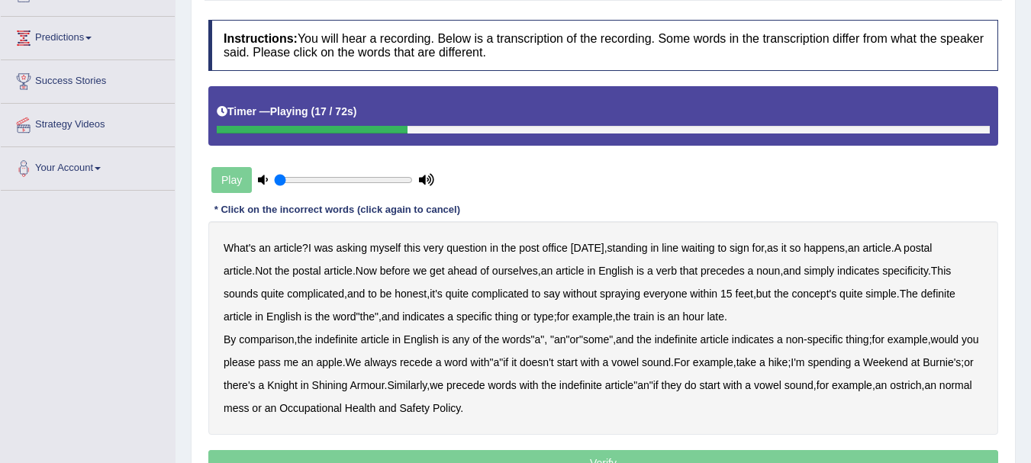
click at [674, 275] on b "verb" at bounding box center [666, 271] width 21 height 12
click at [274, 343] on b "comparison" at bounding box center [266, 339] width 55 height 12
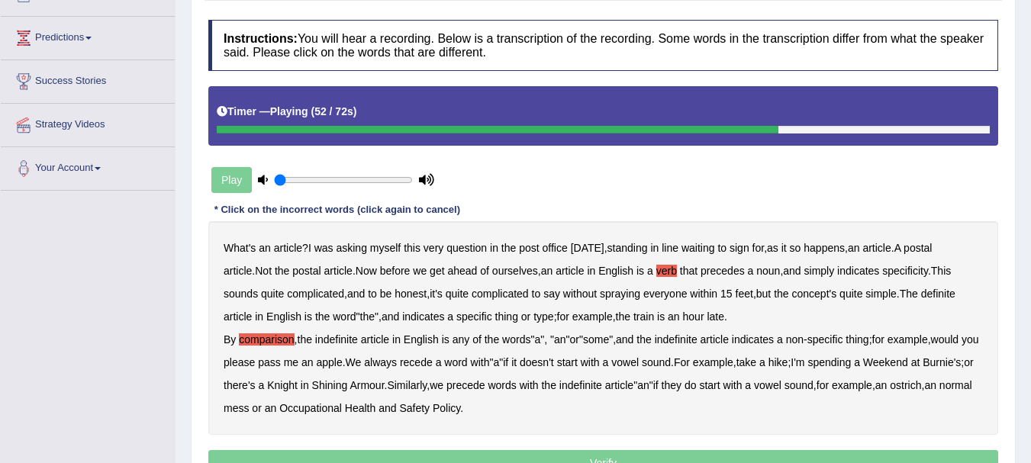
click at [433, 365] on b "recede" at bounding box center [416, 362] width 33 height 12
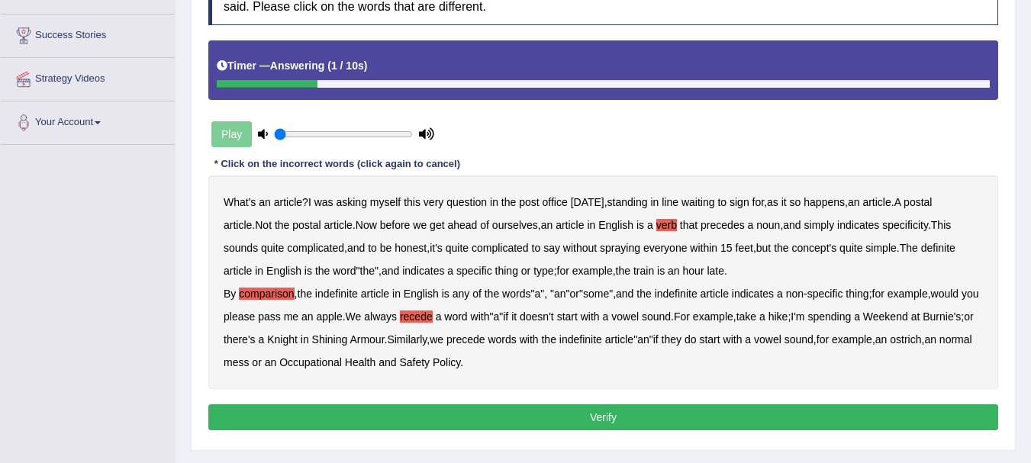
scroll to position [236, 0]
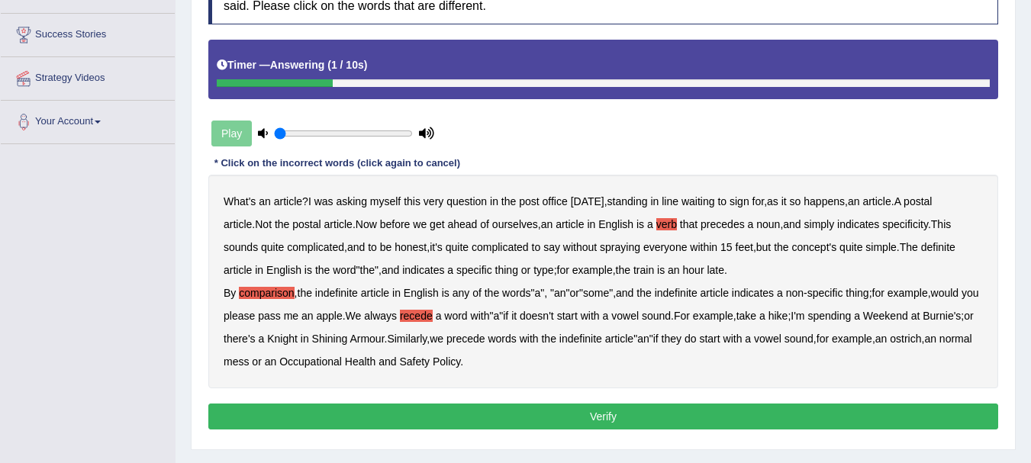
click at [542, 407] on button "Verify" at bounding box center [603, 417] width 790 height 26
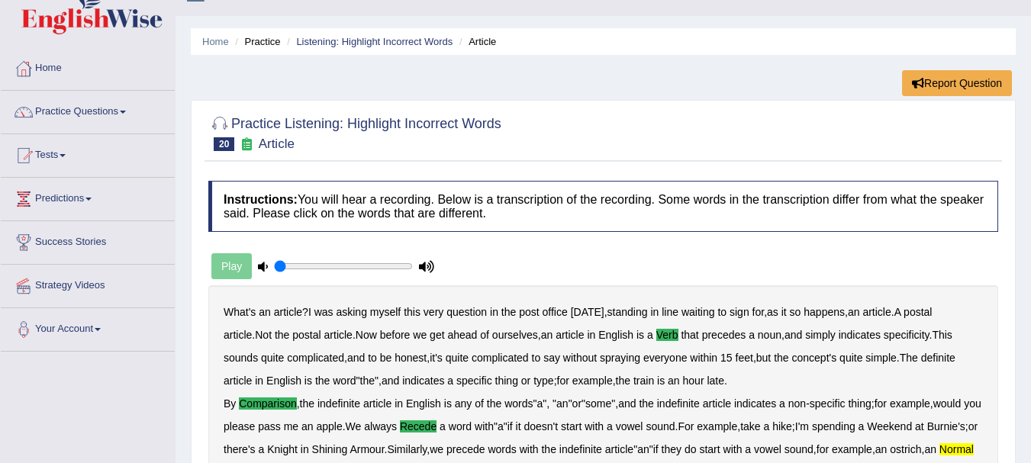
scroll to position [0, 0]
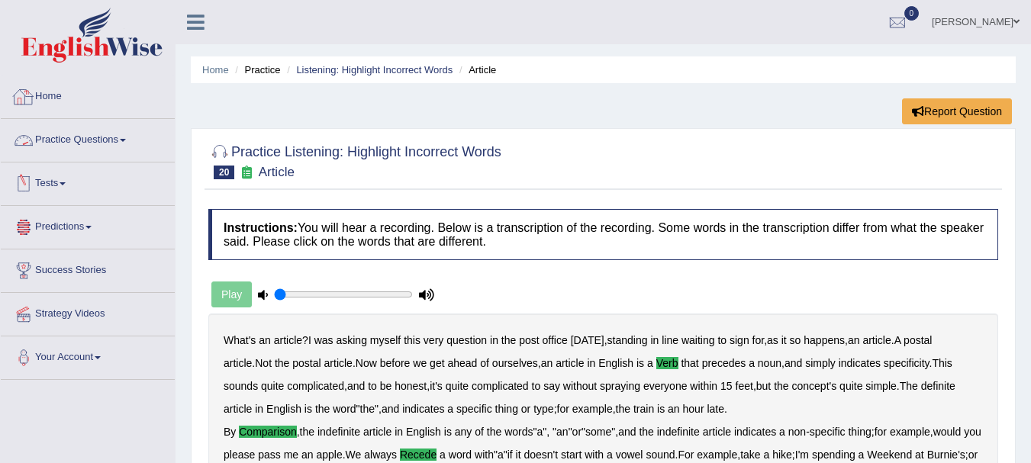
click at [57, 101] on link "Home" at bounding box center [88, 95] width 174 height 38
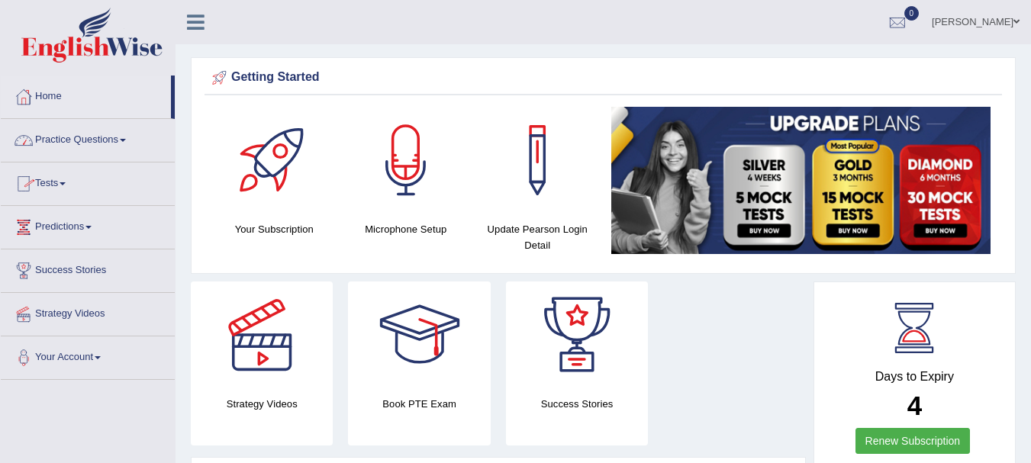
click at [64, 180] on link "Tests" at bounding box center [88, 181] width 174 height 38
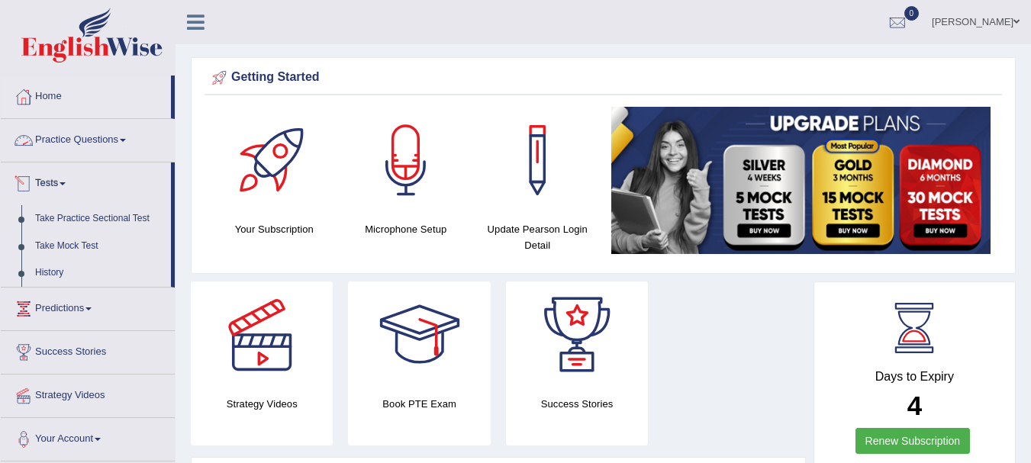
click at [66, 141] on link "Practice Questions" at bounding box center [88, 138] width 174 height 38
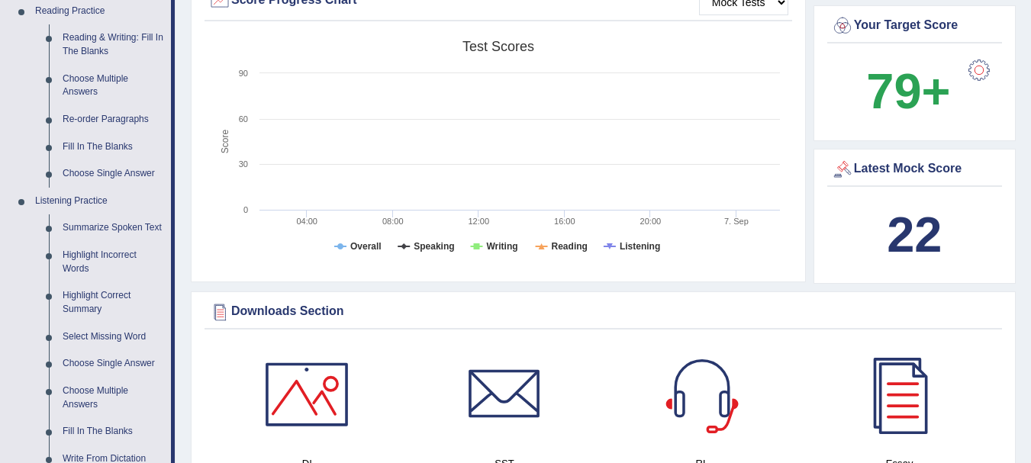
scroll to position [478, 0]
click at [73, 294] on link "Highlight Correct Summary" at bounding box center [113, 302] width 115 height 40
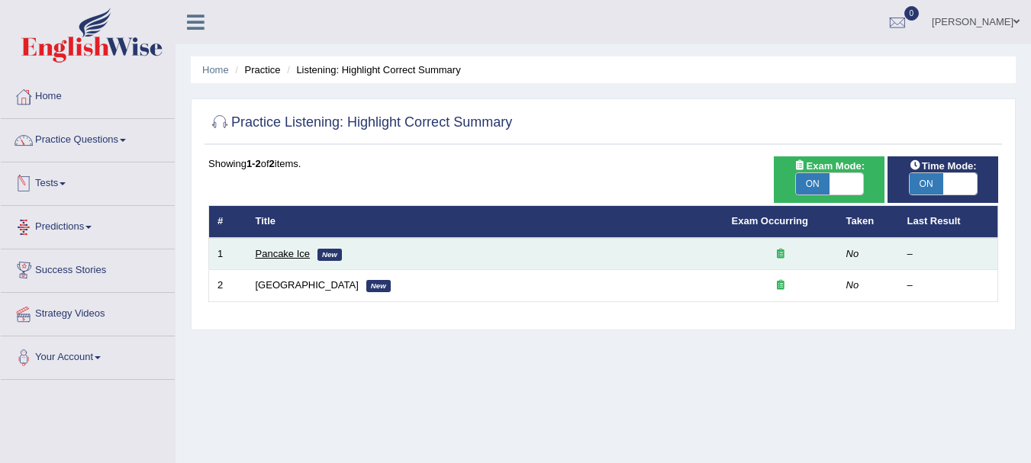
click at [287, 249] on link "Pancake Ice" at bounding box center [283, 253] width 55 height 11
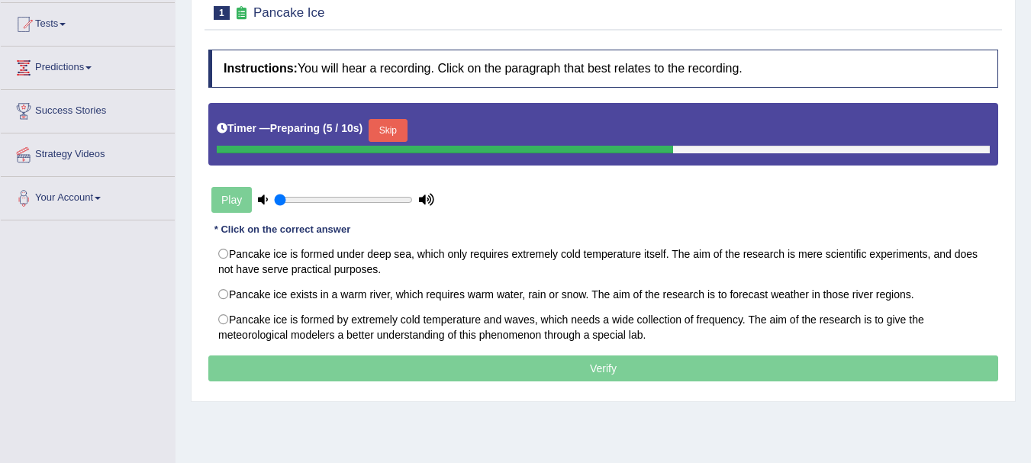
scroll to position [160, 0]
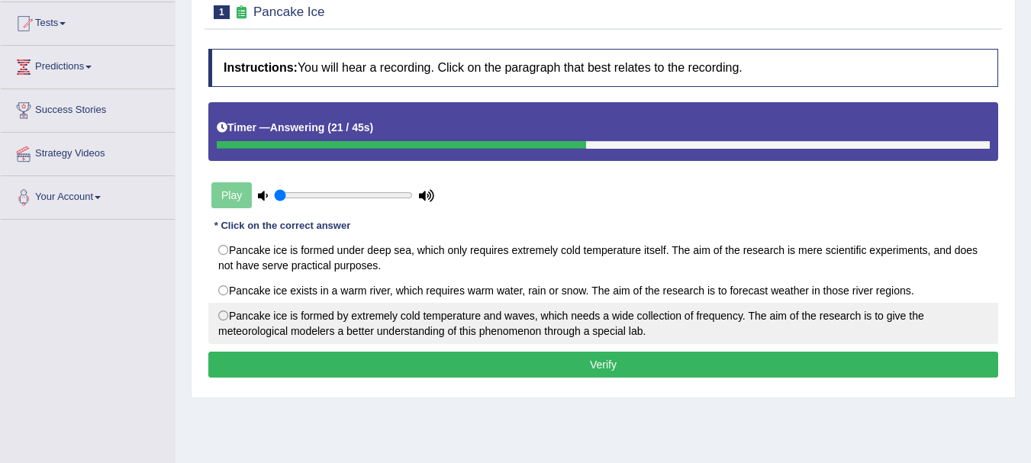
click at [381, 316] on label "Pancake ice is formed by extremely cold temperature and waves, which needs a wi…" at bounding box center [603, 323] width 790 height 41
radio input "true"
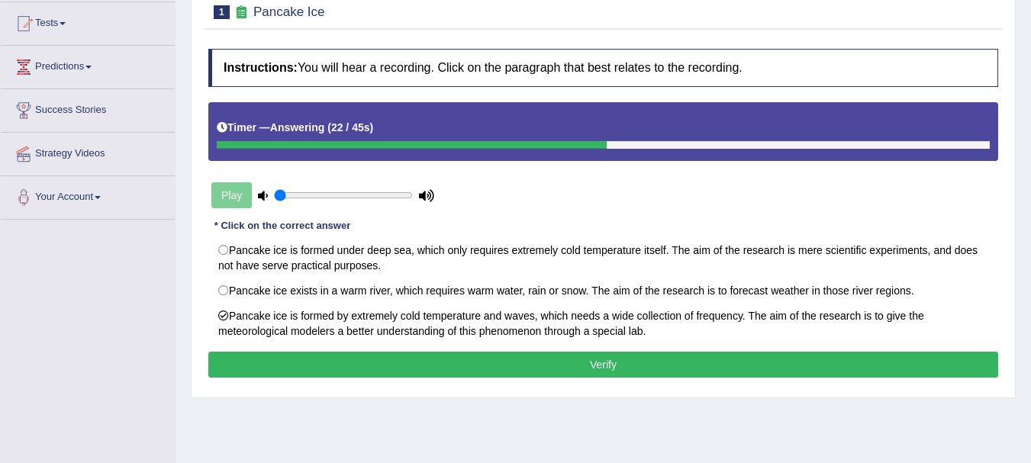
click at [409, 369] on button "Verify" at bounding box center [603, 365] width 790 height 26
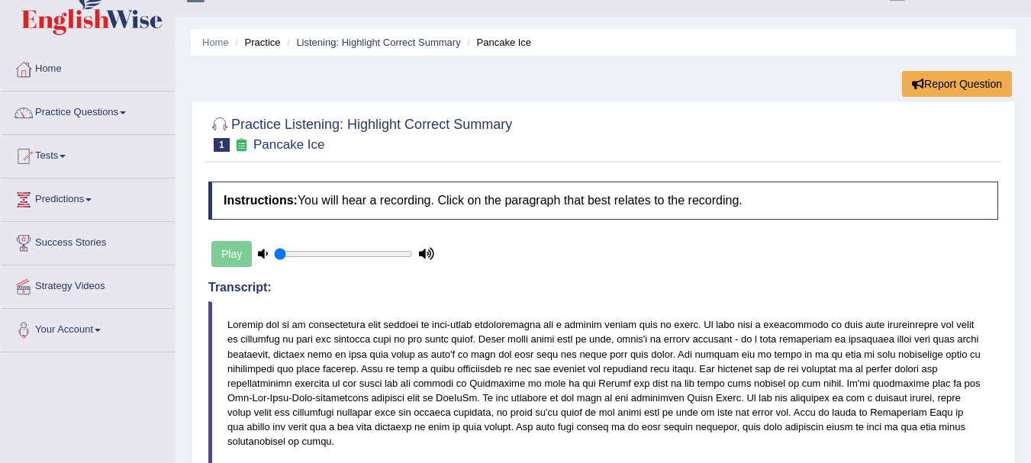
scroll to position [0, 0]
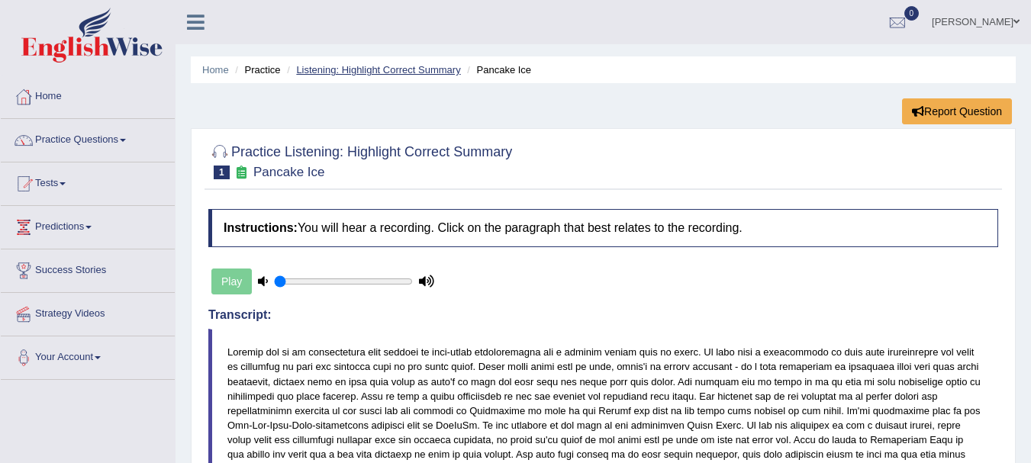
click at [399, 72] on link "Listening: Highlight Correct Summary" at bounding box center [378, 69] width 164 height 11
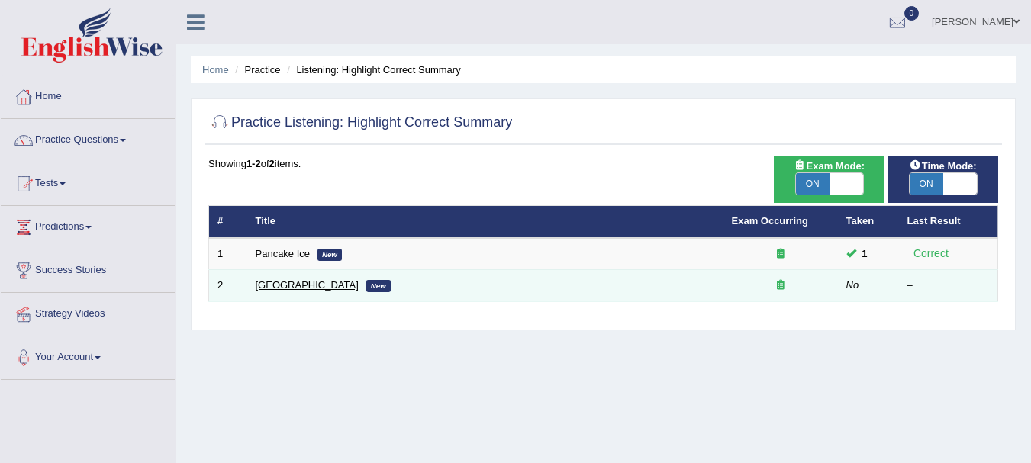
click at [280, 291] on link "[GEOGRAPHIC_DATA]" at bounding box center [307, 284] width 103 height 11
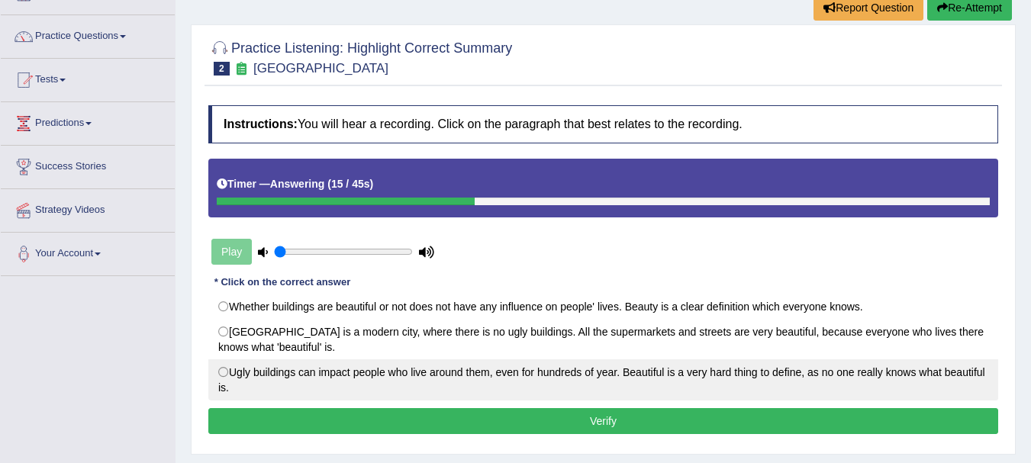
click at [213, 368] on label "Ugly buildings can impact people who live around them, even for hundreds of yea…" at bounding box center [603, 379] width 790 height 41
radio input "true"
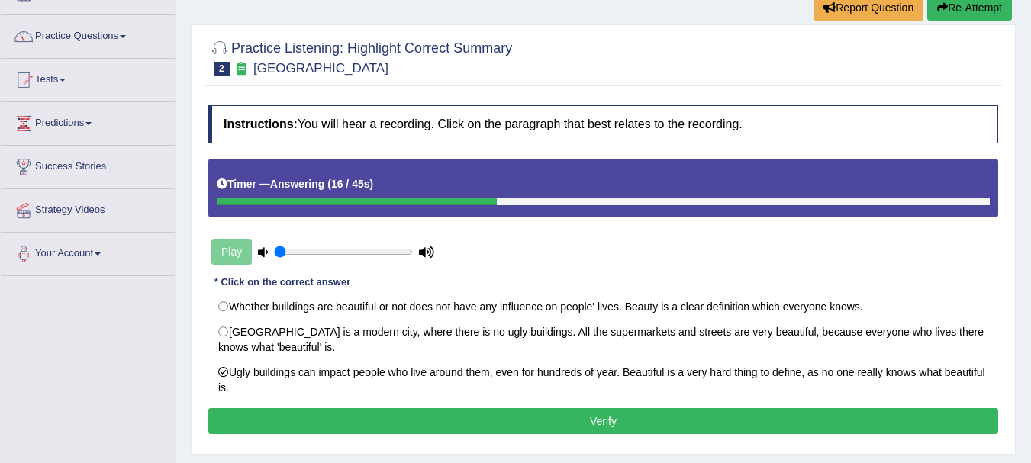
click at [269, 415] on button "Verify" at bounding box center [603, 421] width 790 height 26
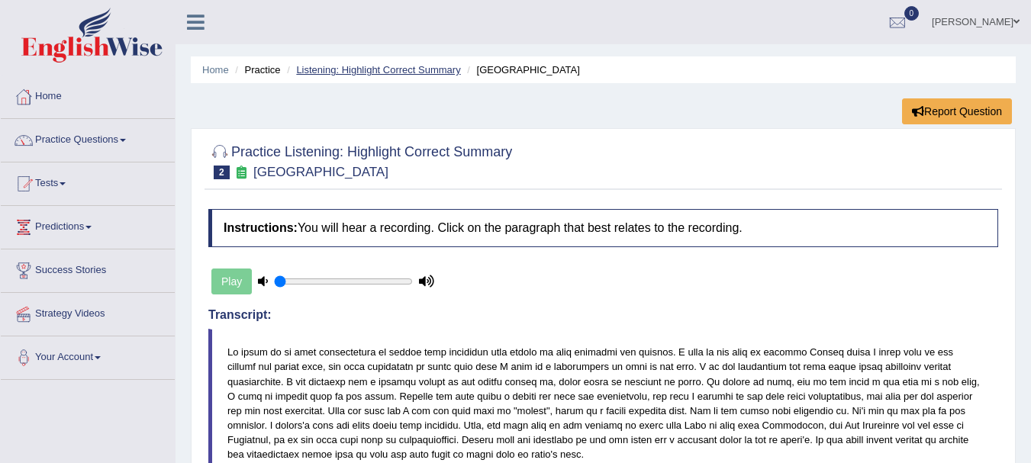
click at [385, 69] on link "Listening: Highlight Correct Summary" at bounding box center [378, 69] width 164 height 11
